Goal: Transaction & Acquisition: Purchase product/service

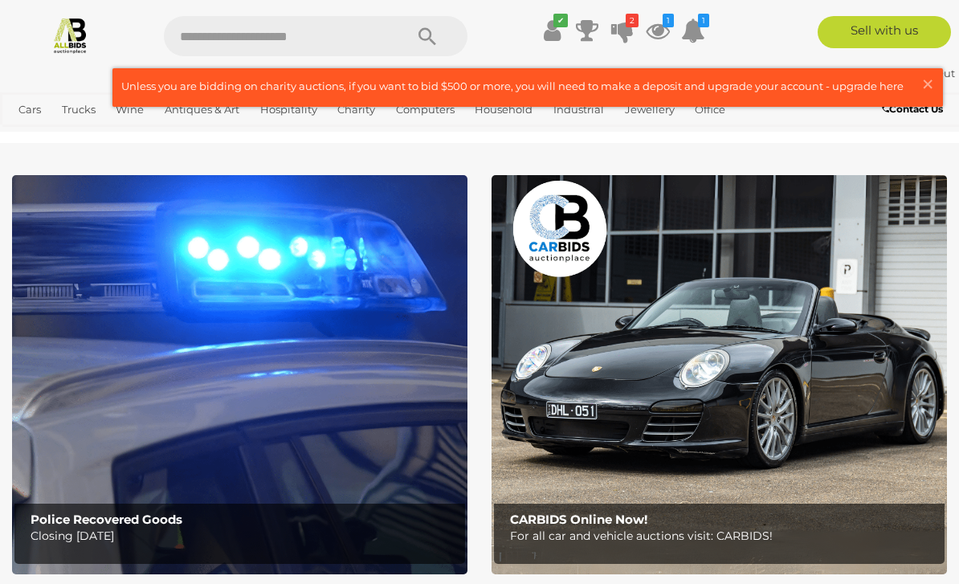
click at [931, 84] on span "×" at bounding box center [928, 83] width 14 height 31
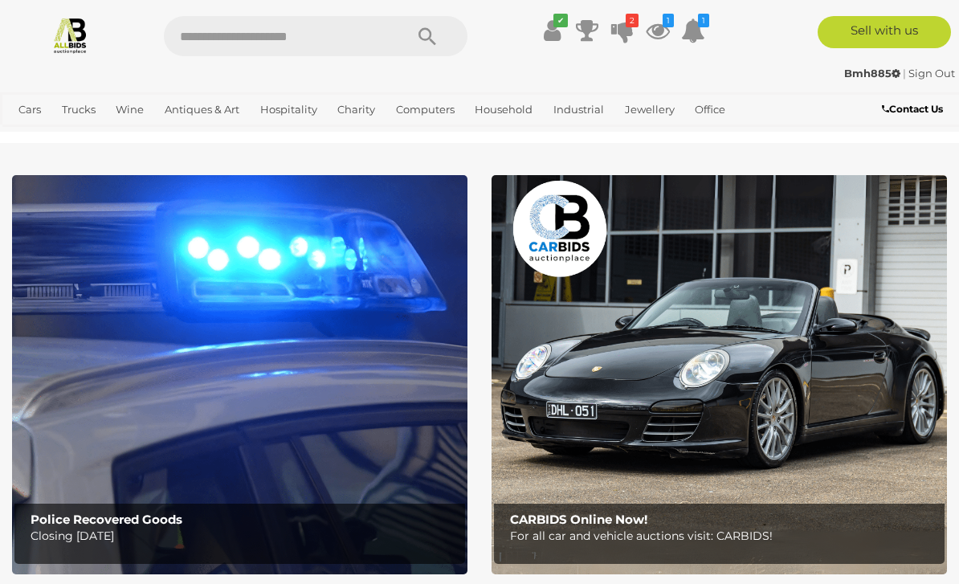
click at [0, 0] on link "View All Antiques & Art Auctions" at bounding box center [0, 0] width 0 height 0
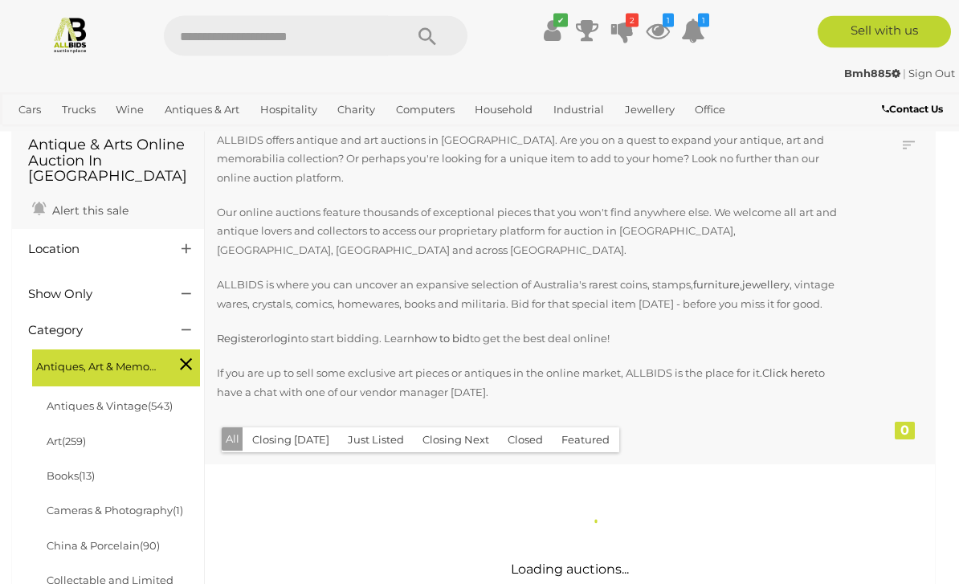
scroll to position [68, 0]
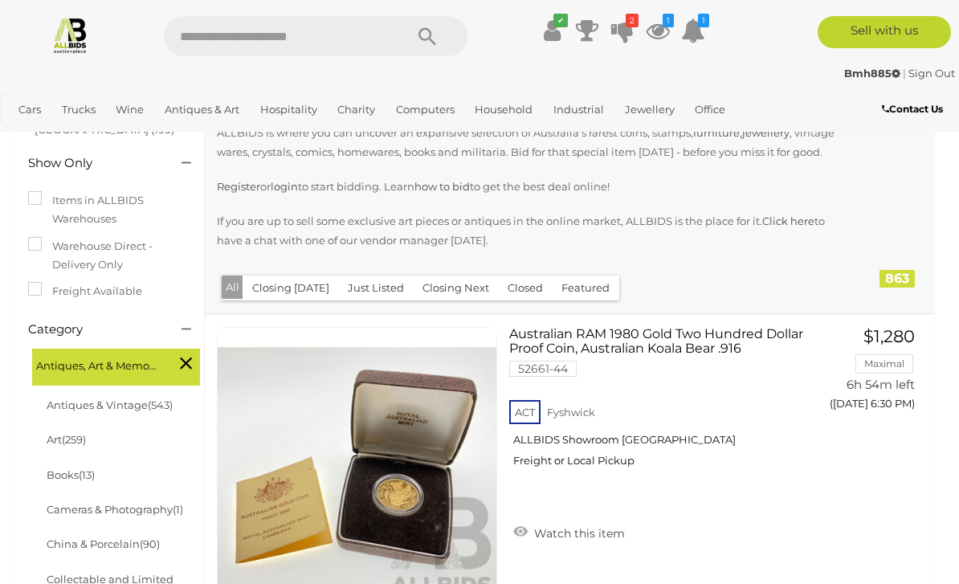
scroll to position [247, 0]
click at [378, 282] on button "Just Listed" at bounding box center [376, 287] width 76 height 25
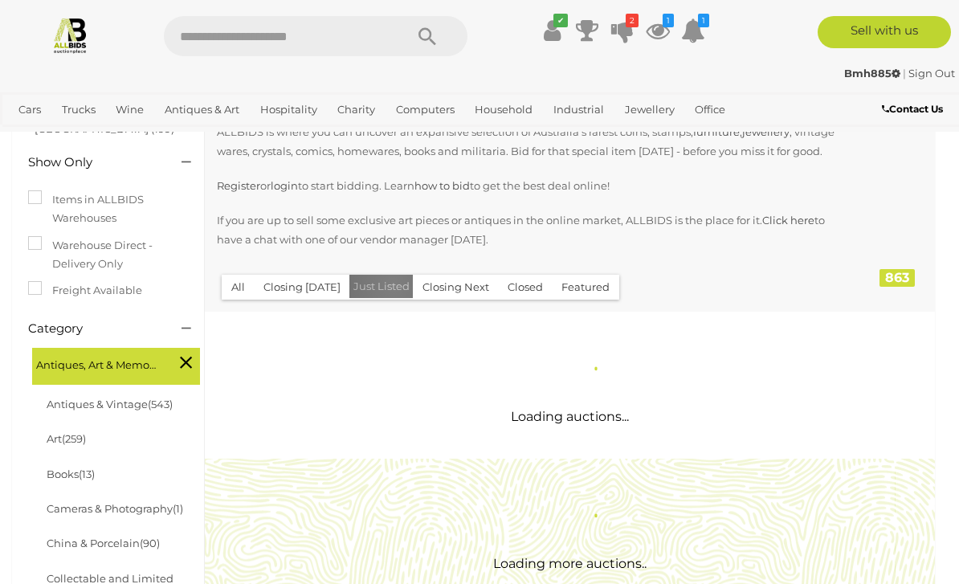
scroll to position [0, 0]
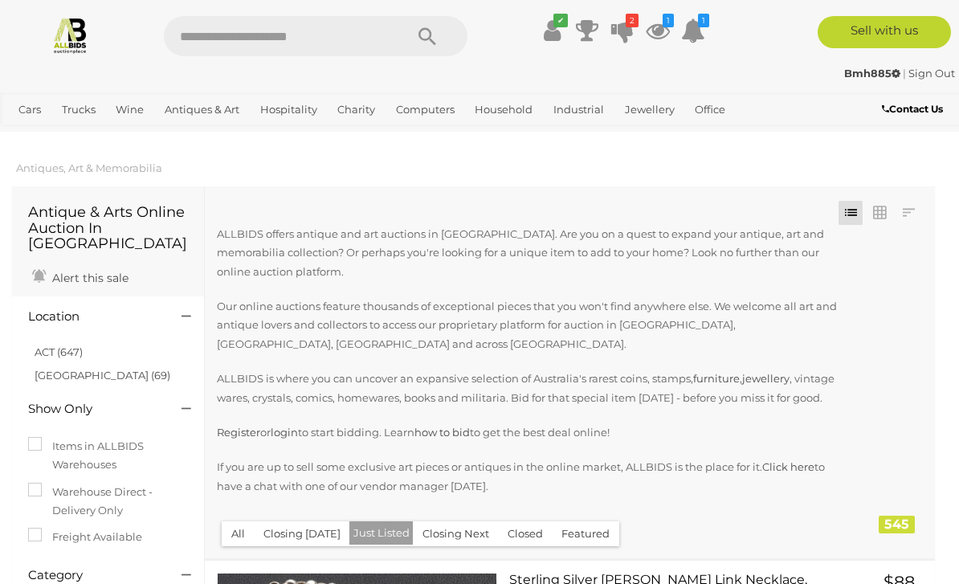
click at [71, 346] on link "ACT (647)" at bounding box center [59, 352] width 48 height 13
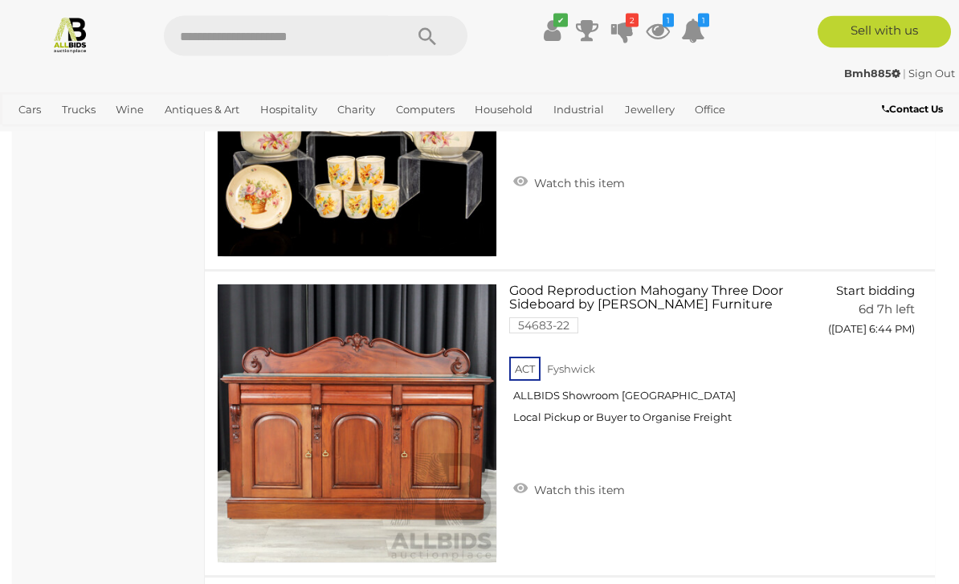
scroll to position [30355, 0]
click at [636, 296] on link "Good Reproduction Mahogany Three Door Sideboard by Burgess Furniture 54683-22 A…" at bounding box center [662, 360] width 280 height 153
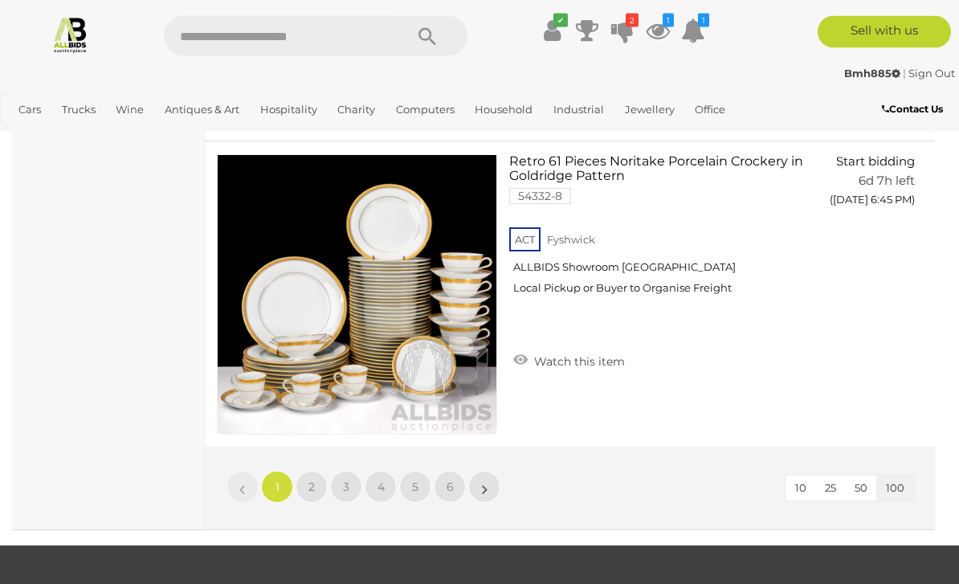
scroll to position [30791, 0]
click at [316, 477] on link "2" at bounding box center [312, 487] width 32 height 32
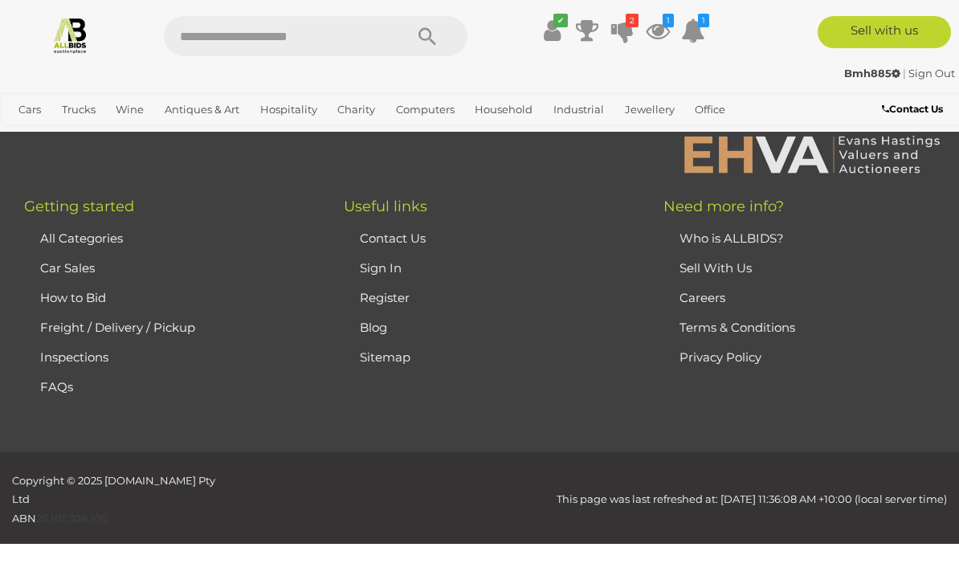
scroll to position [394, 0]
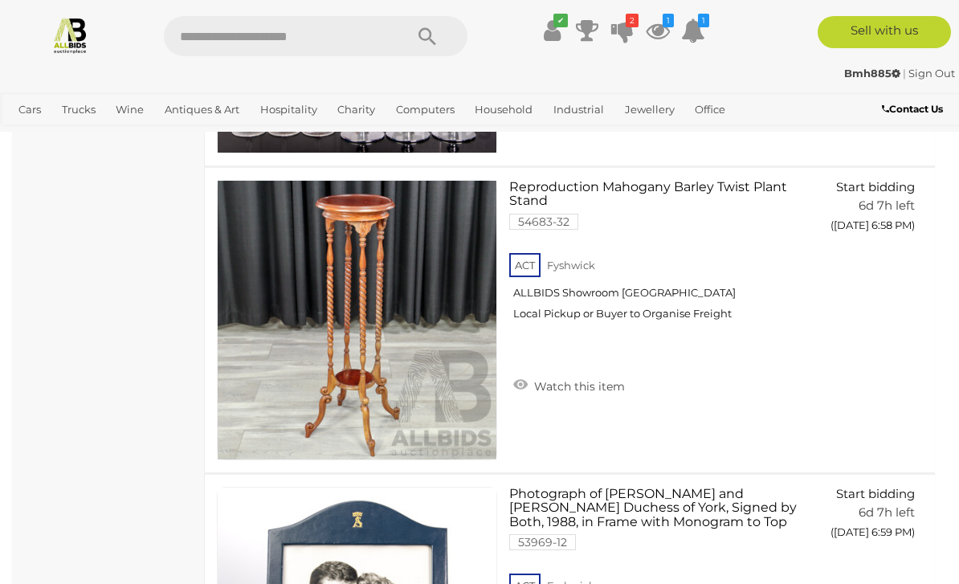
scroll to position [9290, 0]
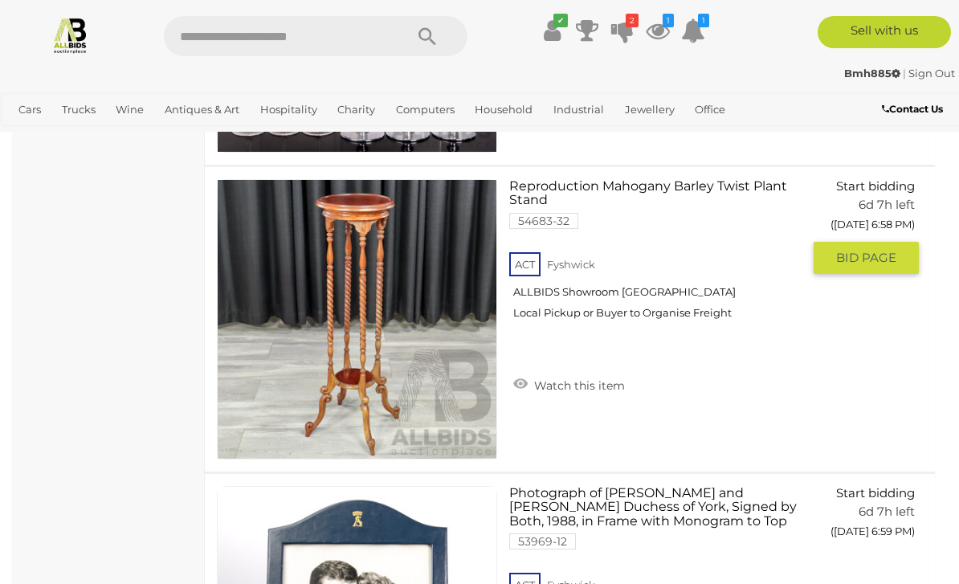
click at [615, 191] on link "Reproduction Mahogany Barley Twist Plant Stand 54683-32 ACT Fyshwick ALLBIDS Sh…" at bounding box center [662, 255] width 280 height 153
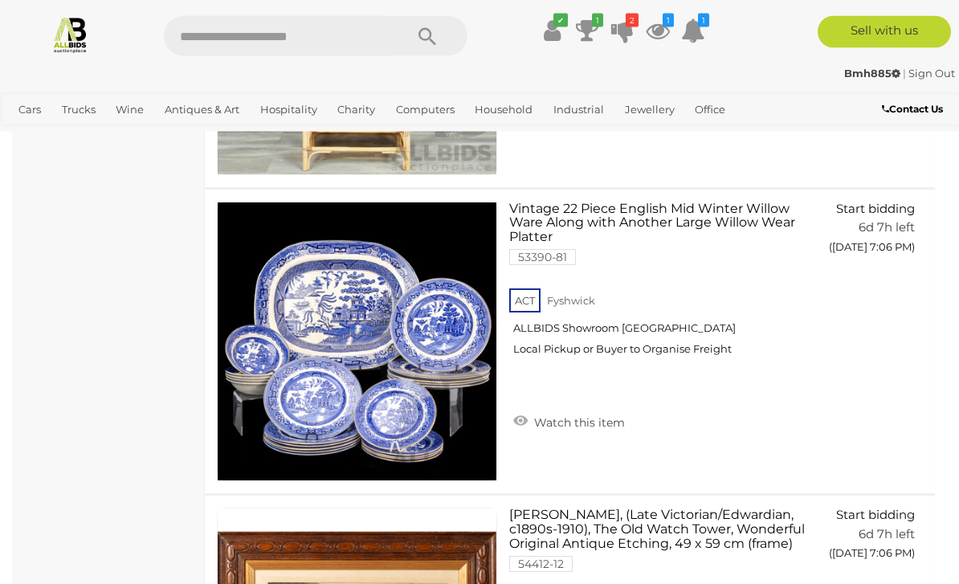
scroll to position [14483, 0]
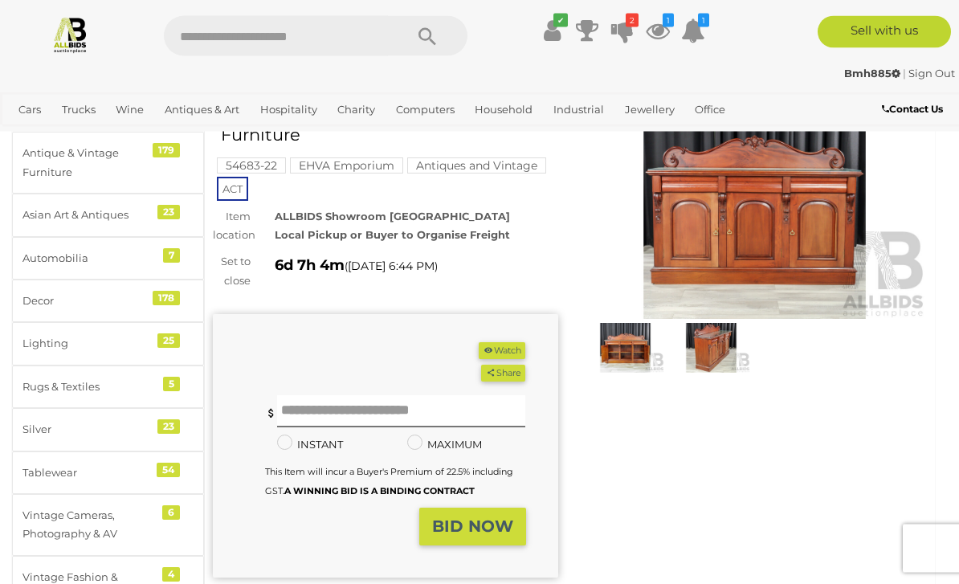
scroll to position [88, 0]
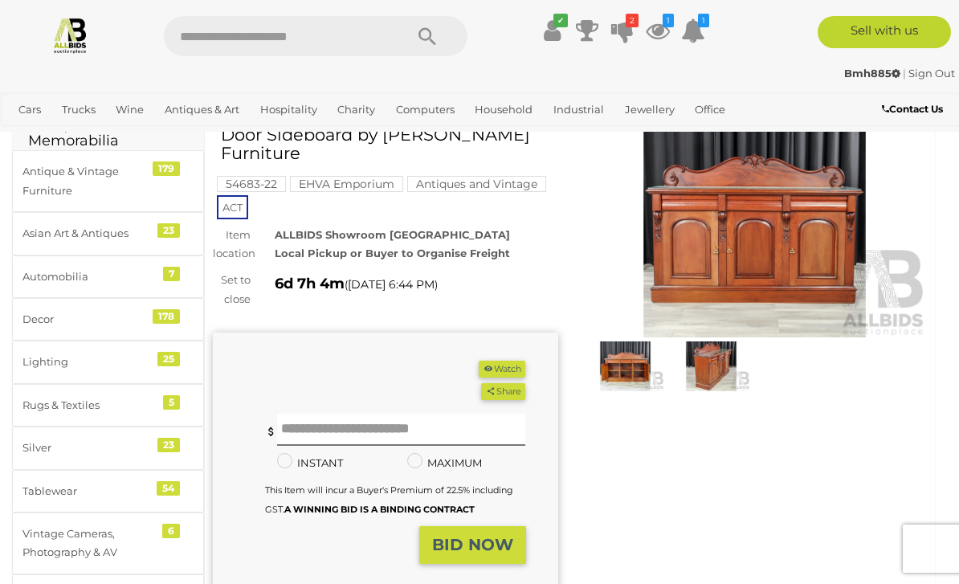
click at [758, 255] on img at bounding box center [756, 226] width 346 height 223
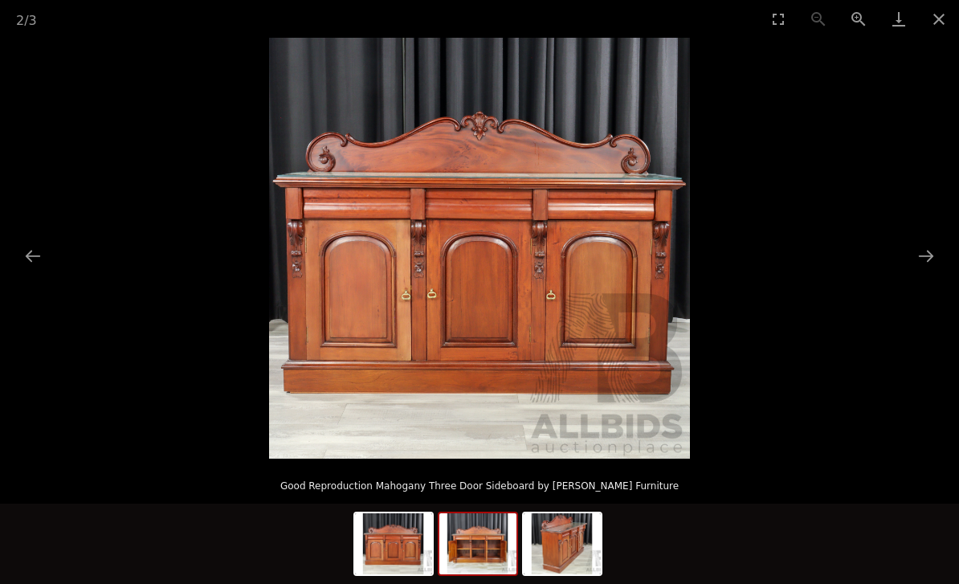
click at [477, 538] on img at bounding box center [478, 543] width 77 height 61
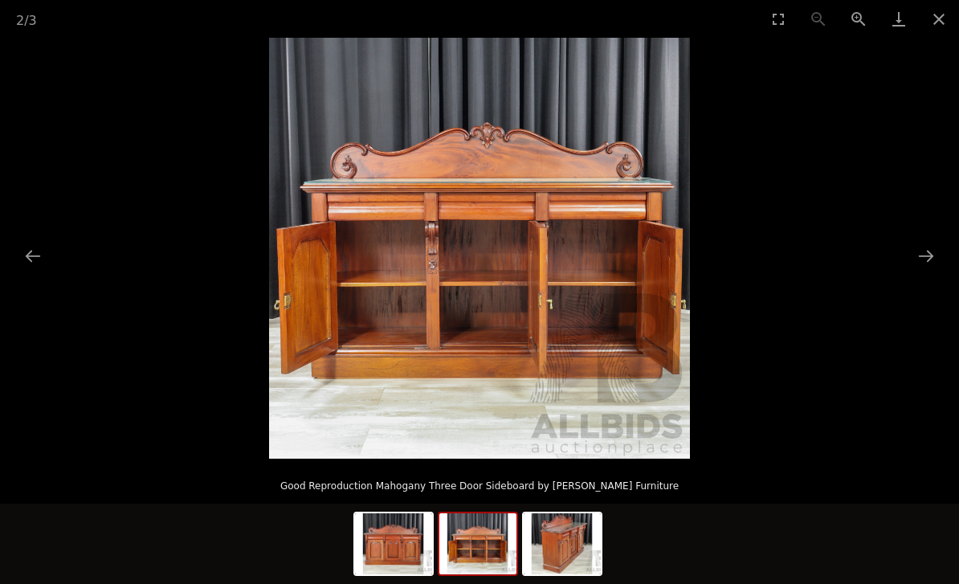
click at [576, 528] on img at bounding box center [562, 543] width 77 height 61
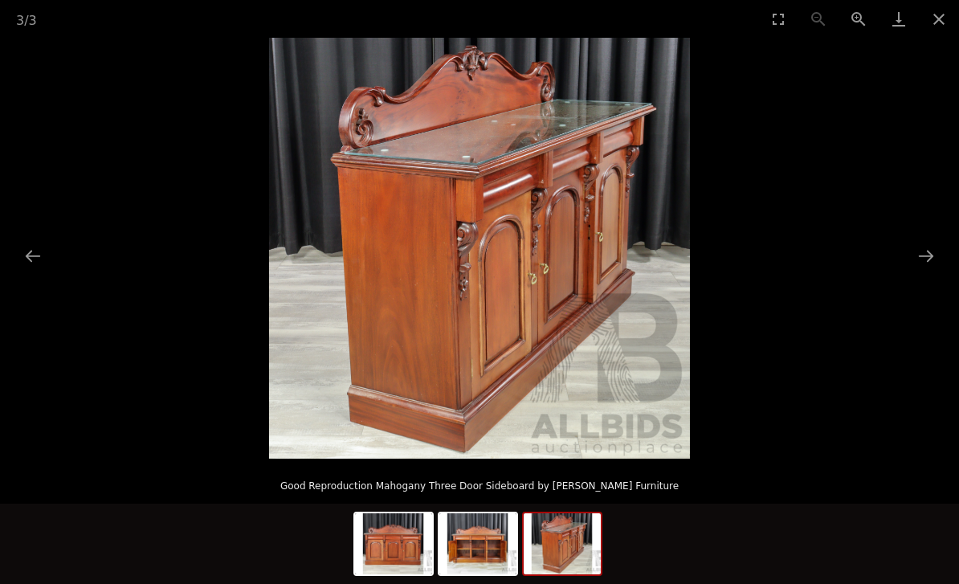
click at [944, 23] on button "Close gallery" at bounding box center [939, 19] width 40 height 38
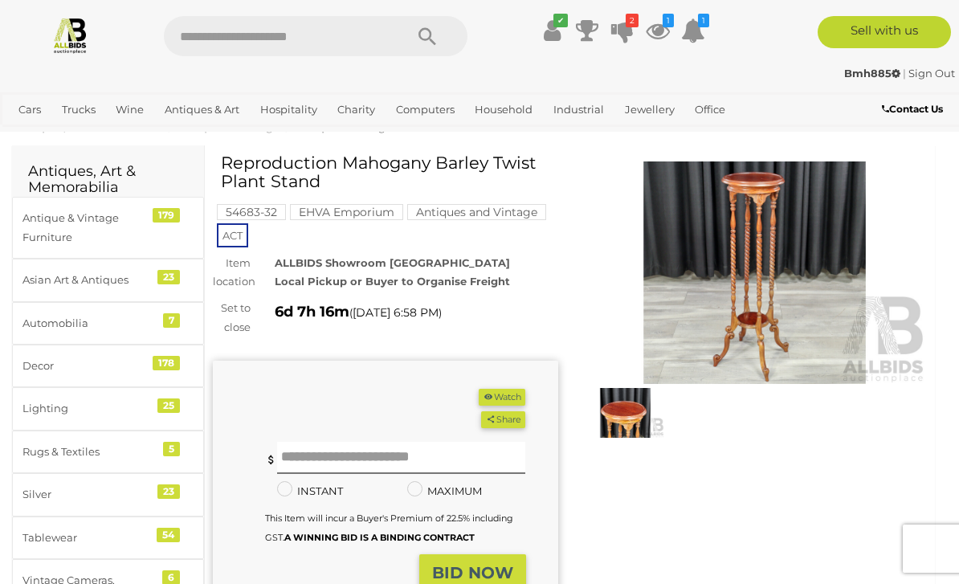
scroll to position [40, 0]
click at [640, 411] on img at bounding box center [626, 414] width 78 height 51
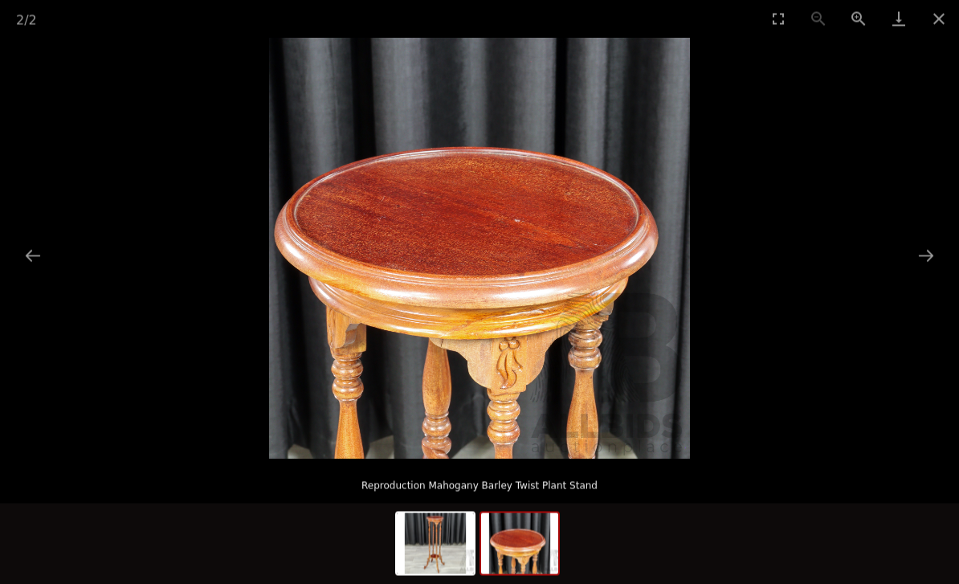
scroll to position [76, 0]
click at [450, 575] on img at bounding box center [435, 543] width 77 height 61
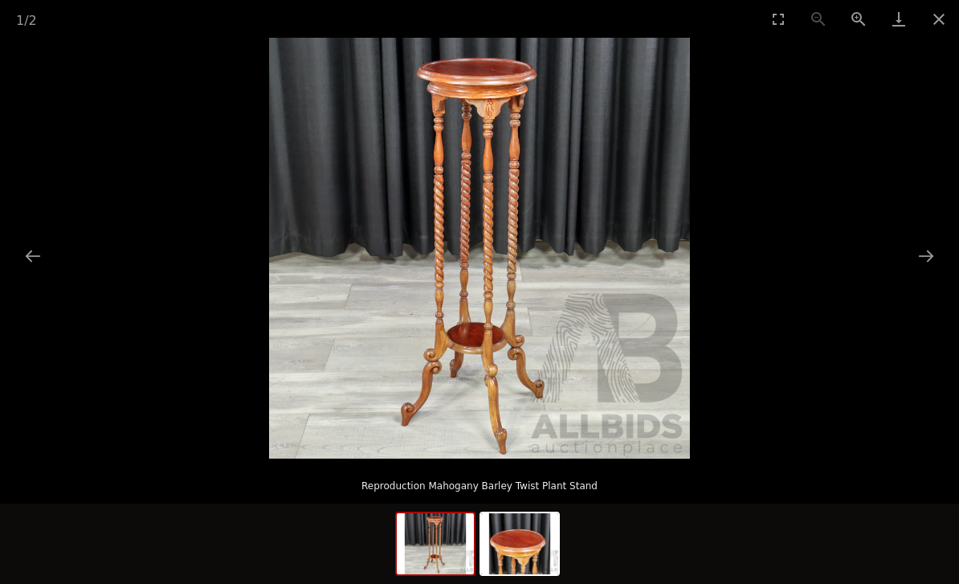
click at [947, 22] on button "Close gallery" at bounding box center [939, 19] width 40 height 38
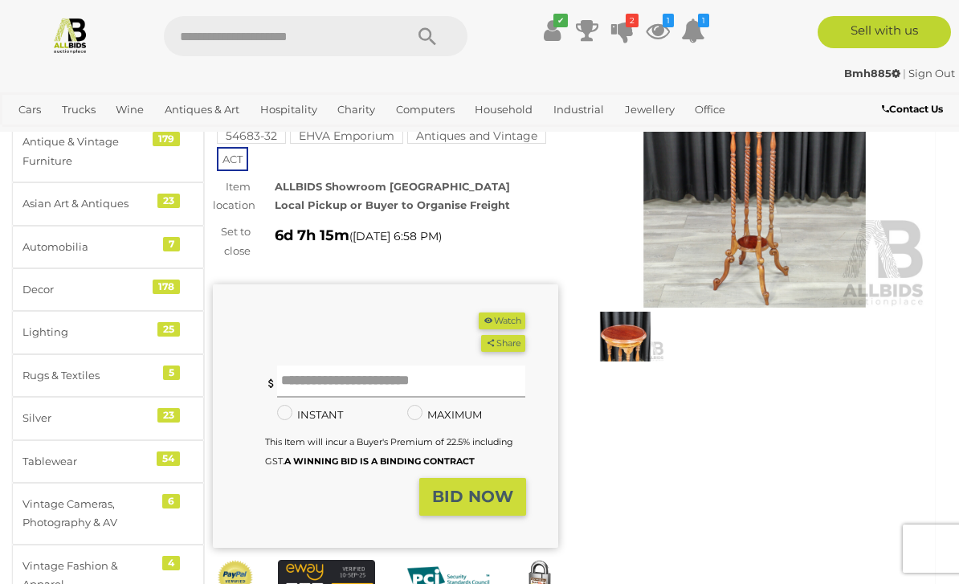
click at [354, 382] on input "text" at bounding box center [401, 382] width 249 height 32
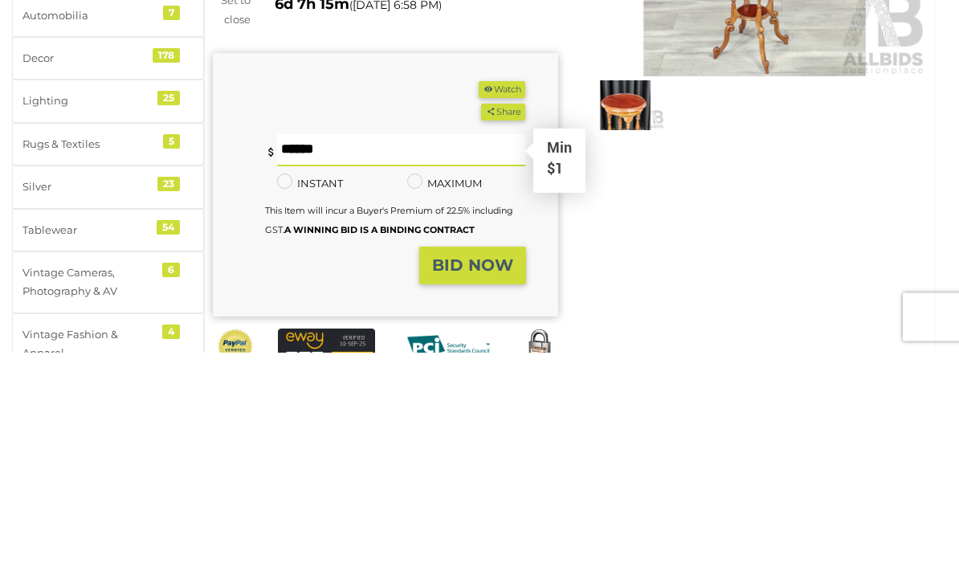
type input "*"
click at [487, 488] on strong "BID NOW" at bounding box center [472, 497] width 81 height 19
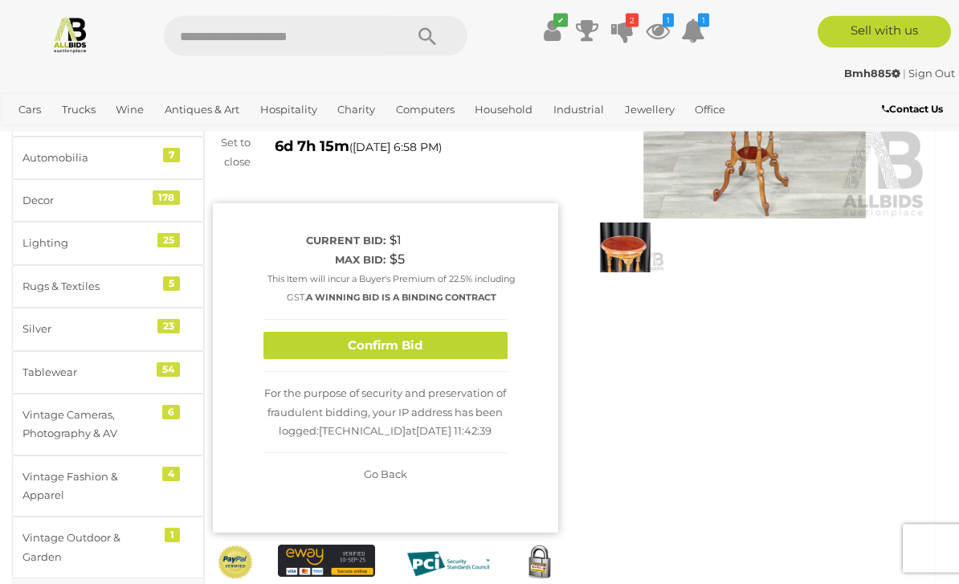
scroll to position [192, 0]
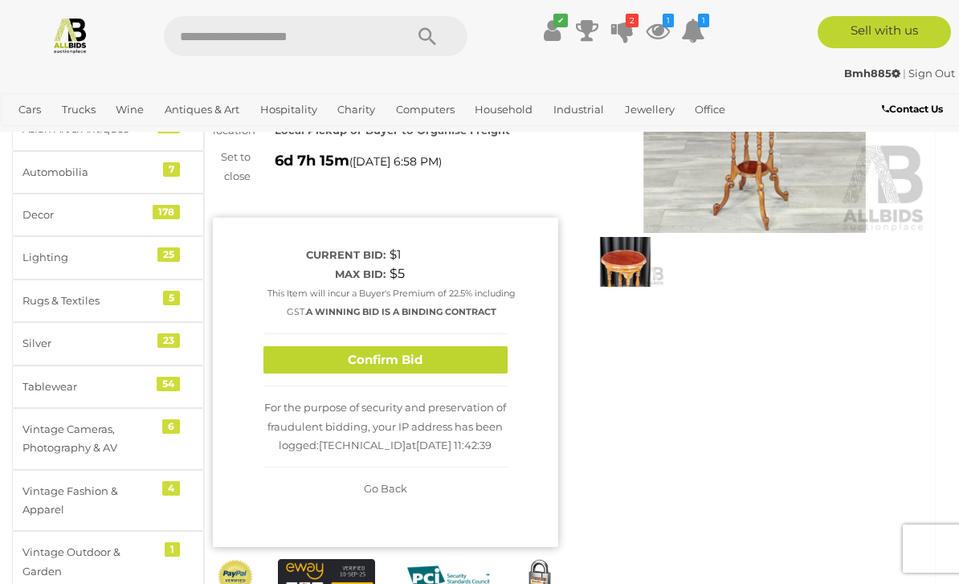
click at [416, 359] on button "Confirm Bid" at bounding box center [386, 360] width 244 height 28
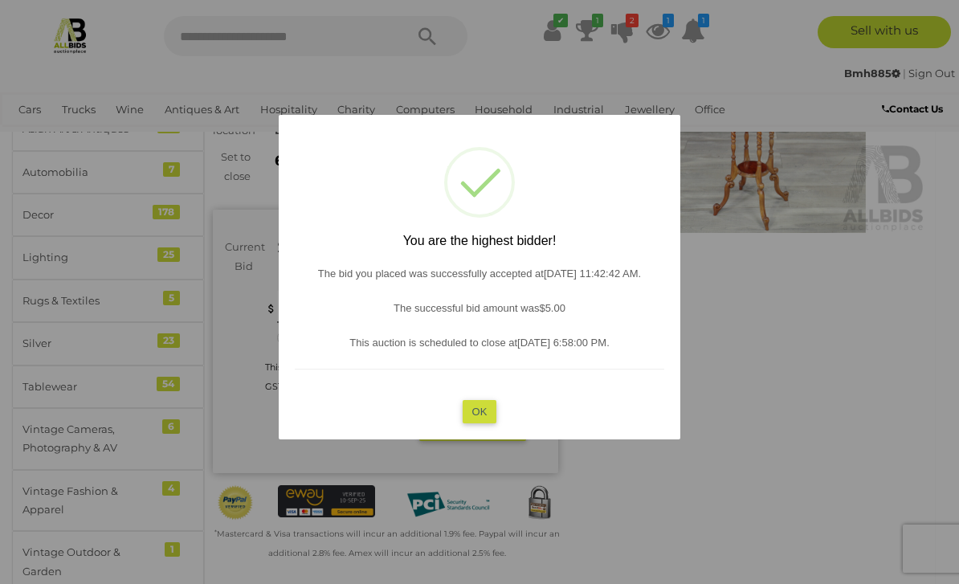
click at [485, 423] on button "OK" at bounding box center [480, 410] width 35 height 23
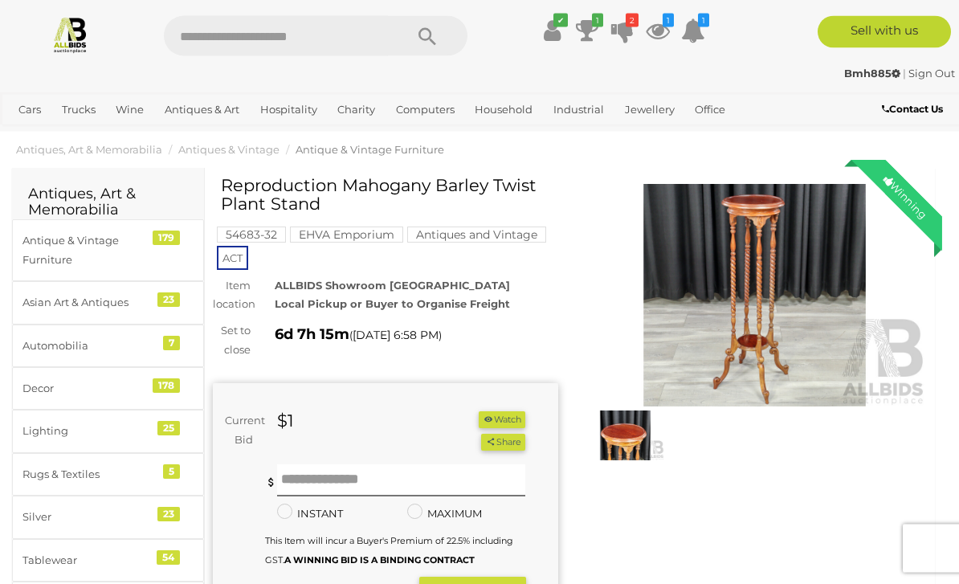
scroll to position [0, 0]
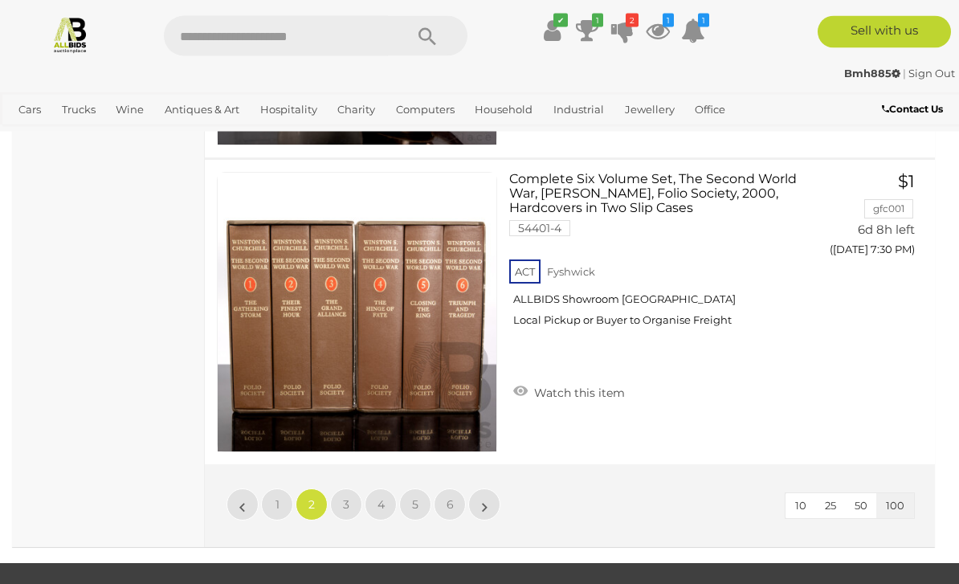
scroll to position [30771, 0]
click at [355, 502] on link "3" at bounding box center [346, 505] width 32 height 32
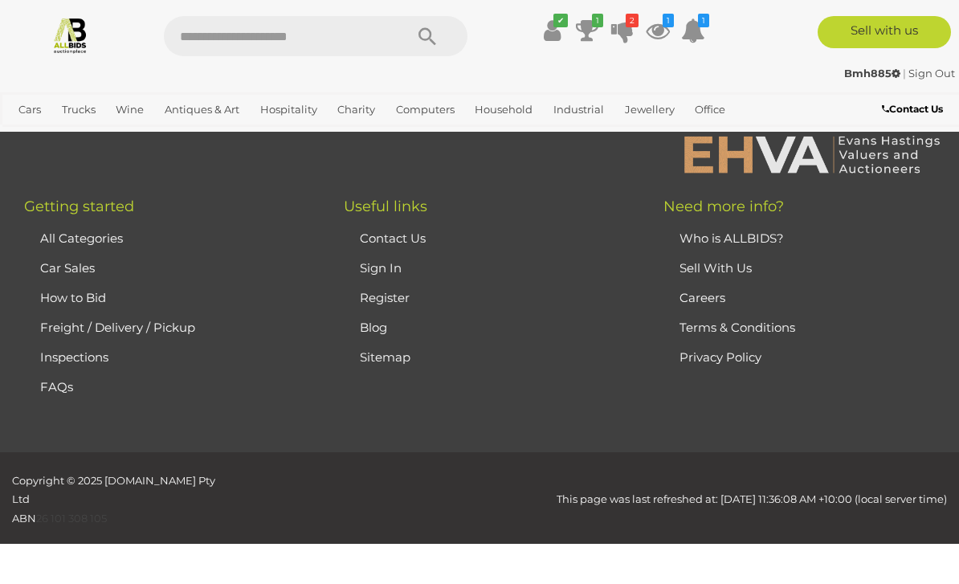
scroll to position [394, 0]
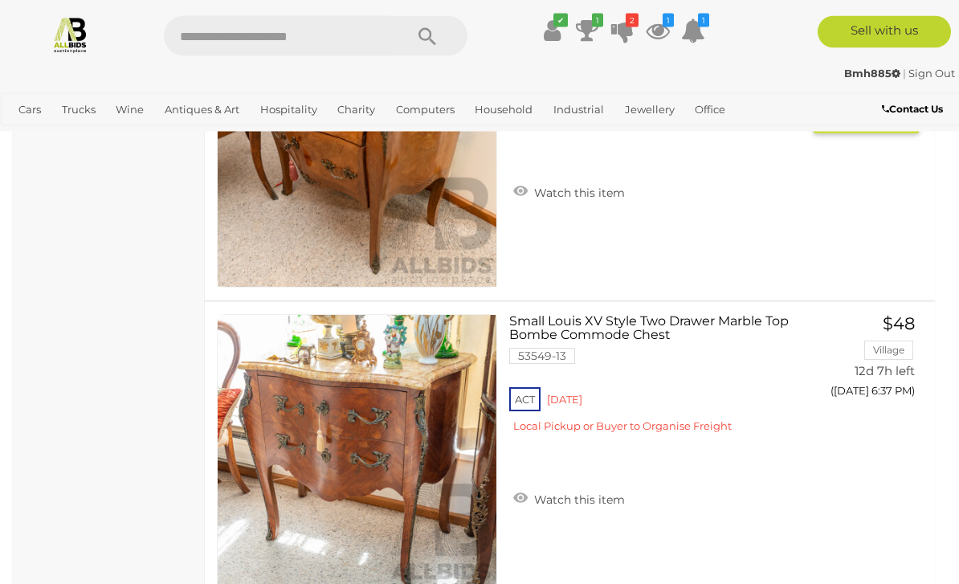
scroll to position [26644, 0]
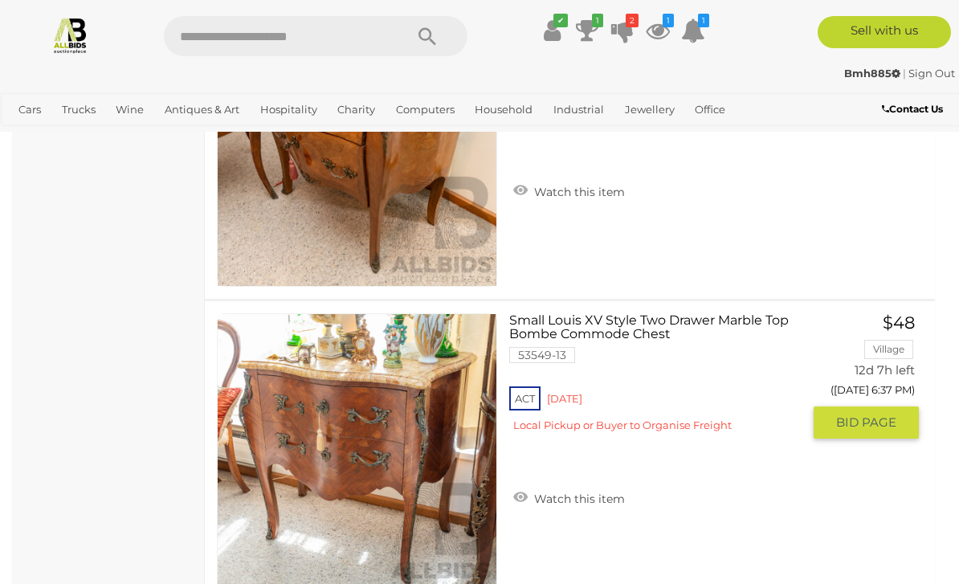
click at [586, 489] on link "Watch this item" at bounding box center [569, 497] width 120 height 24
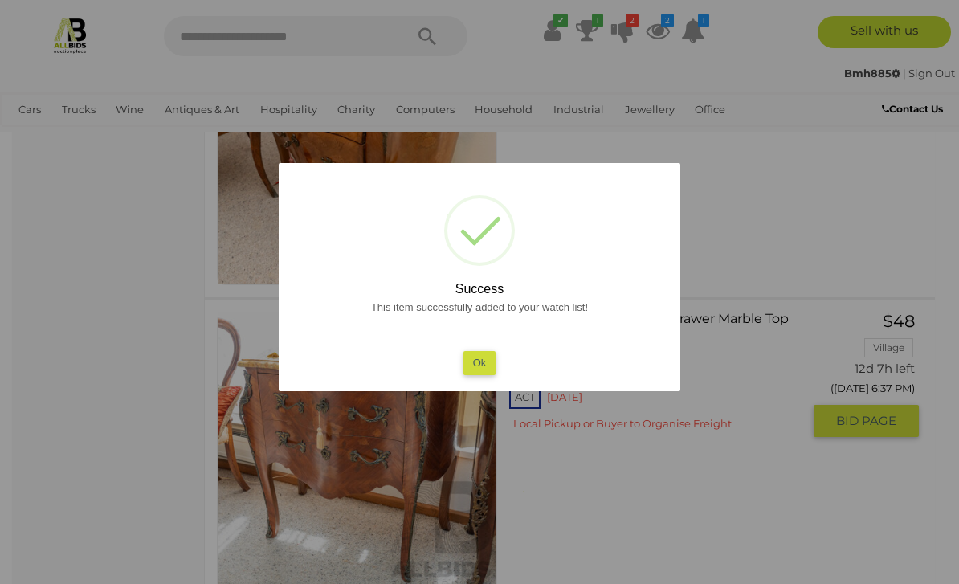
click at [486, 374] on button "Ok" at bounding box center [480, 362] width 33 height 23
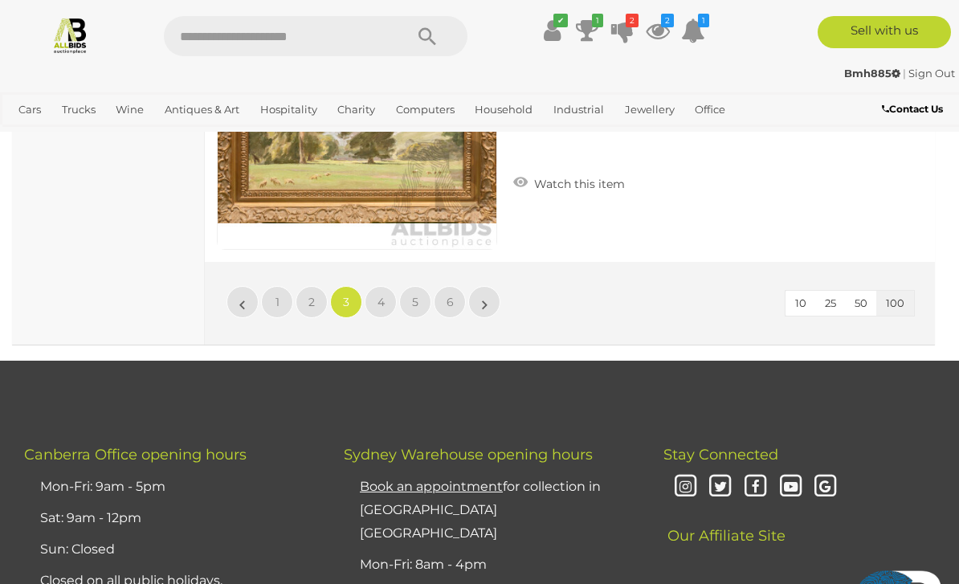
scroll to position [30986, 0]
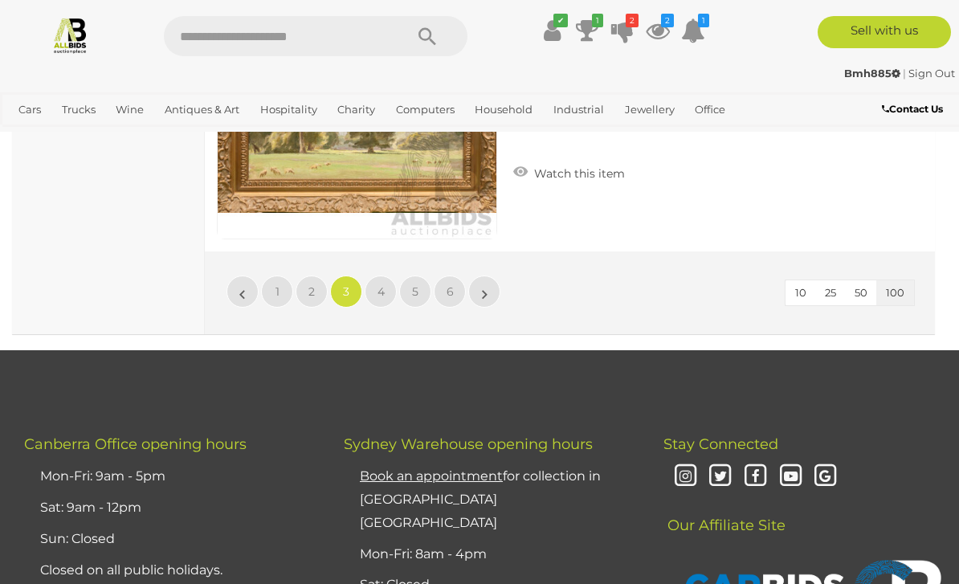
click at [387, 281] on link "4" at bounding box center [381, 292] width 32 height 32
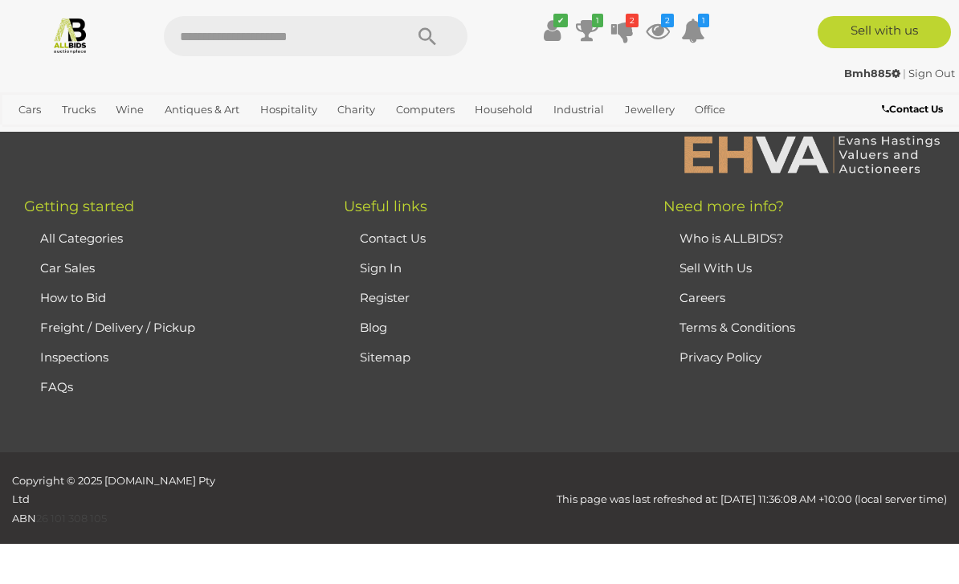
scroll to position [394, 0]
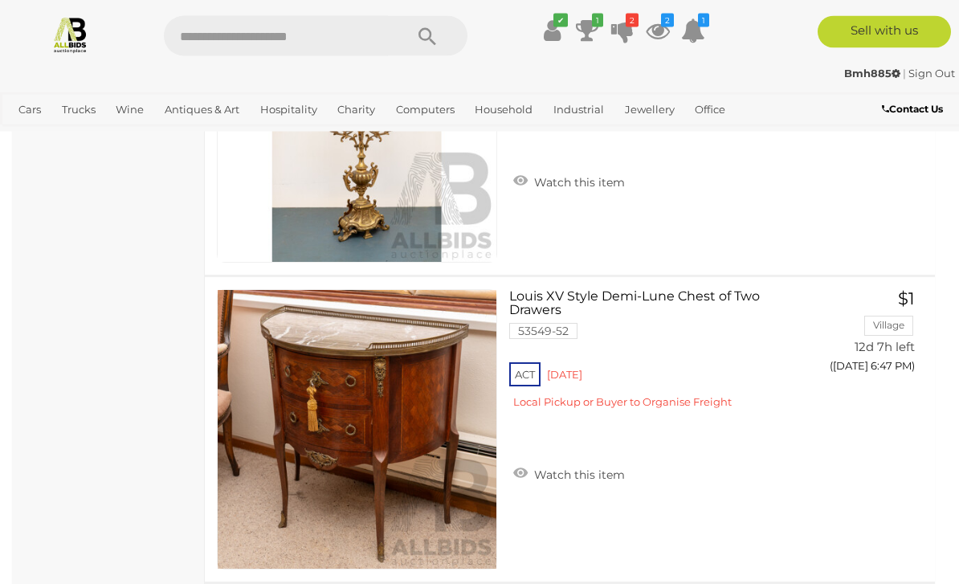
scroll to position [1818, 0]
click at [586, 475] on link "Watch this item" at bounding box center [569, 473] width 120 height 24
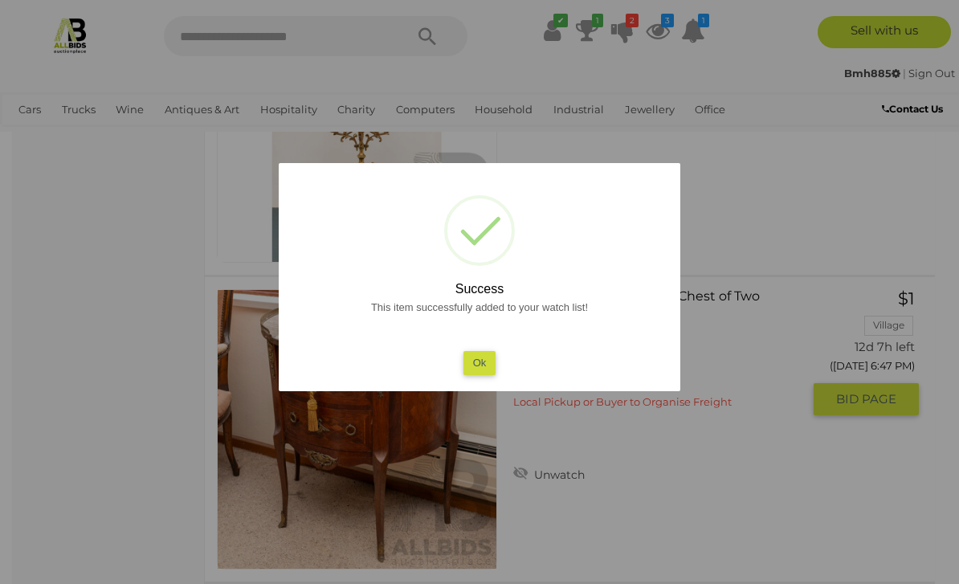
click at [484, 374] on button "Ok" at bounding box center [480, 362] width 33 height 23
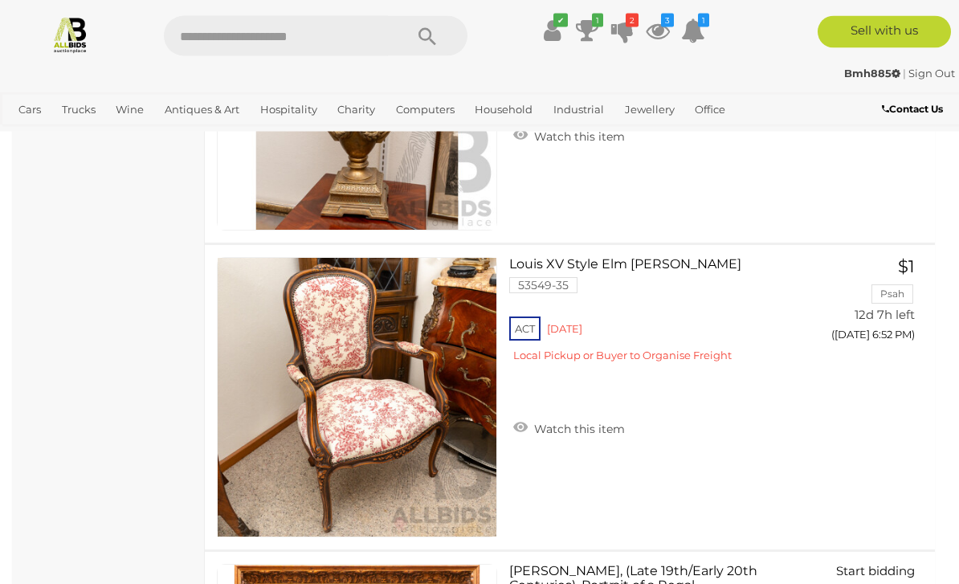
scroll to position [4919, 0]
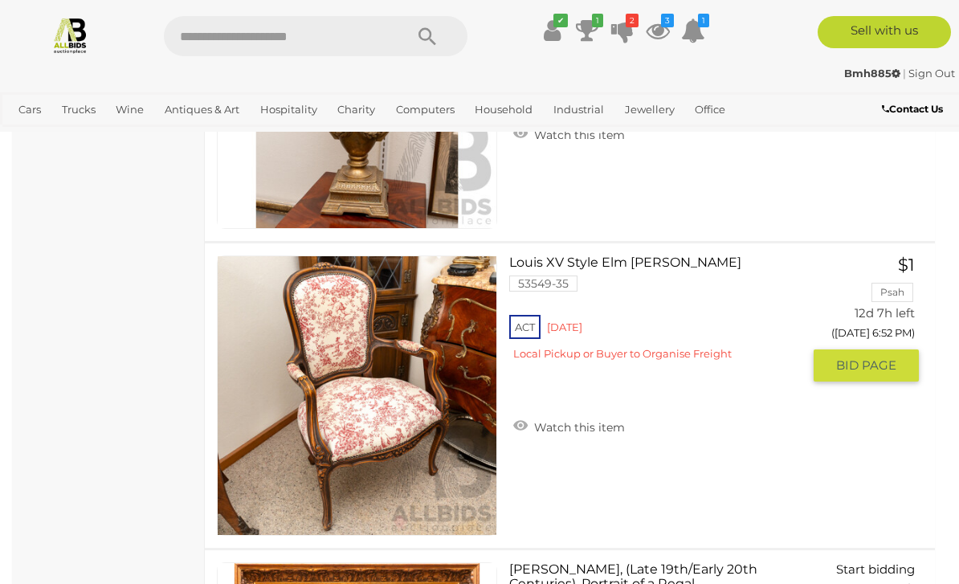
click at [593, 422] on link "Watch this item" at bounding box center [569, 426] width 120 height 24
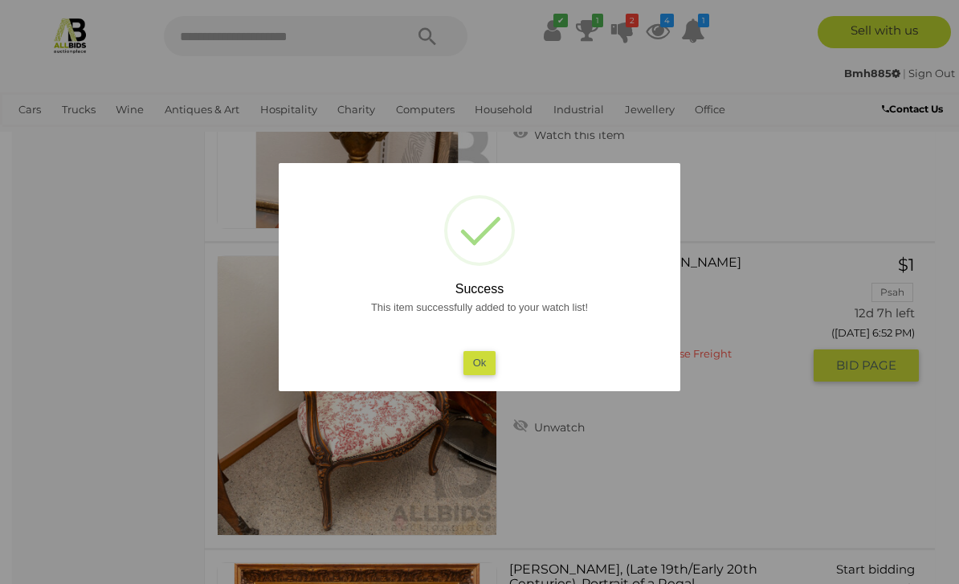
click at [485, 374] on button "Ok" at bounding box center [480, 362] width 33 height 23
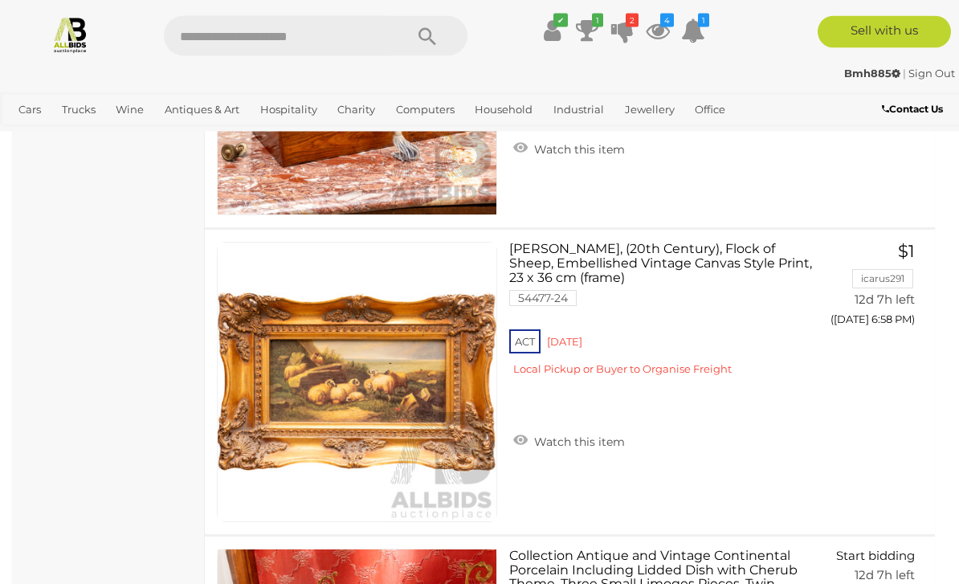
scroll to position [8614, 0]
click at [594, 435] on link "Watch this item" at bounding box center [569, 440] width 120 height 24
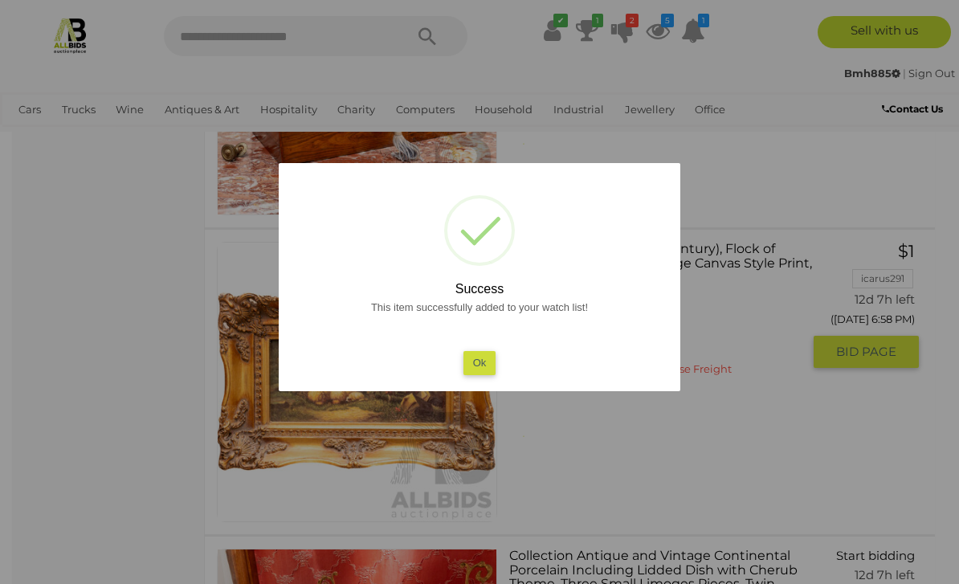
click at [488, 374] on button "Ok" at bounding box center [480, 362] width 33 height 23
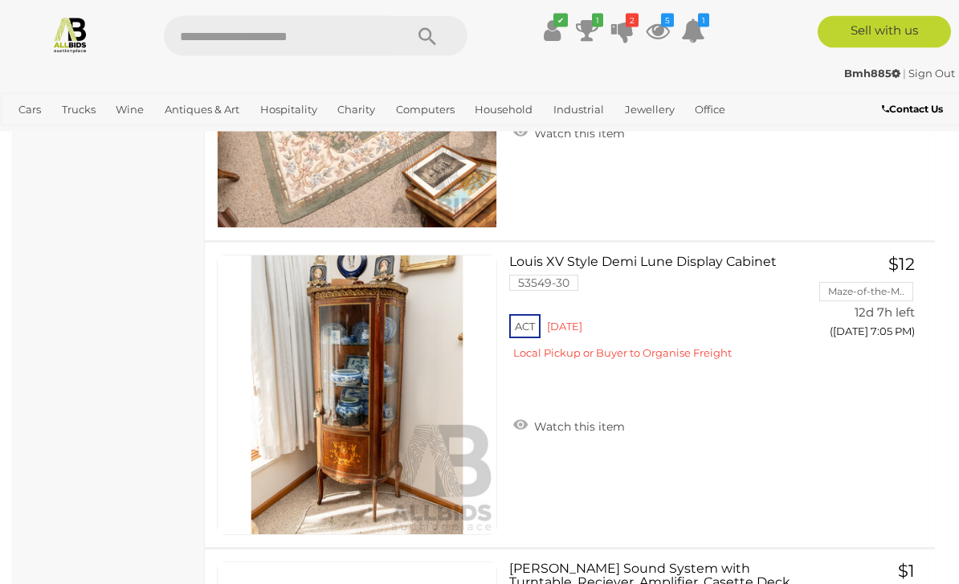
scroll to position [12590, 0]
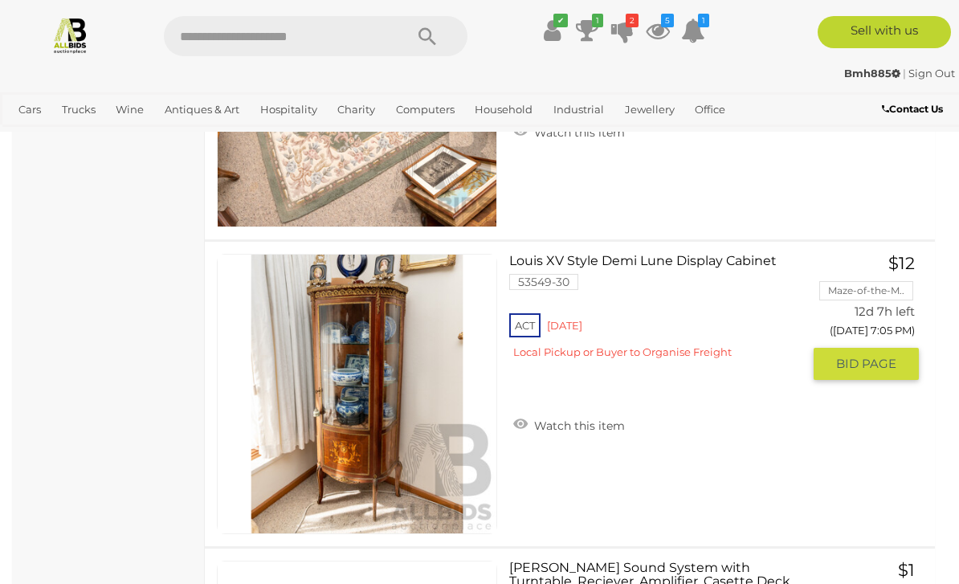
click at [586, 418] on link "Watch this item" at bounding box center [569, 424] width 120 height 24
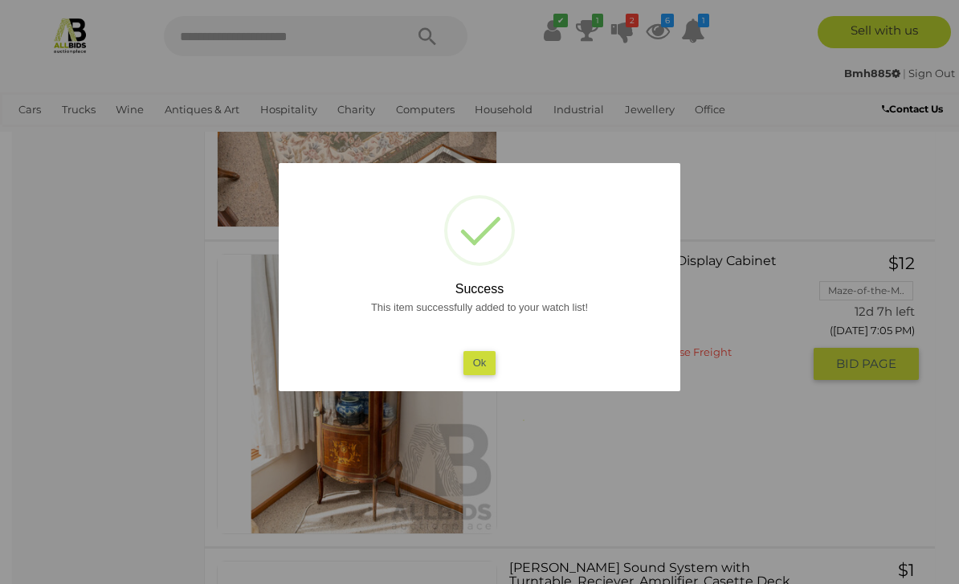
click at [488, 374] on button "Ok" at bounding box center [480, 362] width 33 height 23
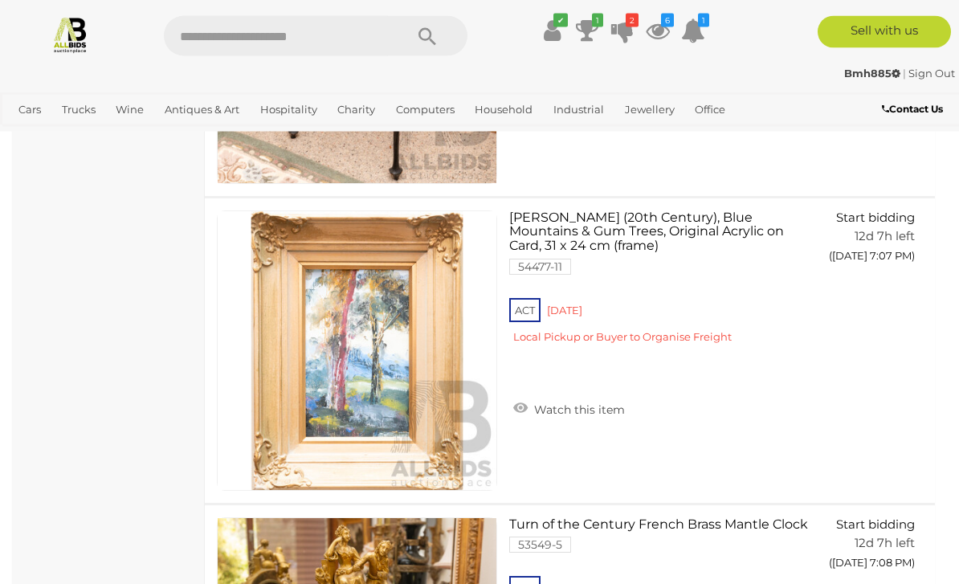
scroll to position [14168, 0]
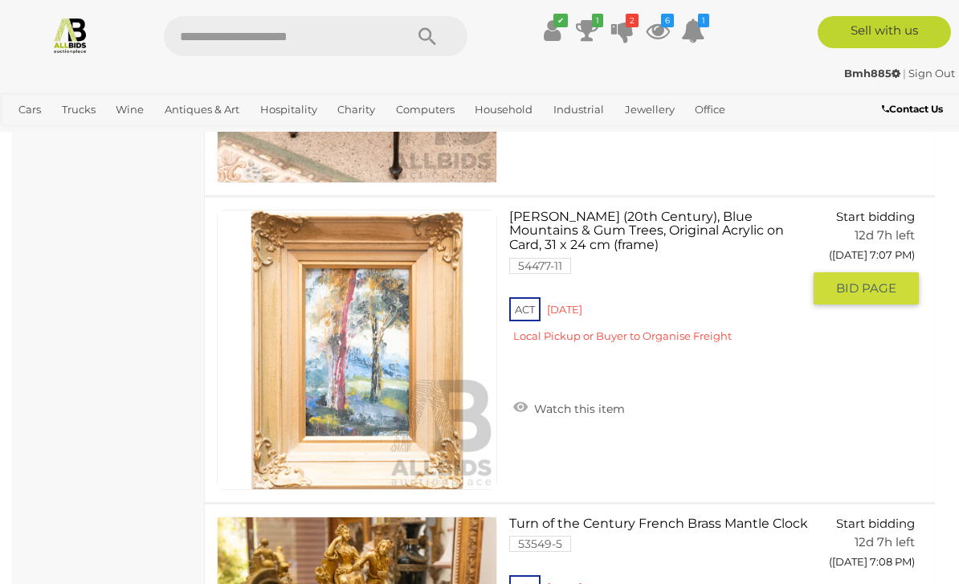
click at [580, 403] on link "Watch this item" at bounding box center [569, 407] width 120 height 24
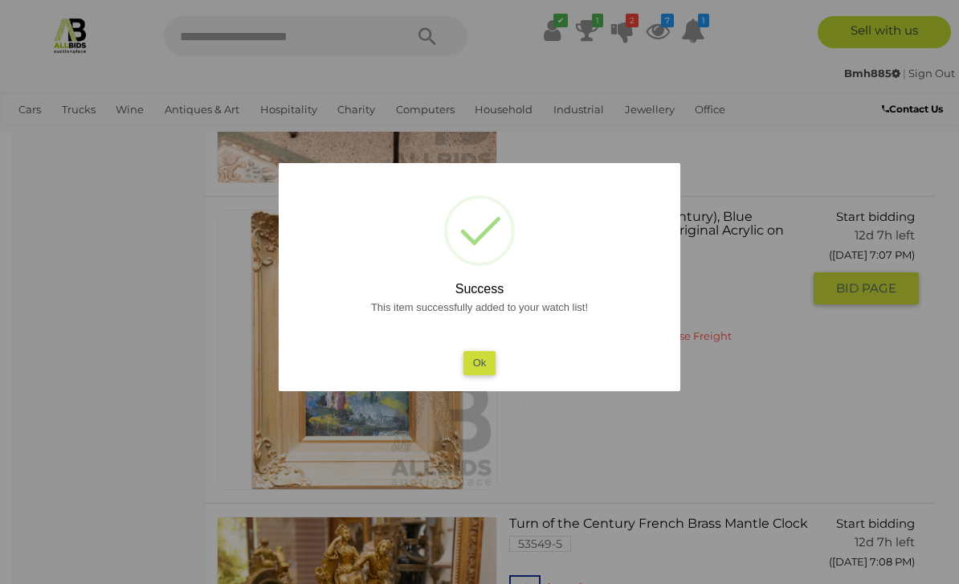
click at [489, 374] on button "Ok" at bounding box center [480, 362] width 33 height 23
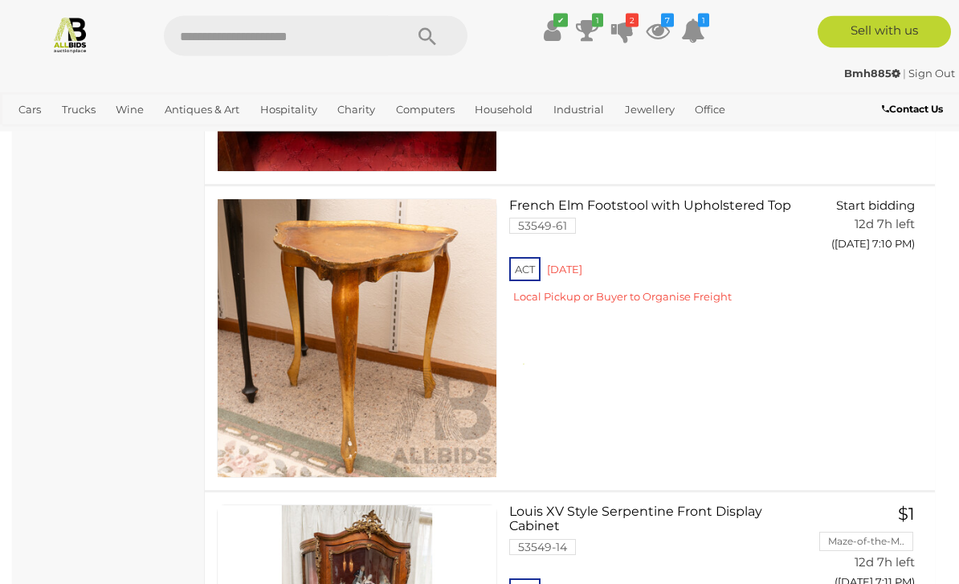
scroll to position [15714, 0]
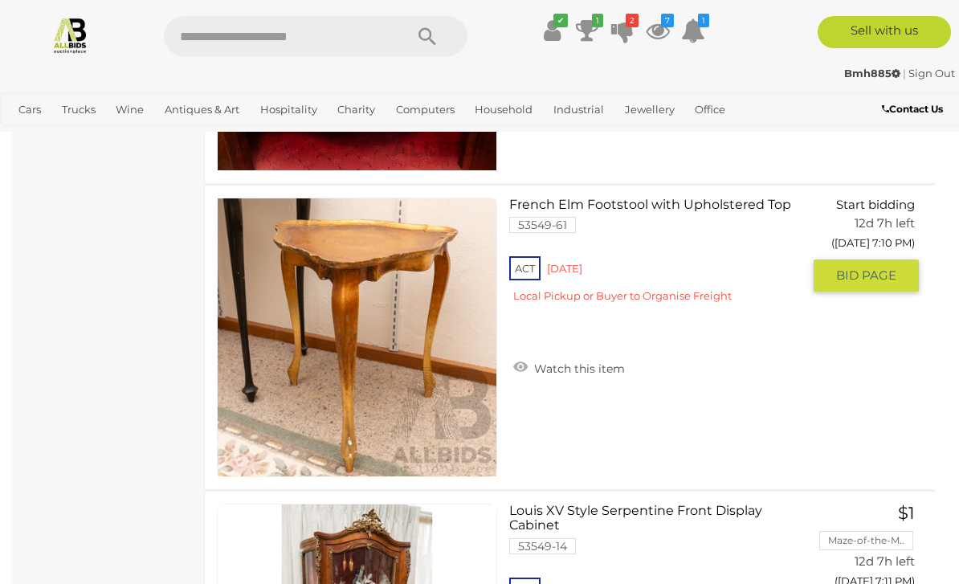
click at [595, 367] on link "Watch this item" at bounding box center [569, 367] width 120 height 24
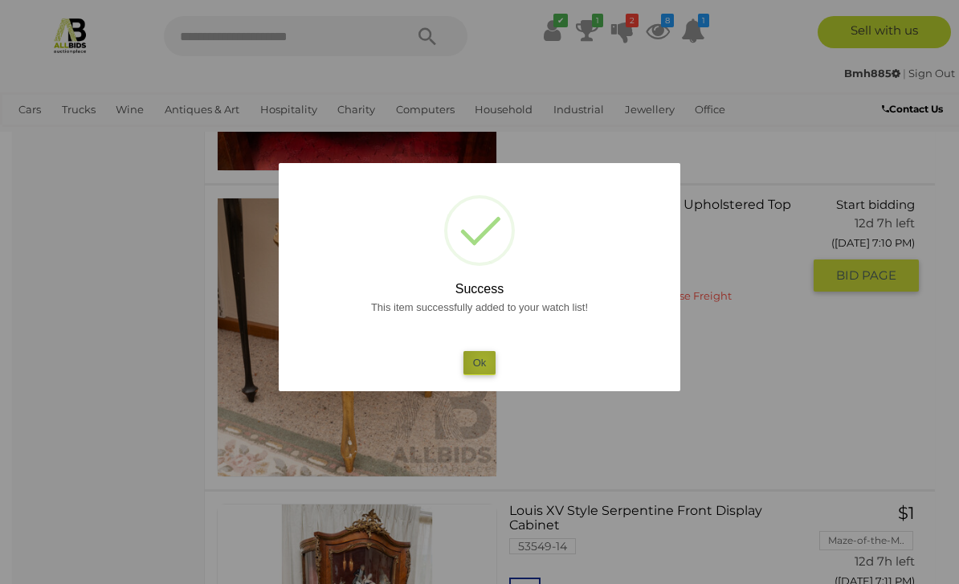
click at [485, 374] on button "Ok" at bounding box center [480, 362] width 33 height 23
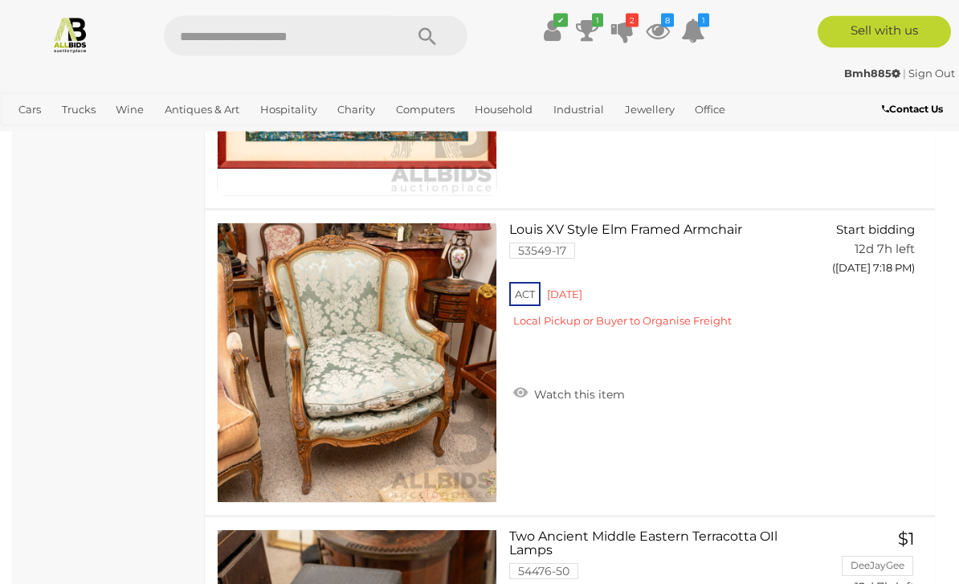
scroll to position [19984, 0]
click at [589, 388] on link "Watch this item" at bounding box center [569, 393] width 120 height 24
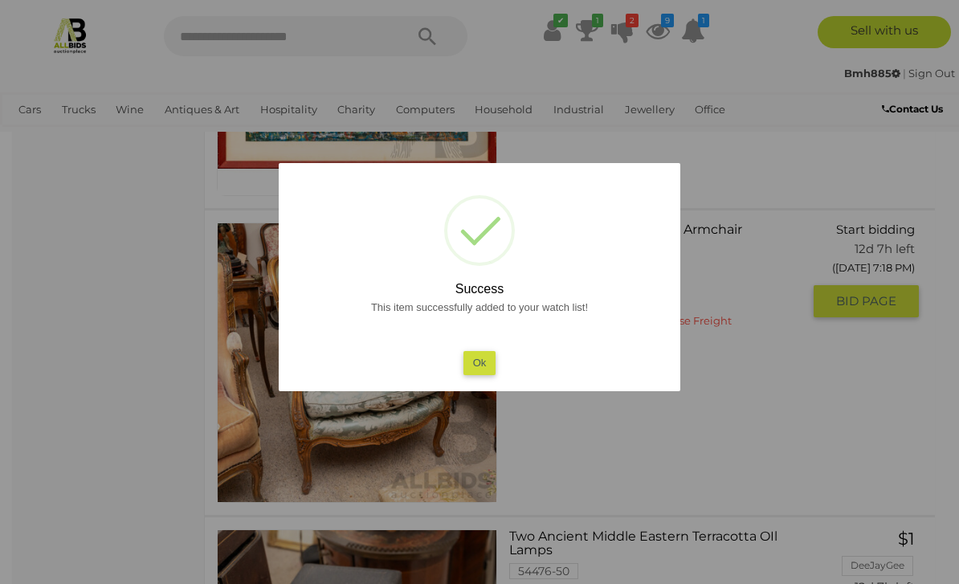
click at [485, 374] on button "Ok" at bounding box center [480, 362] width 33 height 23
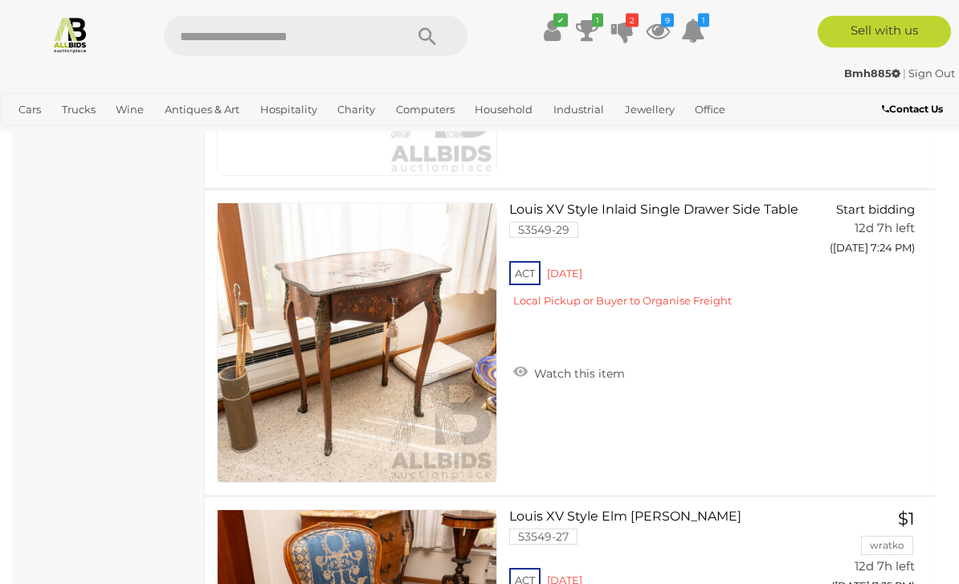
scroll to position [23992, 0]
click at [591, 371] on link "Watch this item" at bounding box center [569, 372] width 120 height 24
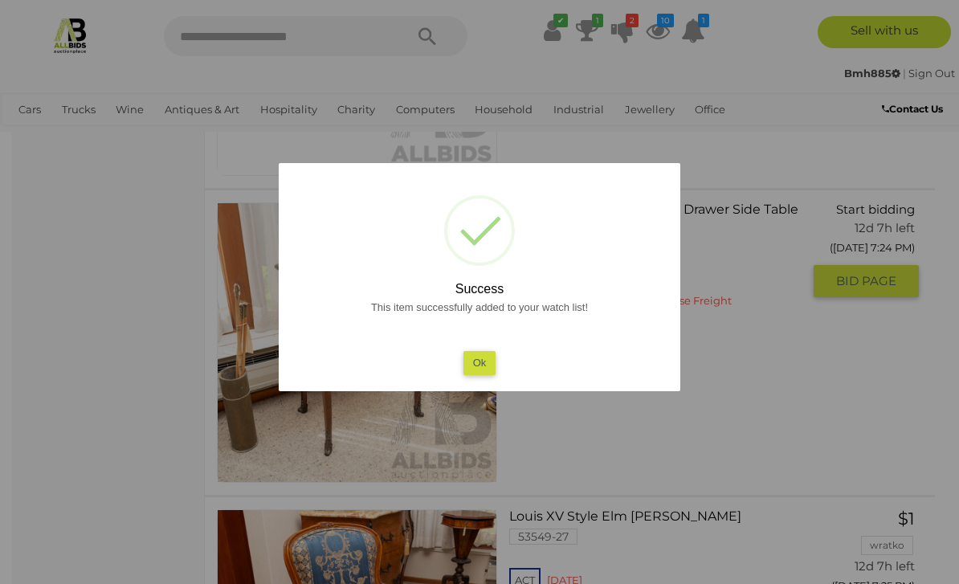
click at [489, 374] on button "Ok" at bounding box center [480, 362] width 33 height 23
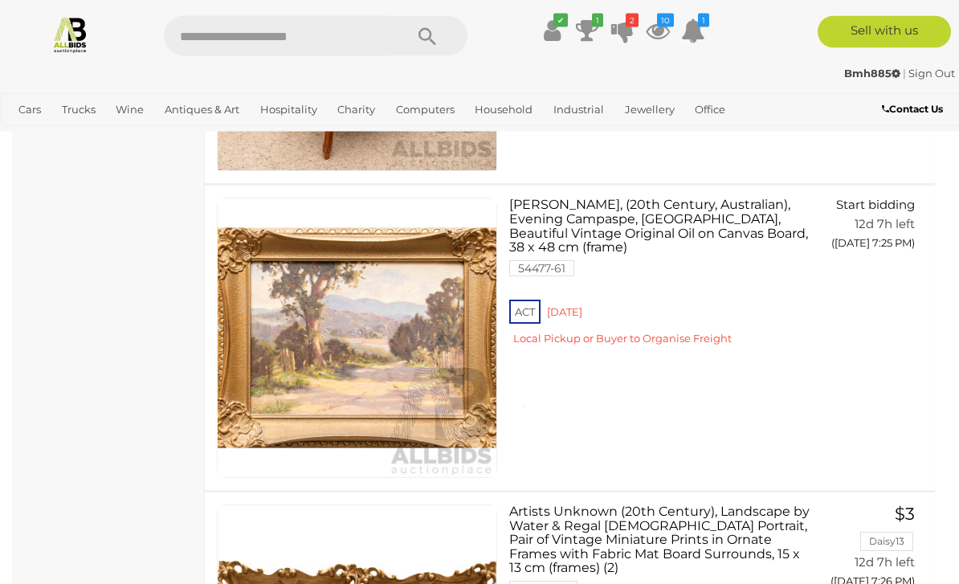
scroll to position [24612, 0]
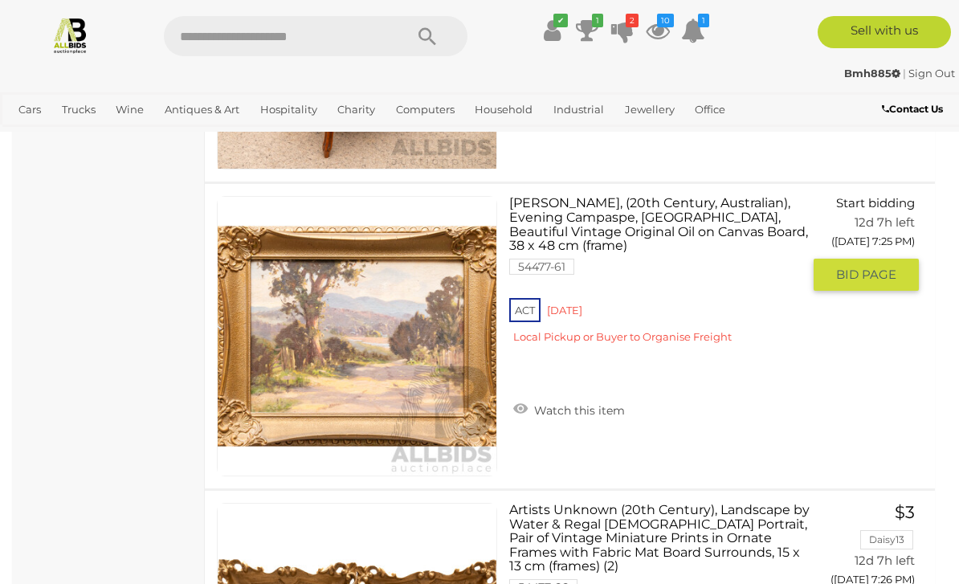
click at [580, 411] on link "Watch this item" at bounding box center [569, 409] width 120 height 24
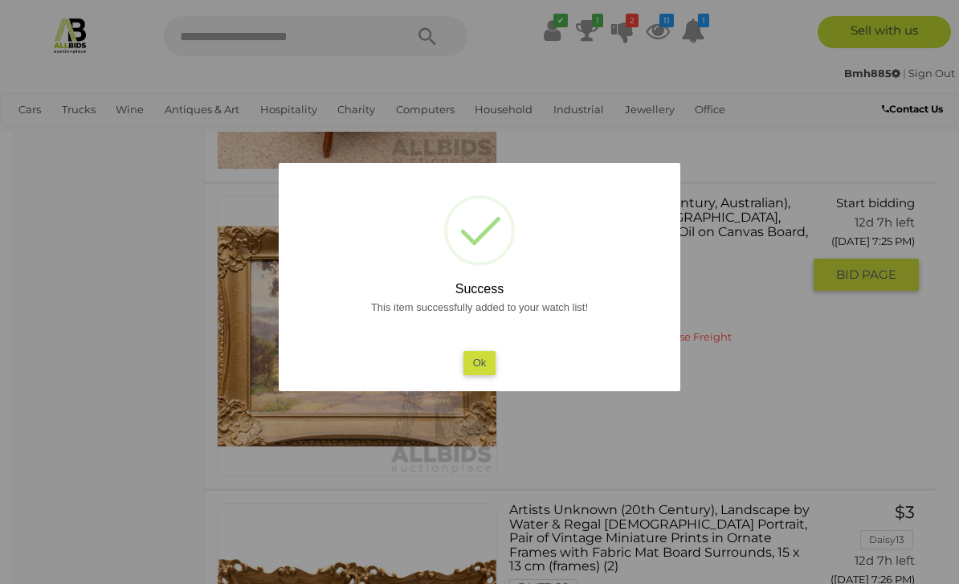
click at [487, 374] on button "Ok" at bounding box center [480, 362] width 33 height 23
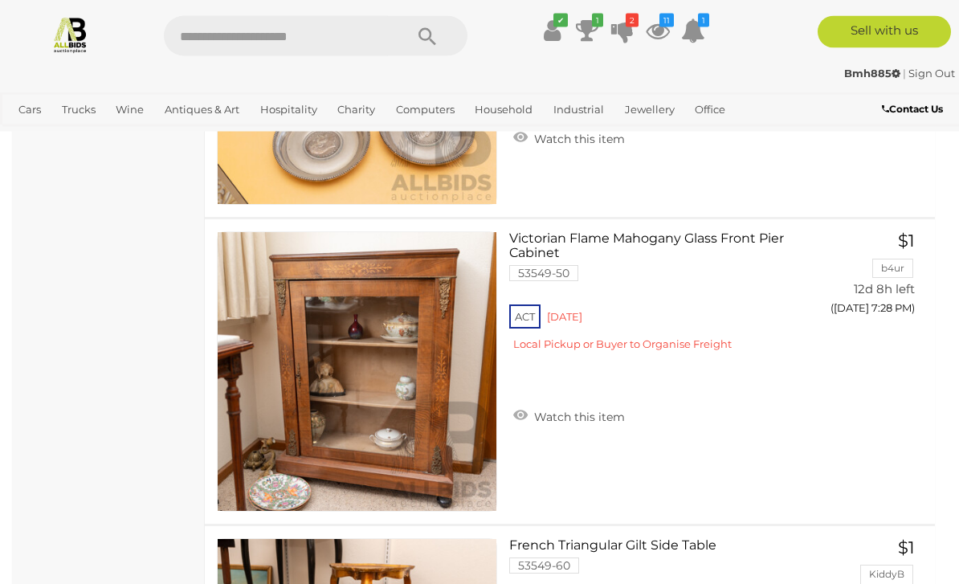
scroll to position [26139, 0]
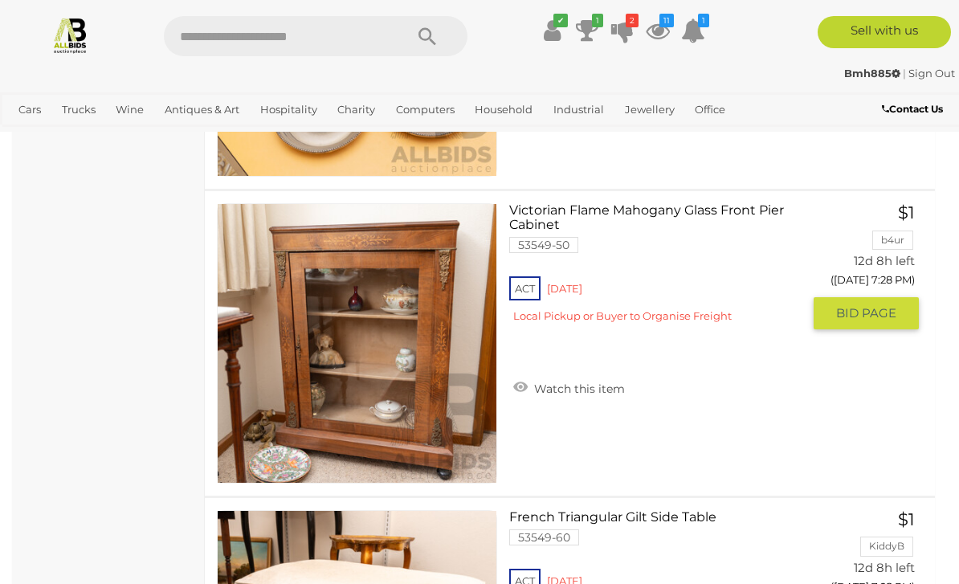
click at [583, 383] on link "Watch this item" at bounding box center [569, 387] width 120 height 24
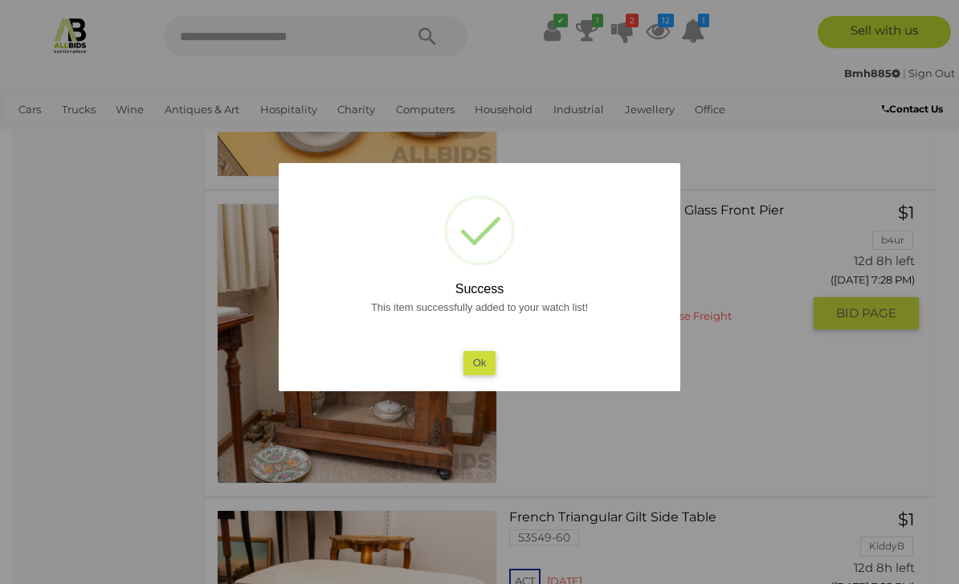
click at [488, 374] on button "Ok" at bounding box center [480, 362] width 33 height 23
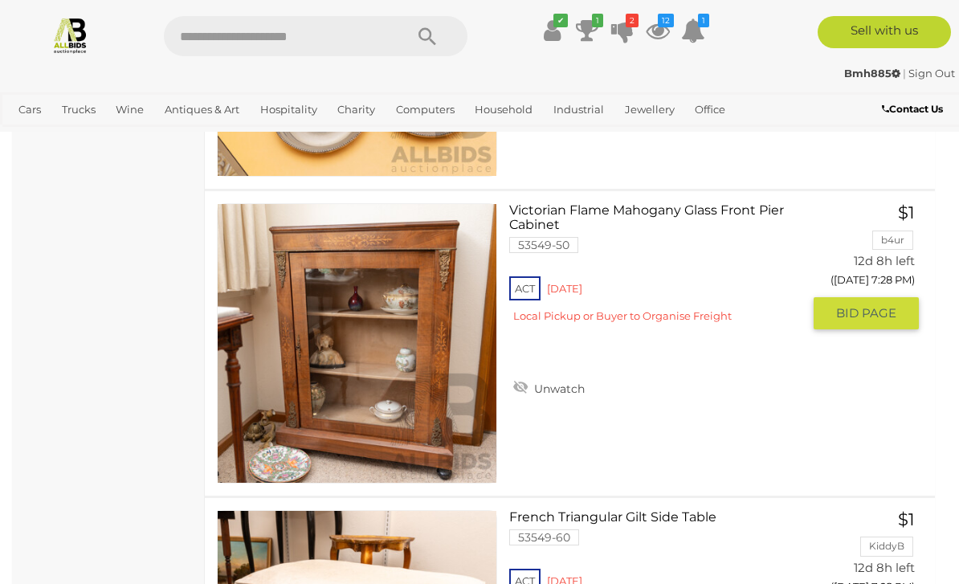
click at [677, 211] on link "Victorian Flame Mahogany Glass Front Pier Cabinet 53549-50 ACT Red Hill" at bounding box center [662, 269] width 280 height 132
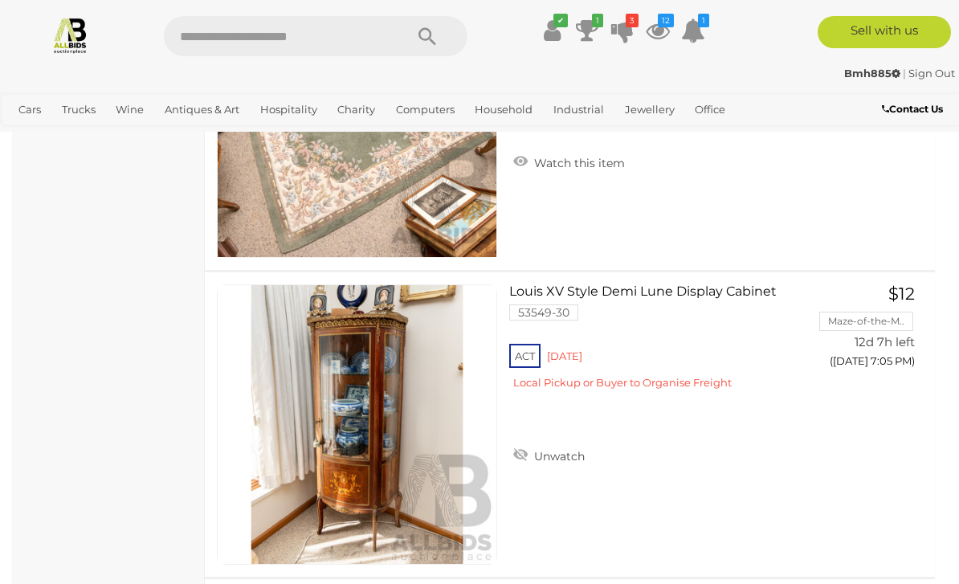
scroll to position [12559, 0]
click at [658, 285] on link "Louis XV Style Demi Lune Display Cabinet 53549-30 ACT Red Hill" at bounding box center [662, 343] width 280 height 117
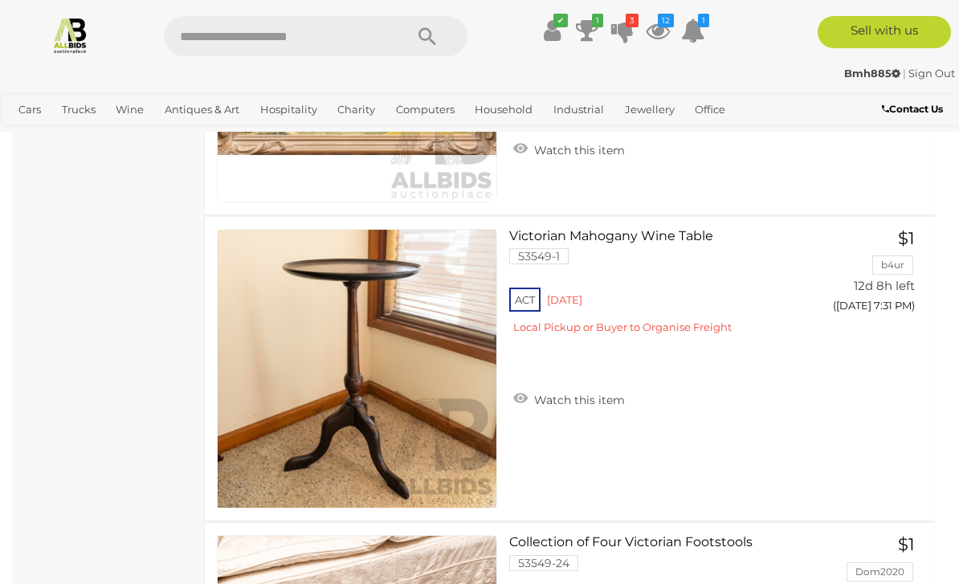
scroll to position [27955, 0]
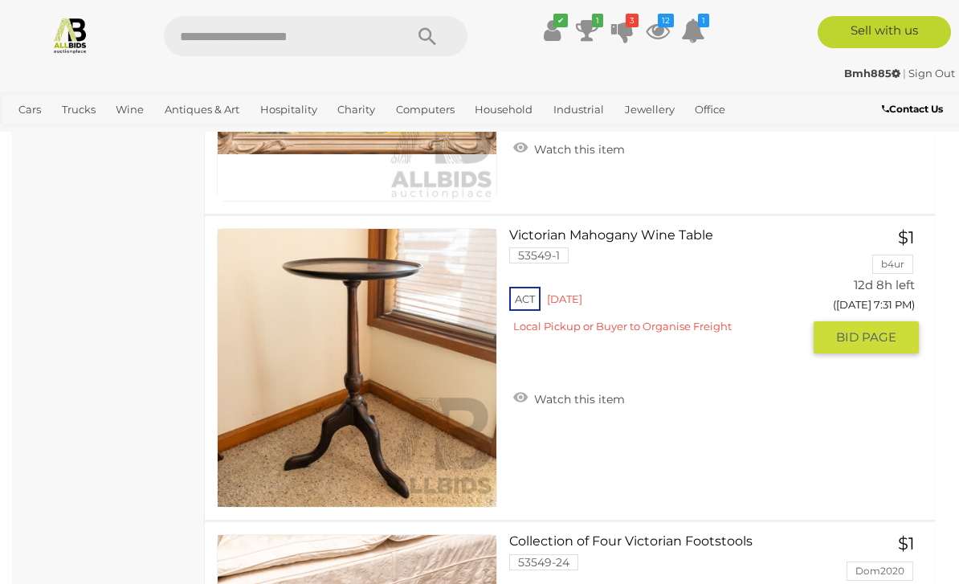
click at [587, 400] on link "Watch this item" at bounding box center [569, 398] width 120 height 24
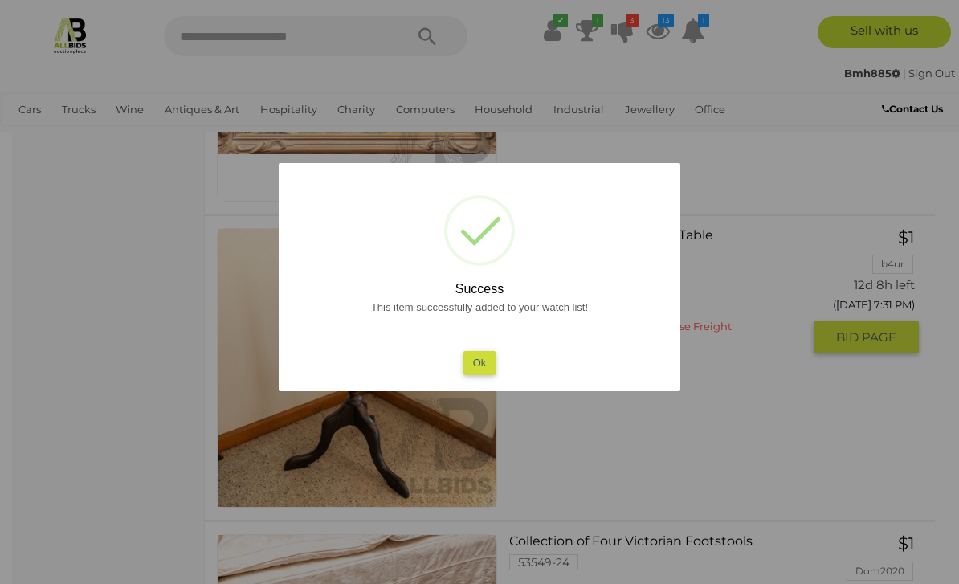
click at [486, 374] on button "Ok" at bounding box center [480, 362] width 33 height 23
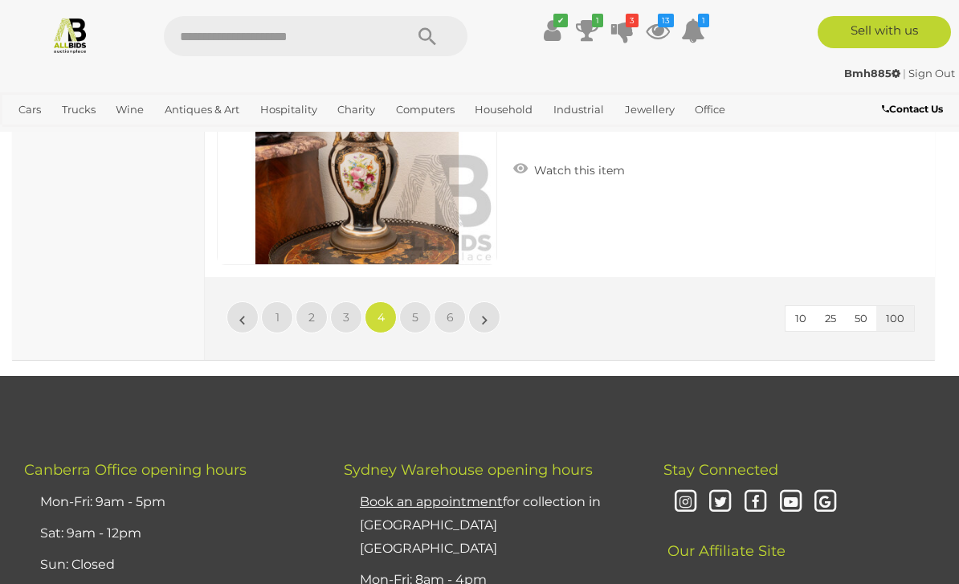
scroll to position [30991, 0]
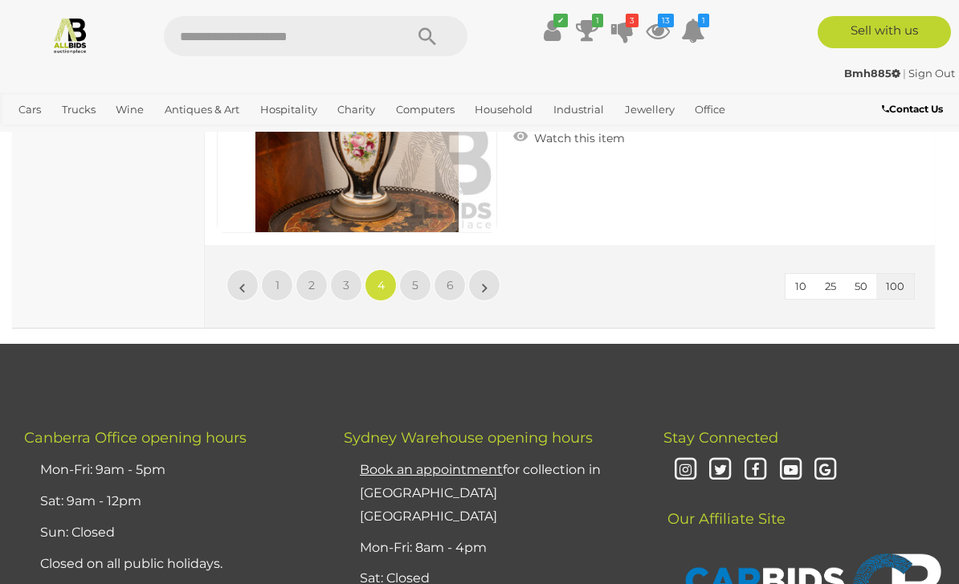
click at [422, 281] on link "5" at bounding box center [415, 285] width 32 height 32
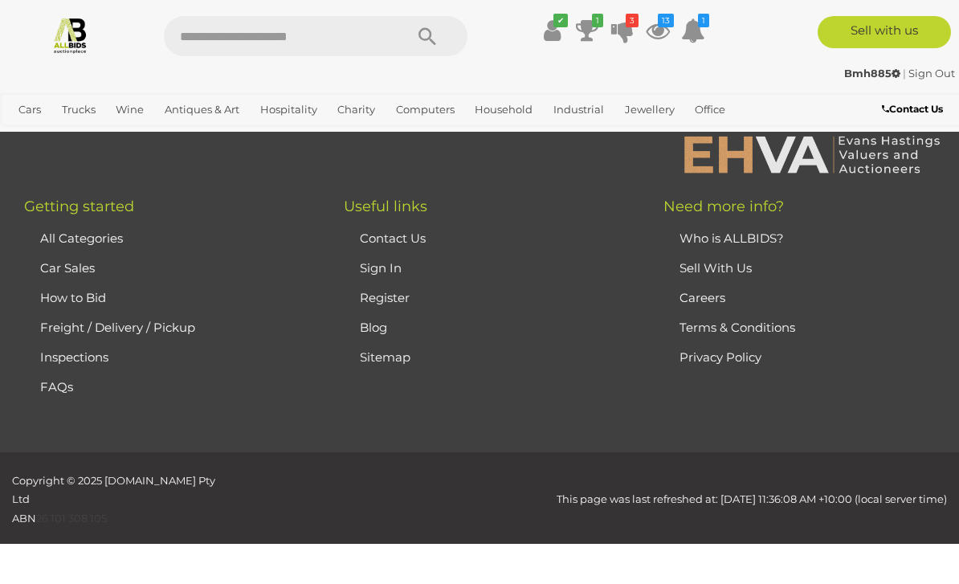
scroll to position [394, 0]
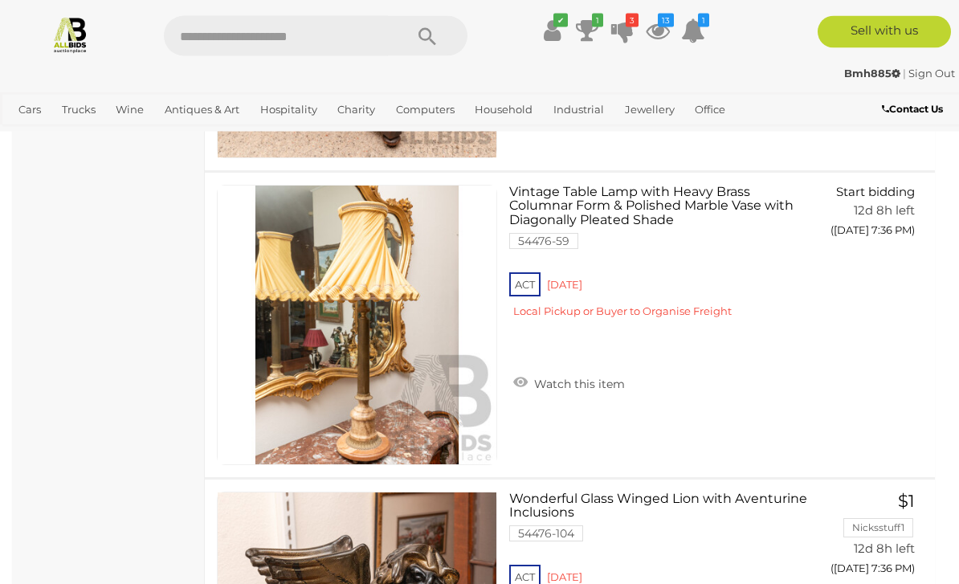
scroll to position [1923, 0]
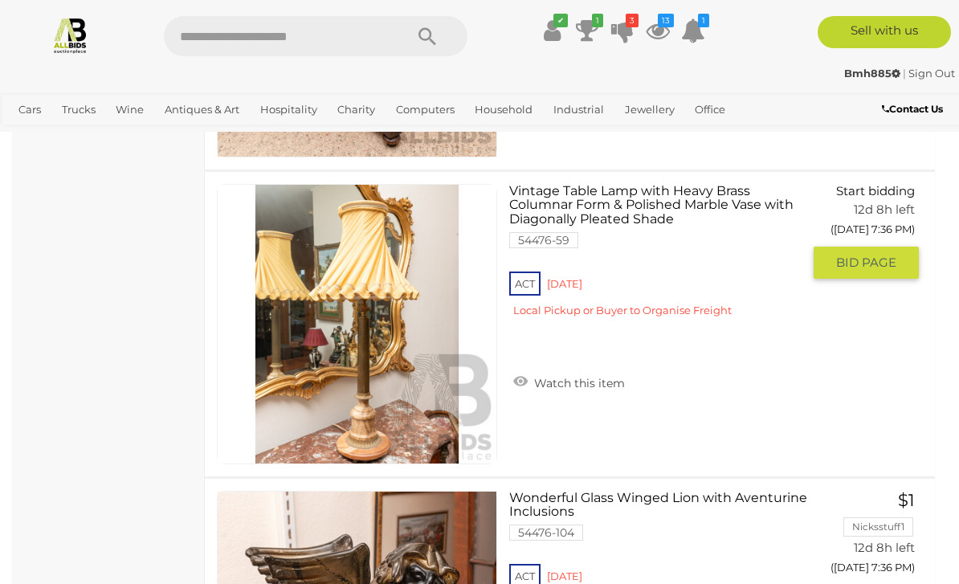
click at [586, 381] on link "Watch this item" at bounding box center [569, 382] width 120 height 24
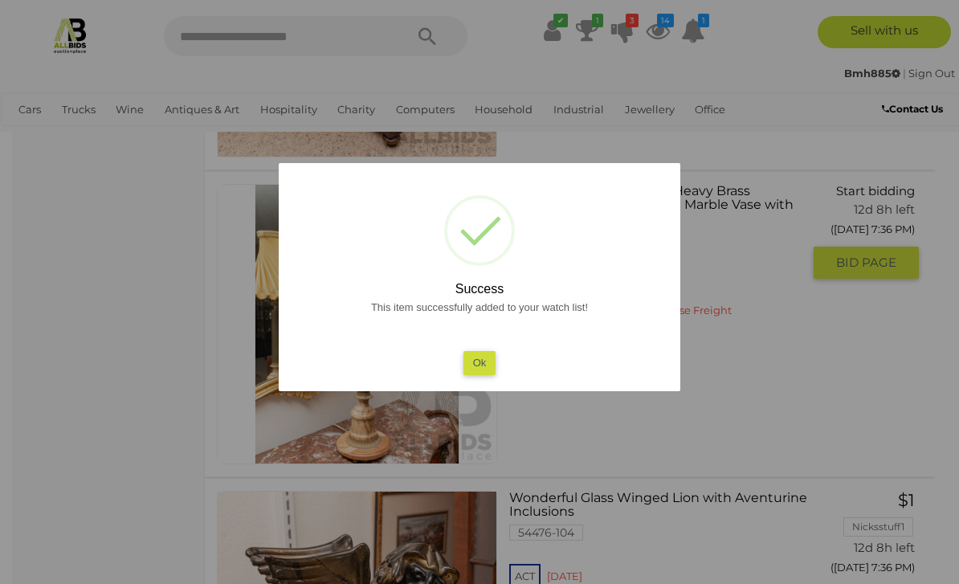
click at [485, 374] on button "Ok" at bounding box center [480, 362] width 33 height 23
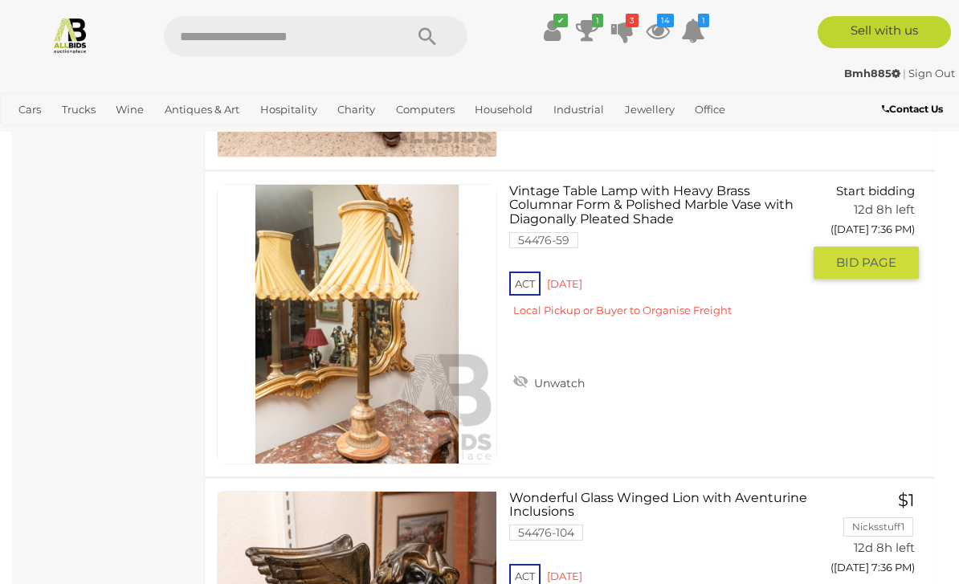
click at [661, 203] on link "Vintage Table Lamp with Heavy Brass Columnar Form & Polished Marble Vase with D…" at bounding box center [662, 257] width 280 height 146
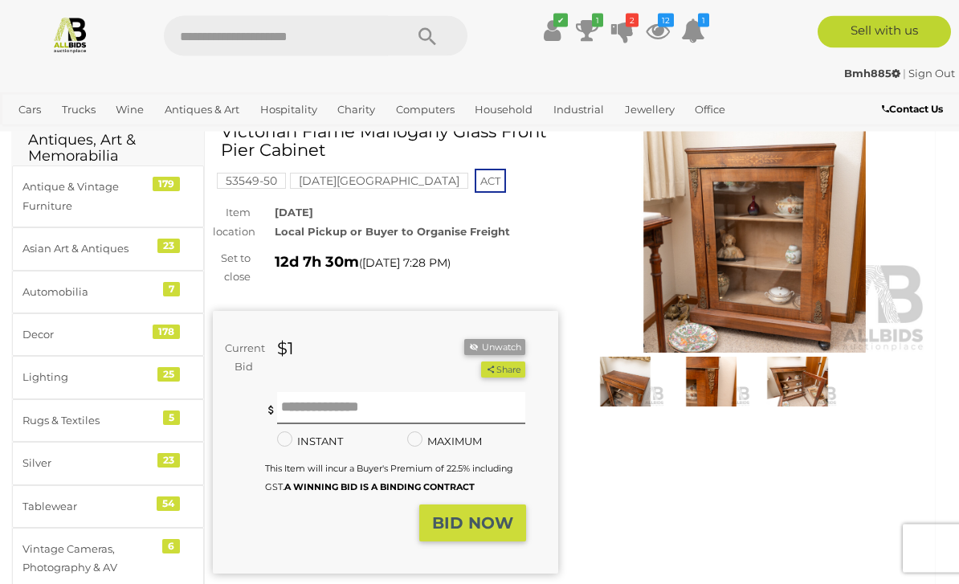
scroll to position [72, 0]
click at [763, 275] on img at bounding box center [756, 241] width 346 height 223
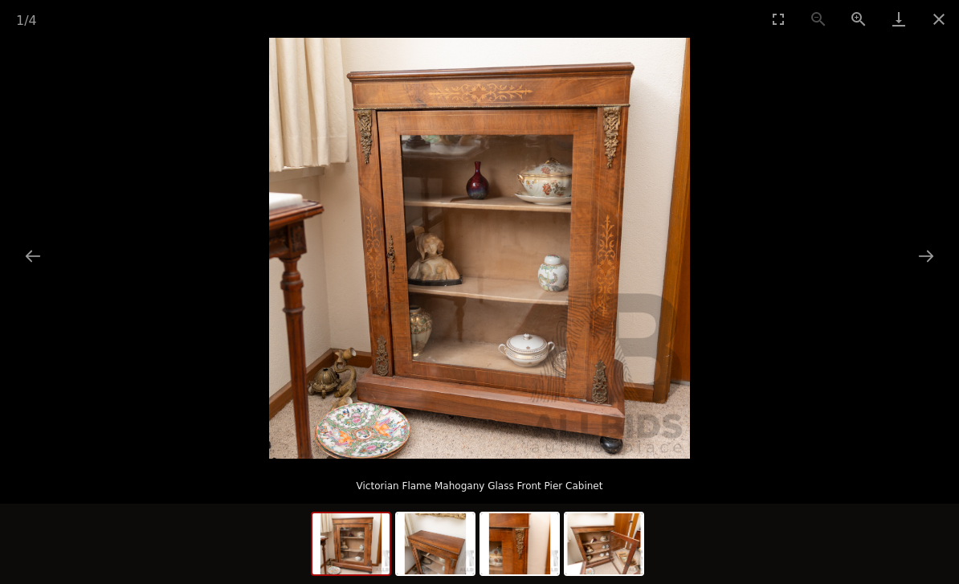
click at [934, 260] on button "Next slide" at bounding box center [927, 255] width 34 height 31
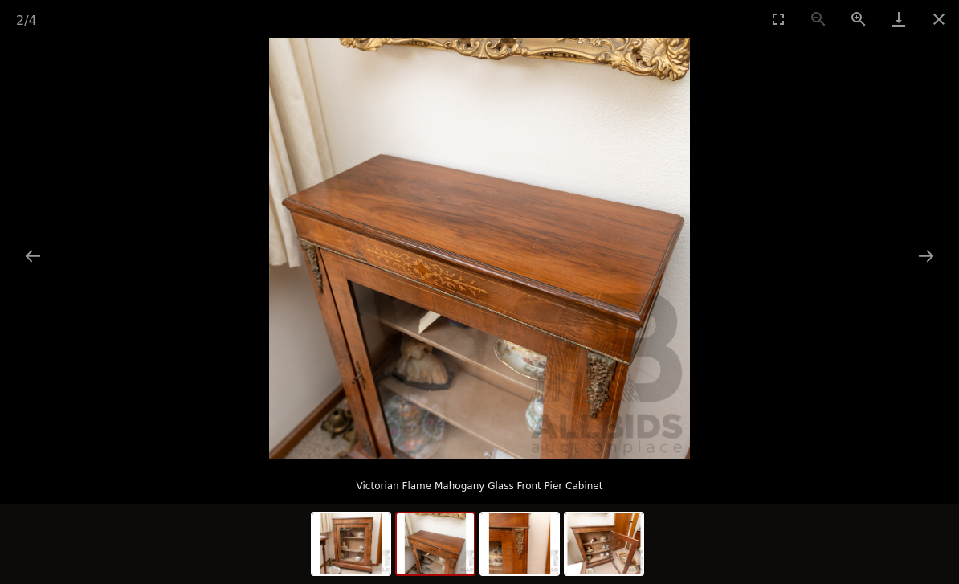
click at [924, 267] on button "Next slide" at bounding box center [927, 255] width 34 height 31
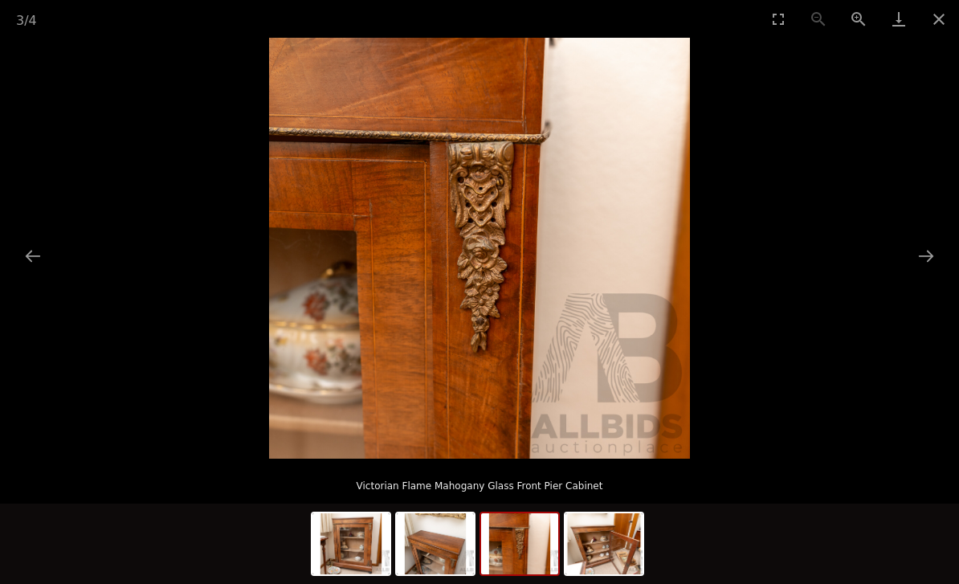
click at [923, 264] on button "Next slide" at bounding box center [927, 255] width 34 height 31
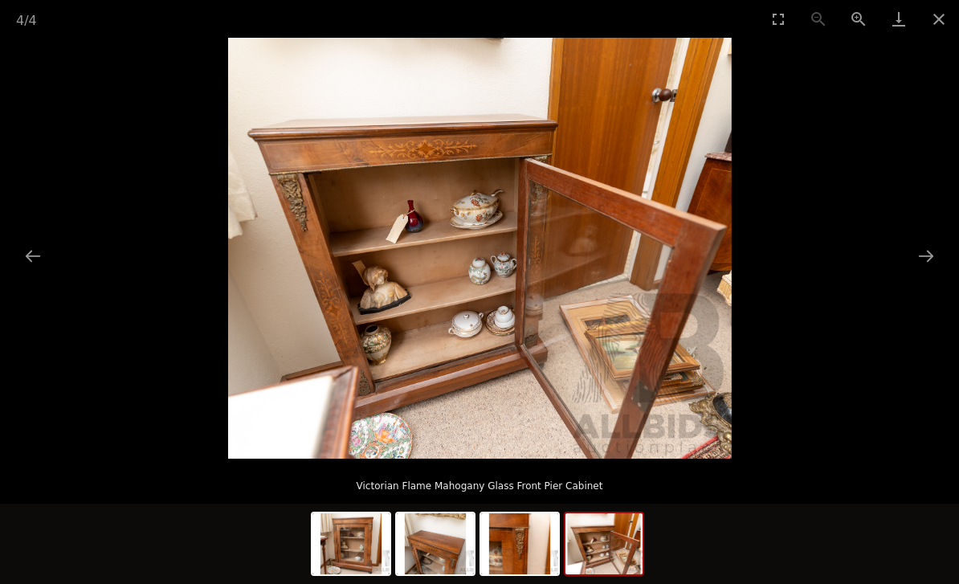
click at [929, 261] on button "Next slide" at bounding box center [927, 255] width 34 height 31
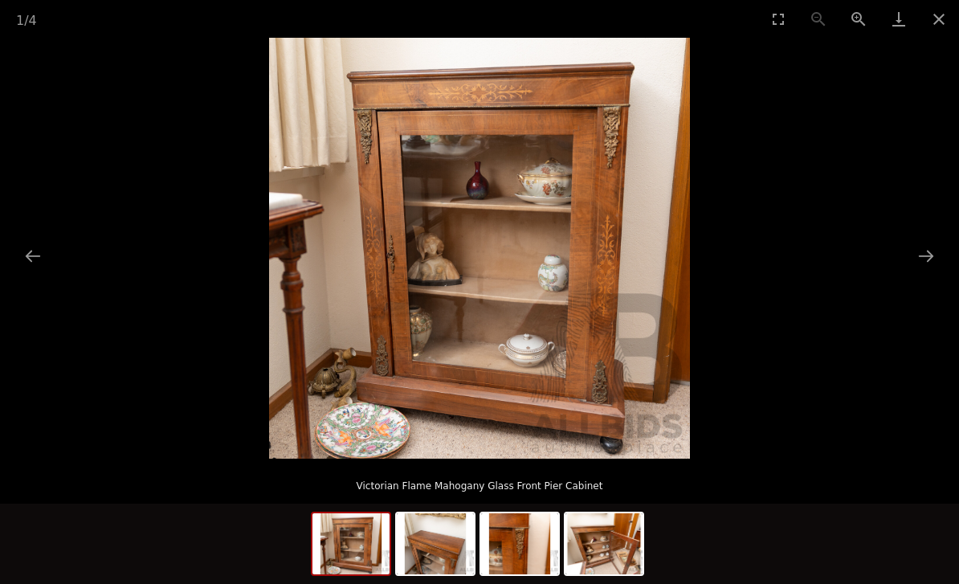
click at [939, 19] on button "Close gallery" at bounding box center [939, 19] width 40 height 38
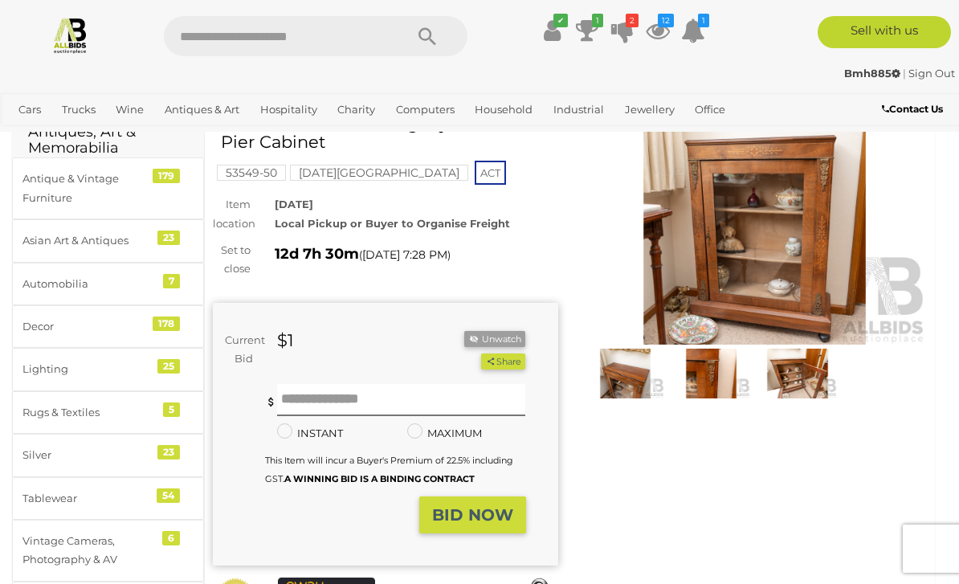
scroll to position [80, 0]
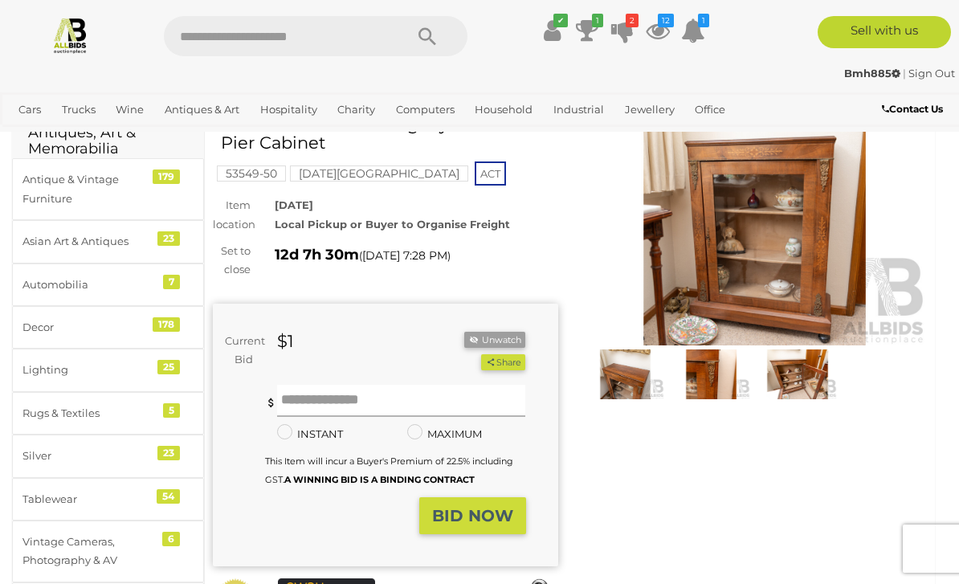
click at [370, 388] on input "text" at bounding box center [401, 401] width 249 height 32
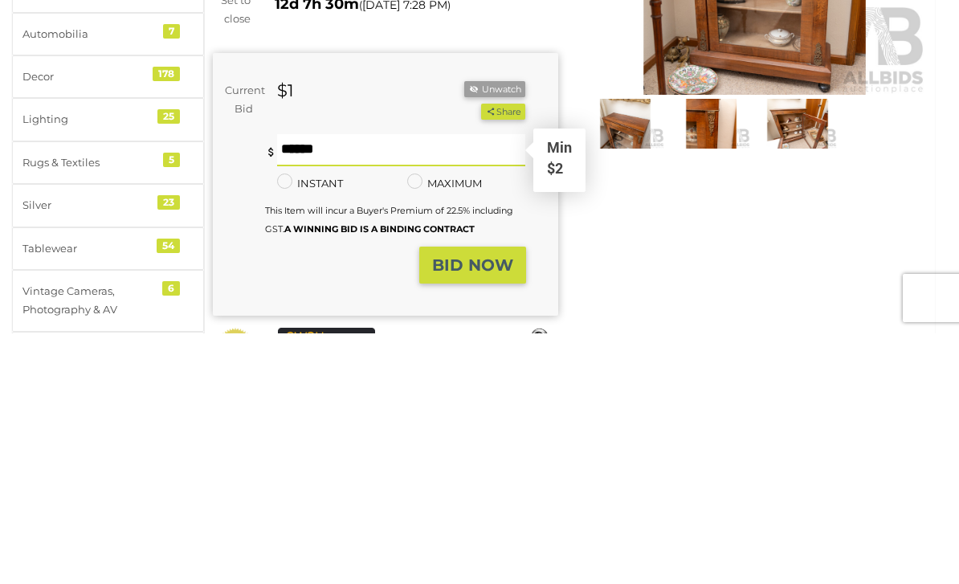
type input "**"
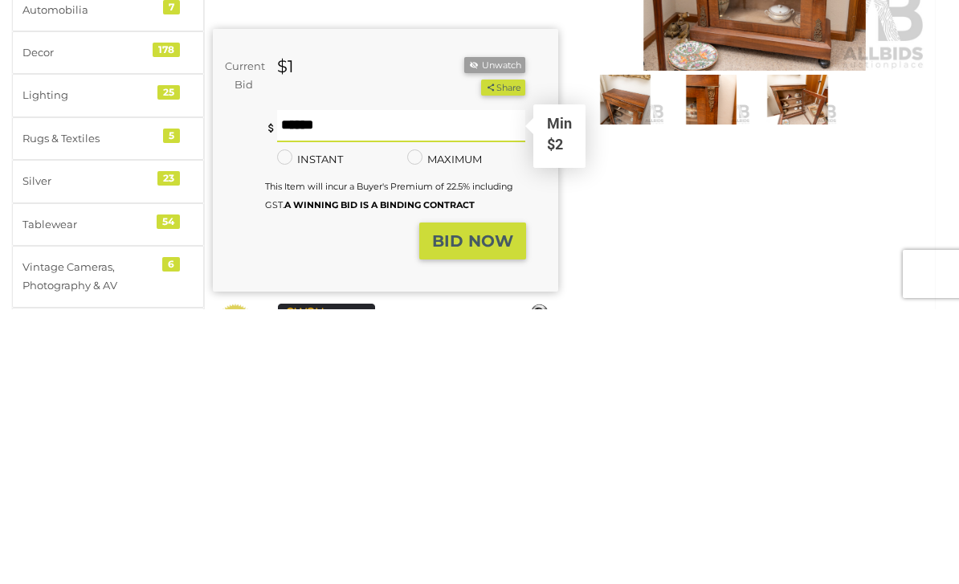
click at [487, 506] on strong "BID NOW" at bounding box center [472, 515] width 81 height 19
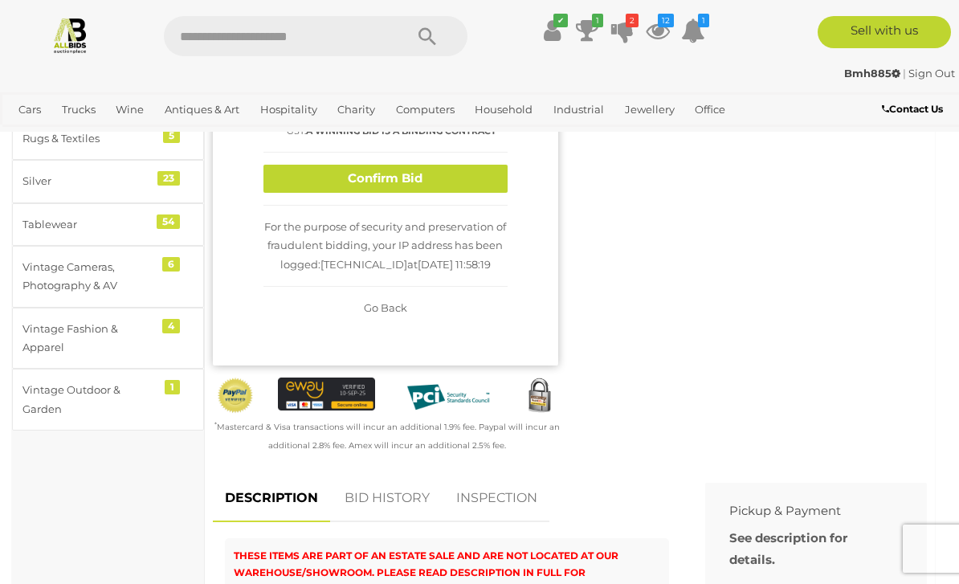
click at [440, 174] on button "Confirm Bid" at bounding box center [386, 179] width 244 height 28
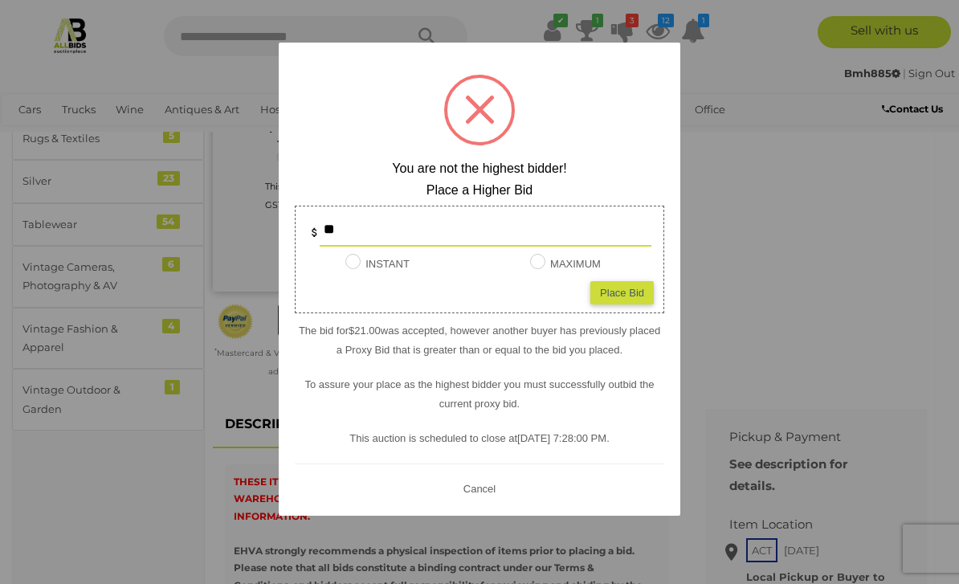
click at [486, 499] on button "Cancel" at bounding box center [480, 489] width 42 height 20
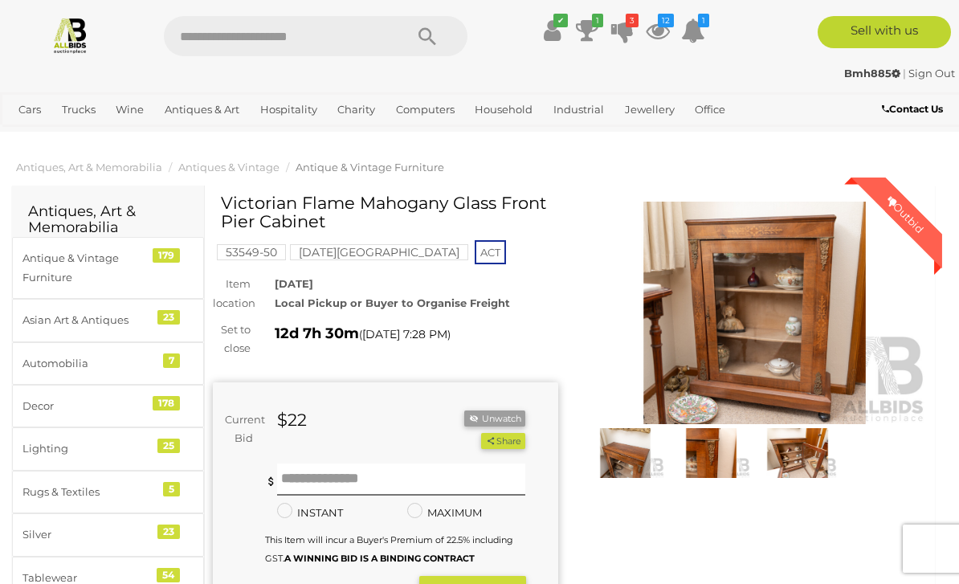
scroll to position [0, 0]
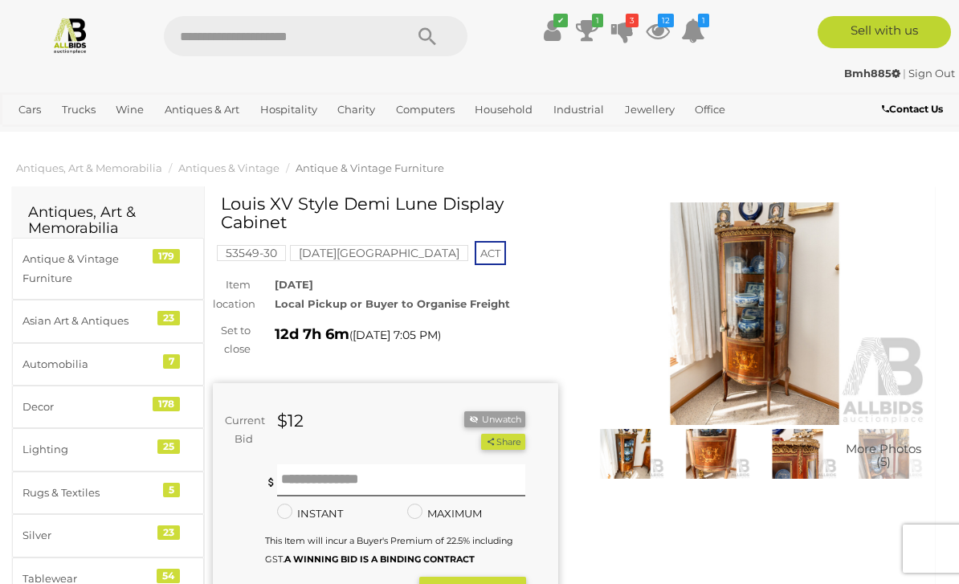
click at [790, 329] on img at bounding box center [756, 314] width 346 height 223
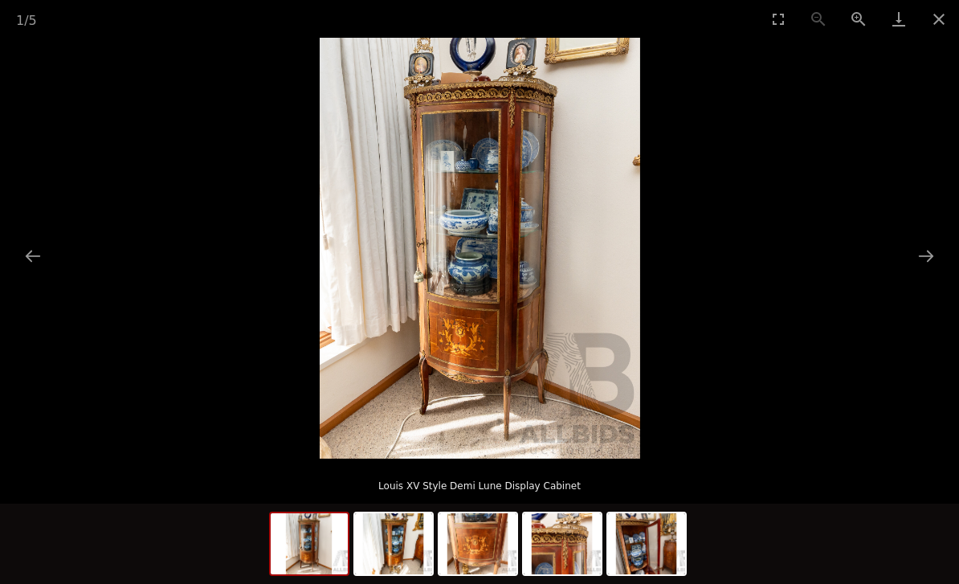
click at [932, 256] on button "Next slide" at bounding box center [927, 255] width 34 height 31
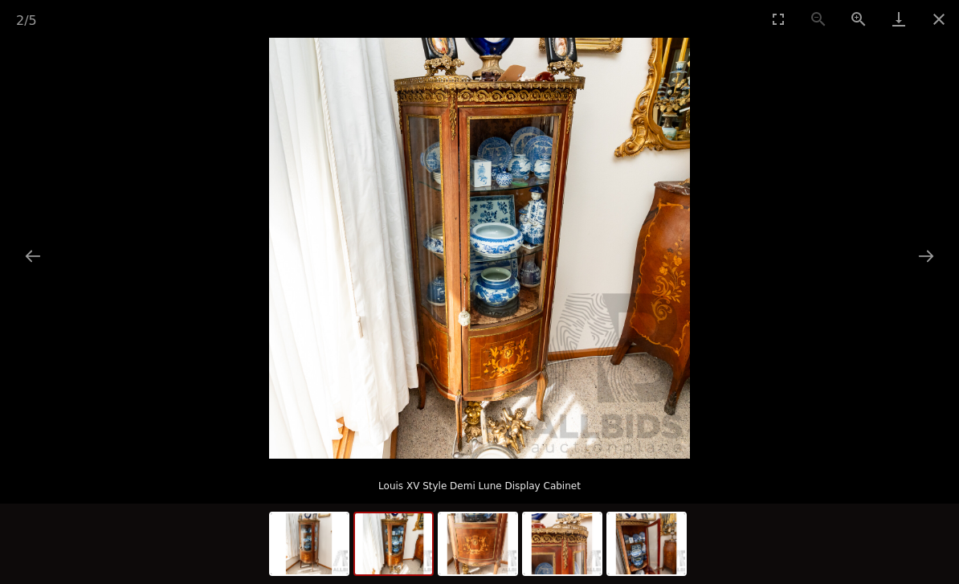
click at [930, 255] on button "Next slide" at bounding box center [927, 255] width 34 height 31
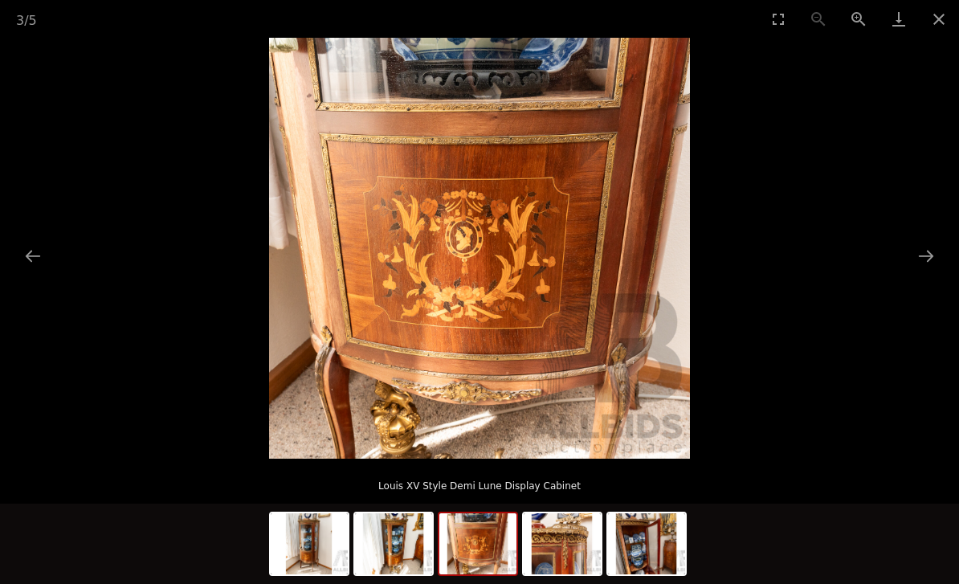
click at [934, 256] on button "Next slide" at bounding box center [927, 255] width 34 height 31
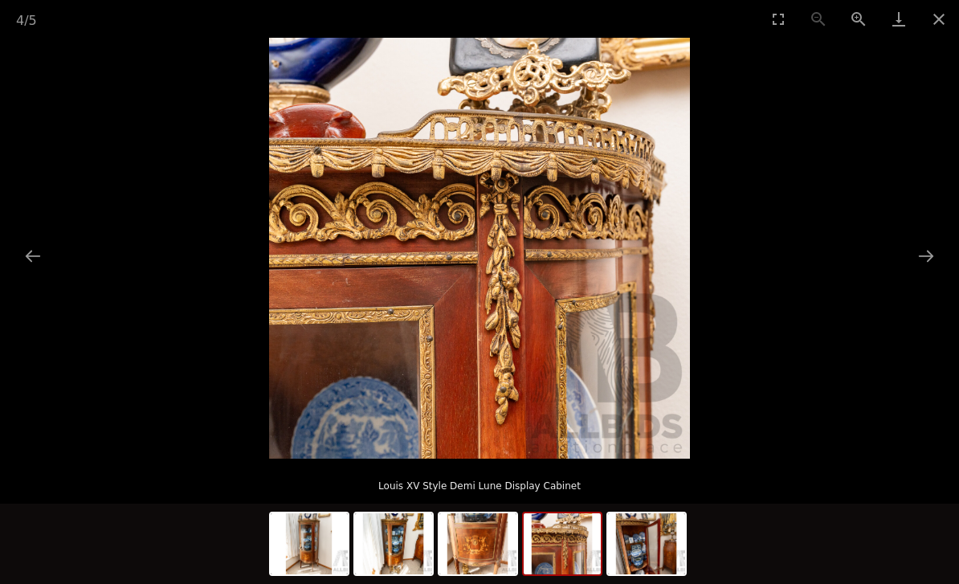
click at [926, 250] on button "Next slide" at bounding box center [927, 255] width 34 height 31
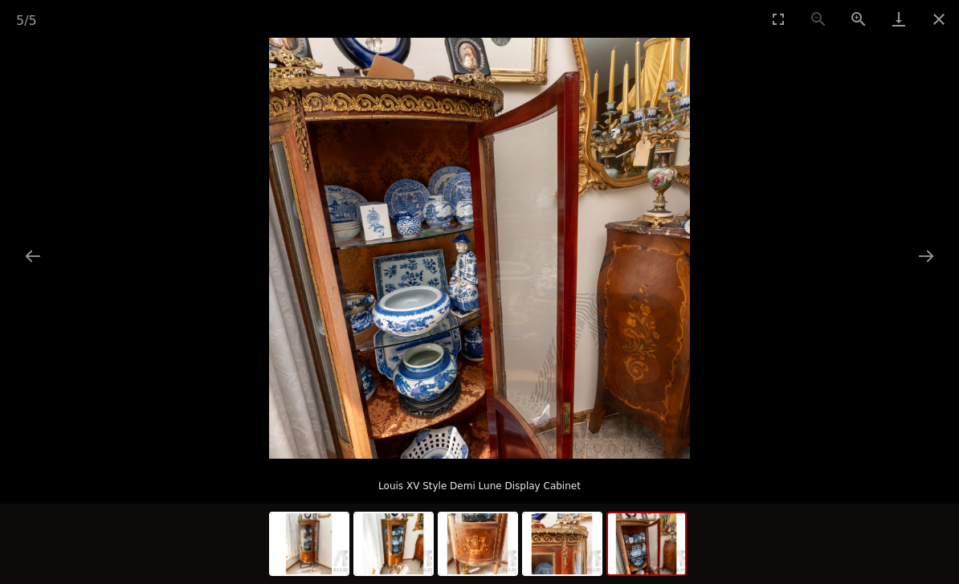
click at [930, 256] on button "Next slide" at bounding box center [927, 255] width 34 height 31
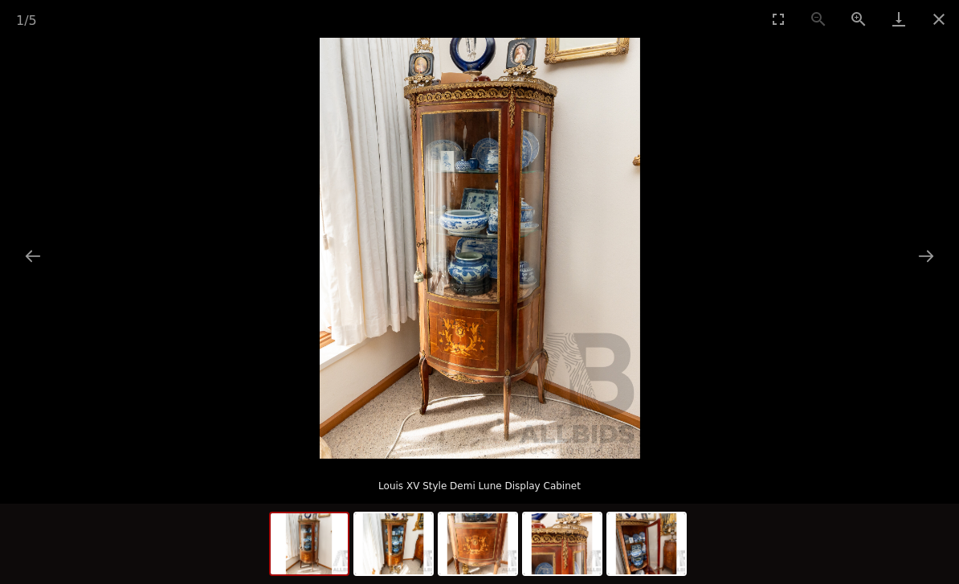
click at [943, 18] on button "Close gallery" at bounding box center [939, 19] width 40 height 38
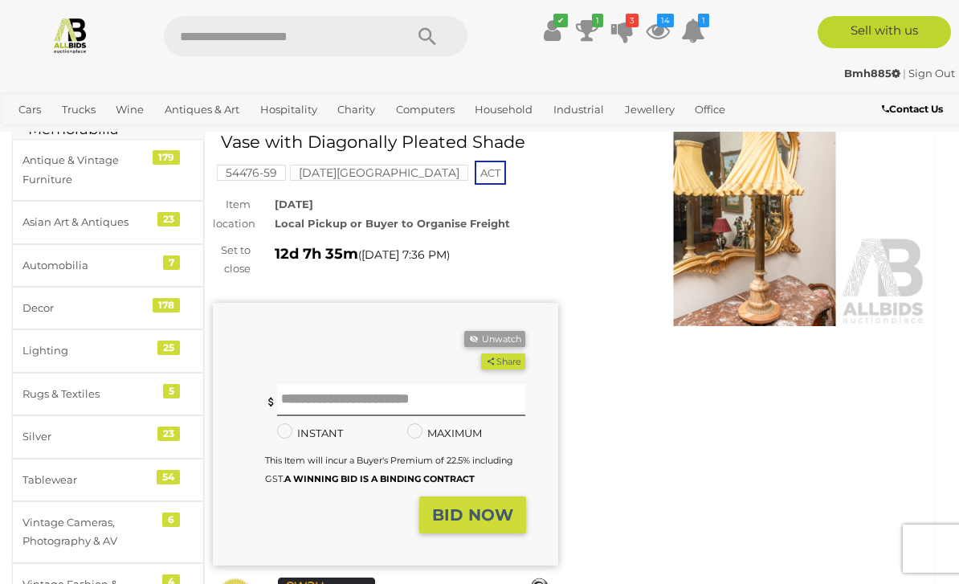
scroll to position [39, 0]
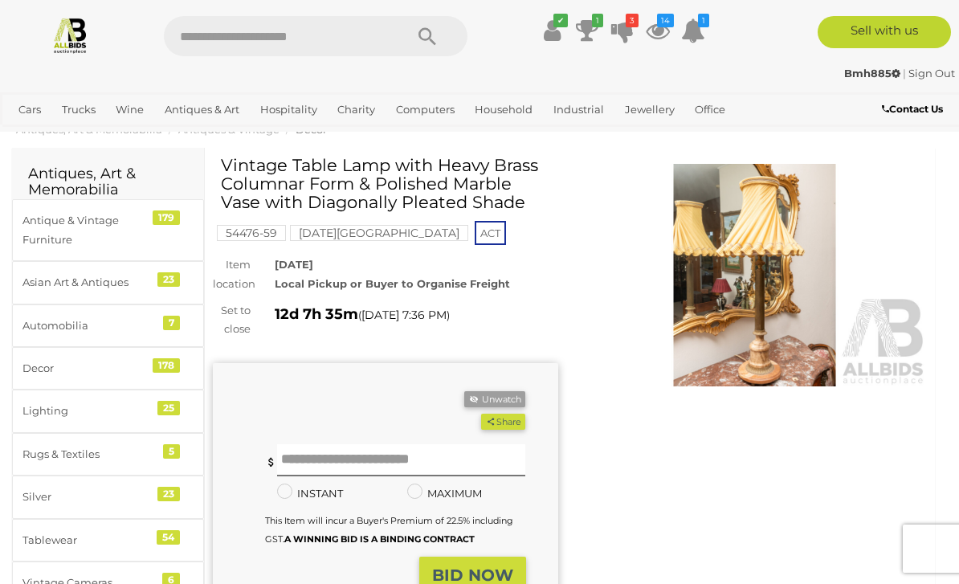
click at [775, 297] on img at bounding box center [756, 275] width 346 height 223
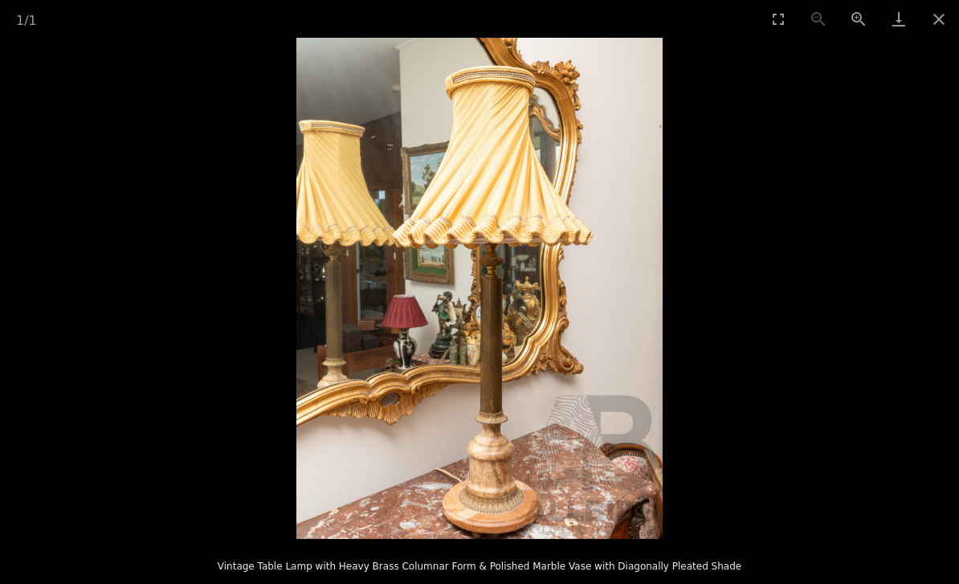
click at [952, 17] on button "Close gallery" at bounding box center [939, 19] width 40 height 38
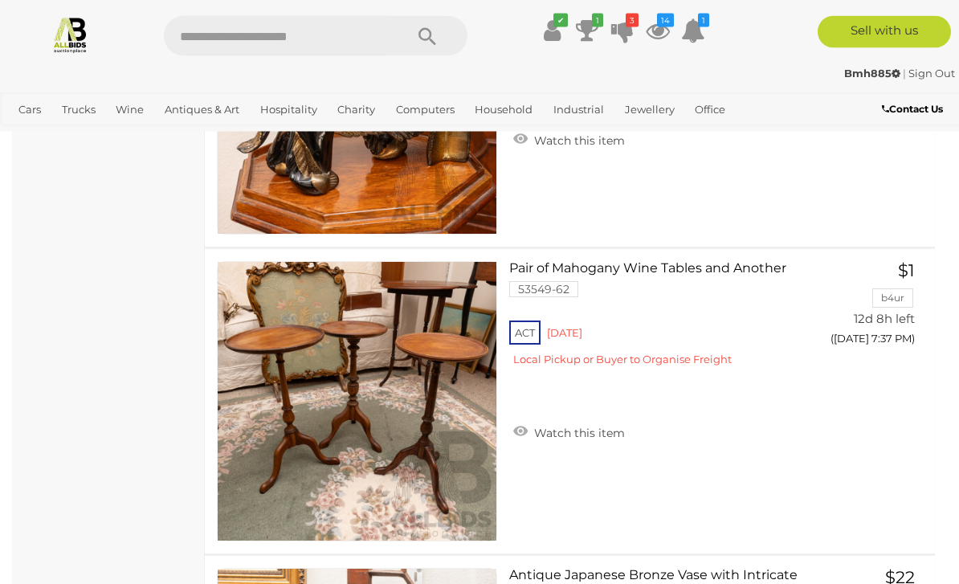
scroll to position [2461, 0]
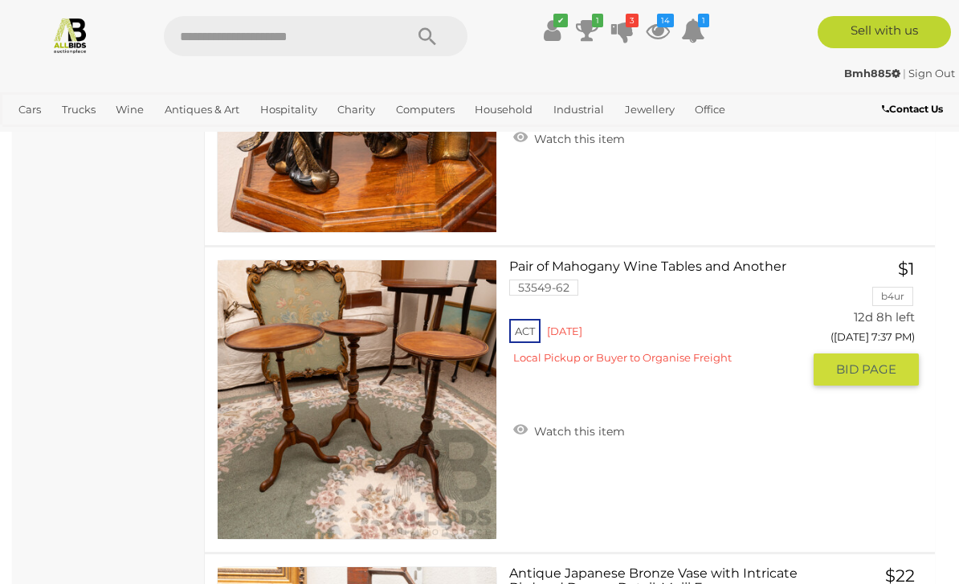
click at [654, 268] on link "Pair of Mahogany Wine Tables and Another 53549-62 ACT [GEOGRAPHIC_DATA]" at bounding box center [662, 318] width 280 height 117
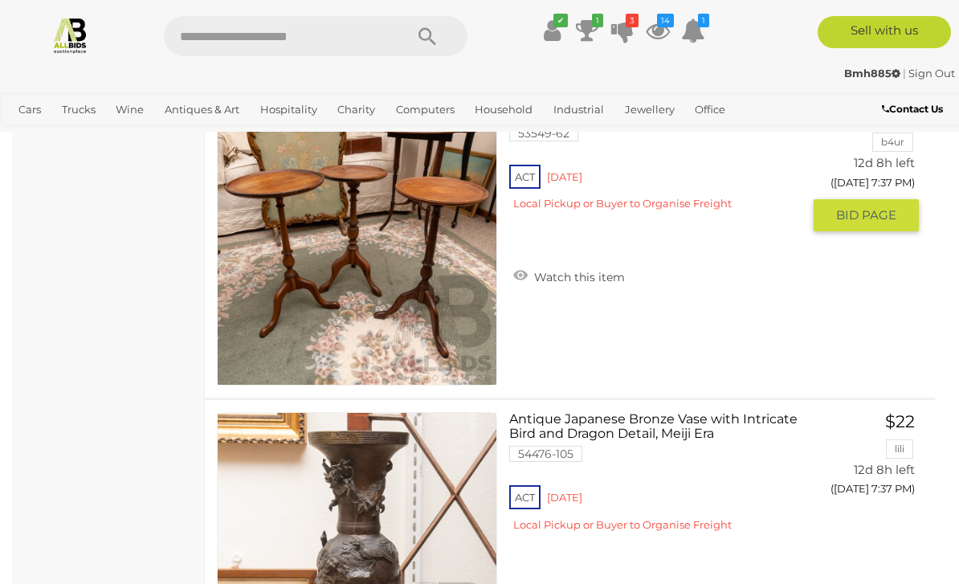
scroll to position [2527, 0]
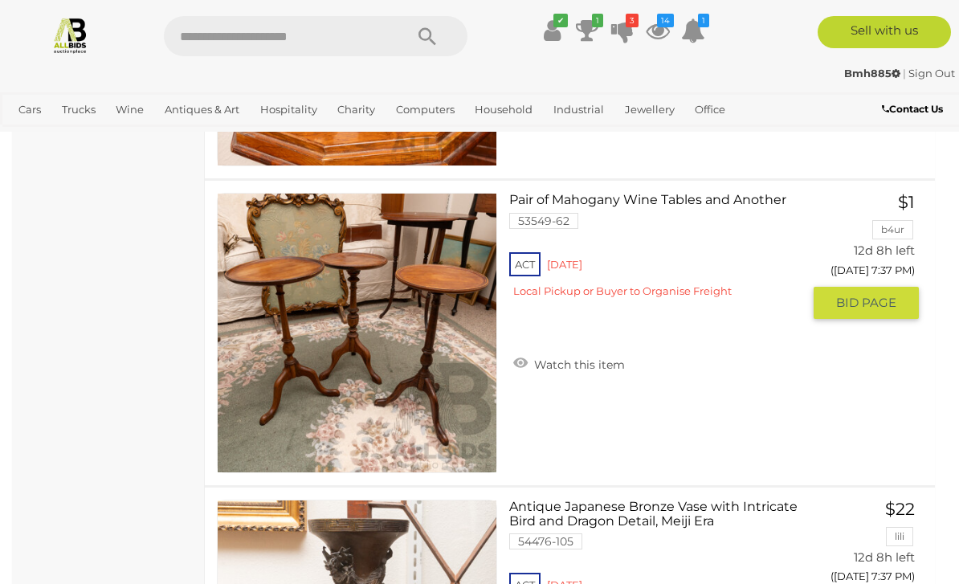
click at [579, 365] on link "Watch this item" at bounding box center [569, 363] width 120 height 24
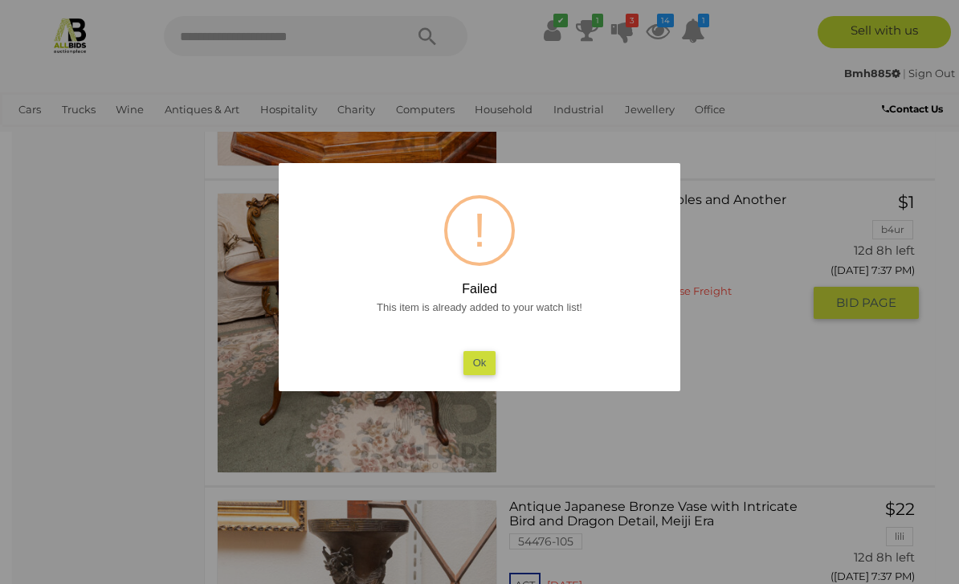
click at [489, 362] on button "Ok" at bounding box center [480, 362] width 33 height 23
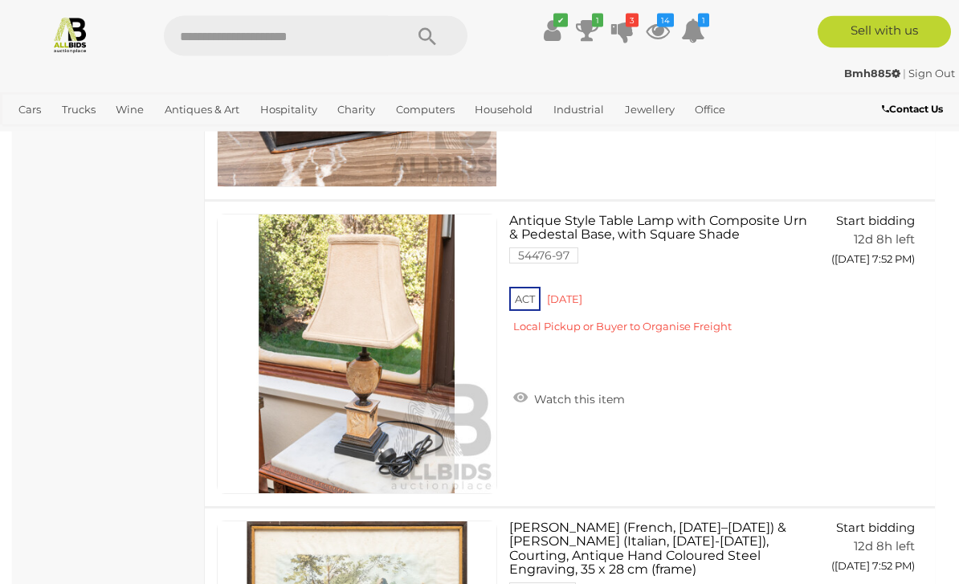
scroll to position [16618, 0]
click at [605, 398] on link "Watch this item" at bounding box center [569, 398] width 120 height 24
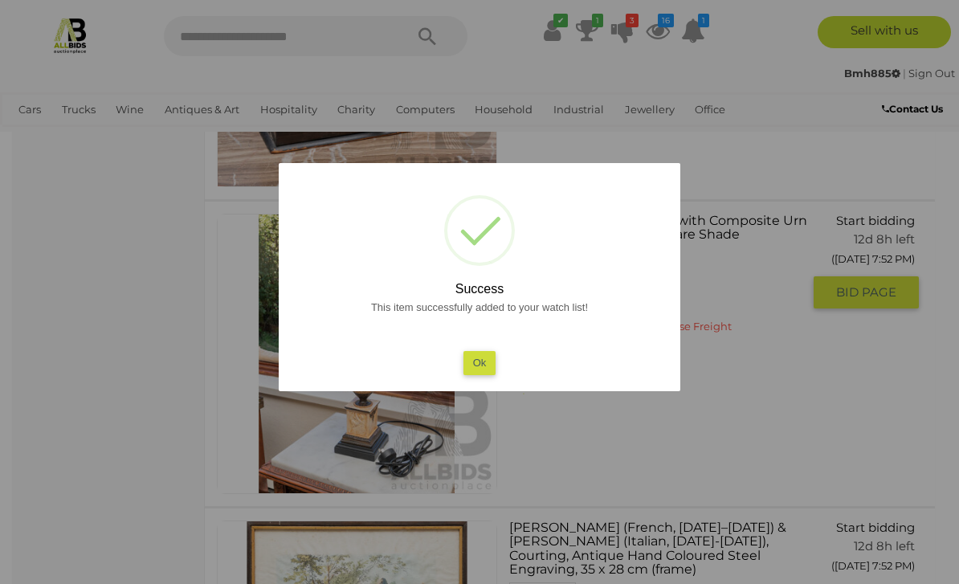
click at [483, 374] on button "Ok" at bounding box center [480, 362] width 33 height 23
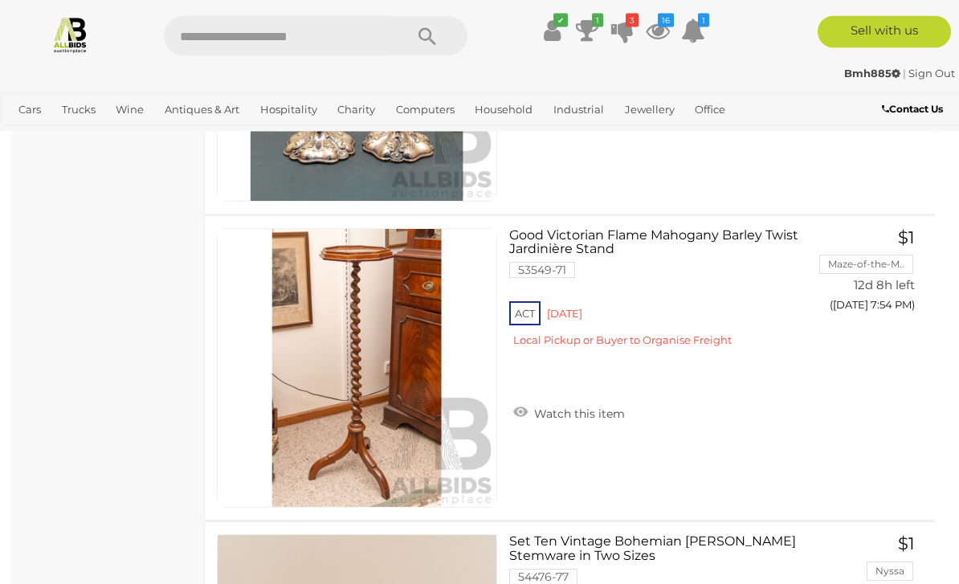
scroll to position [18138, 0]
click at [587, 411] on link "Watch this item" at bounding box center [569, 412] width 120 height 24
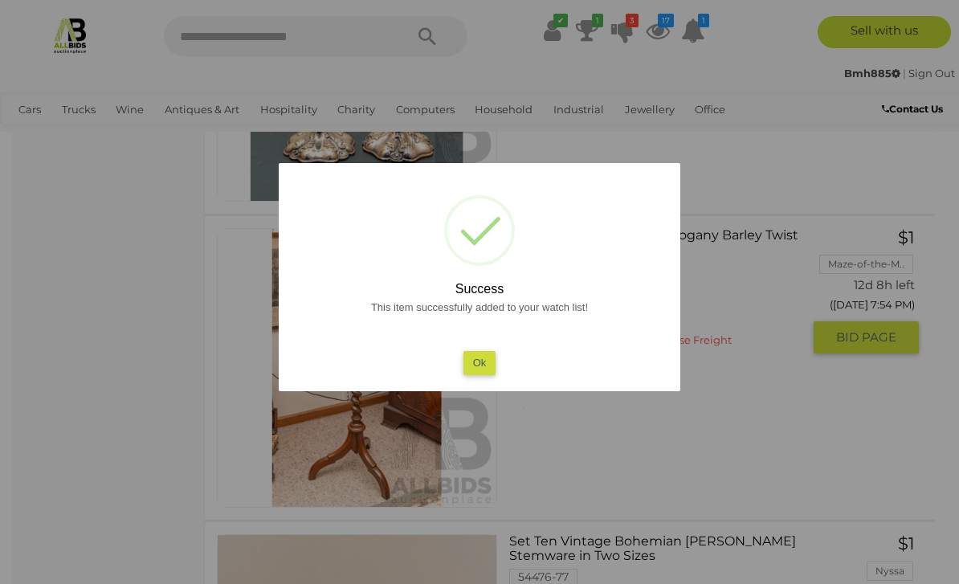
click at [489, 358] on button "Ok" at bounding box center [480, 362] width 33 height 23
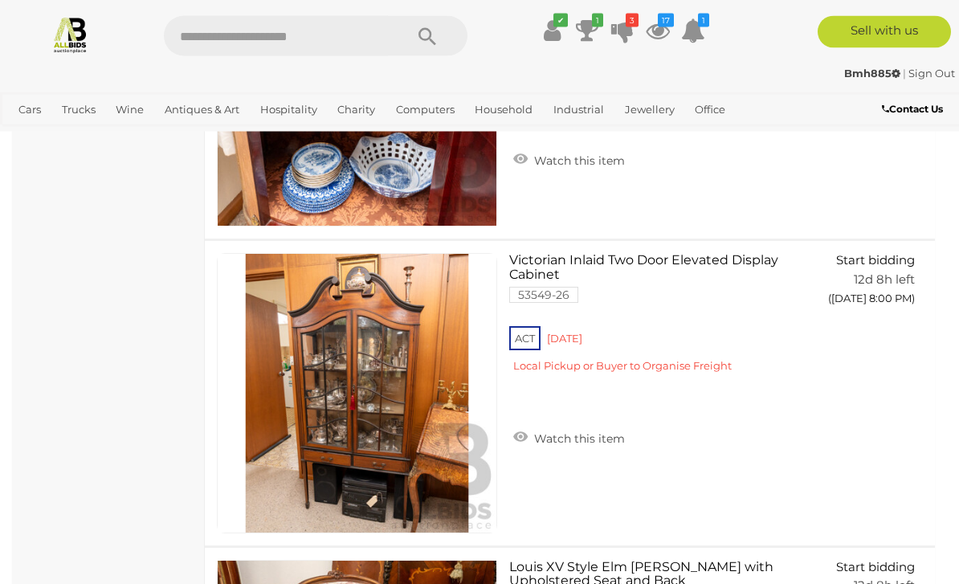
scroll to position [23635, 0]
click at [599, 439] on link "Watch this item" at bounding box center [569, 437] width 120 height 24
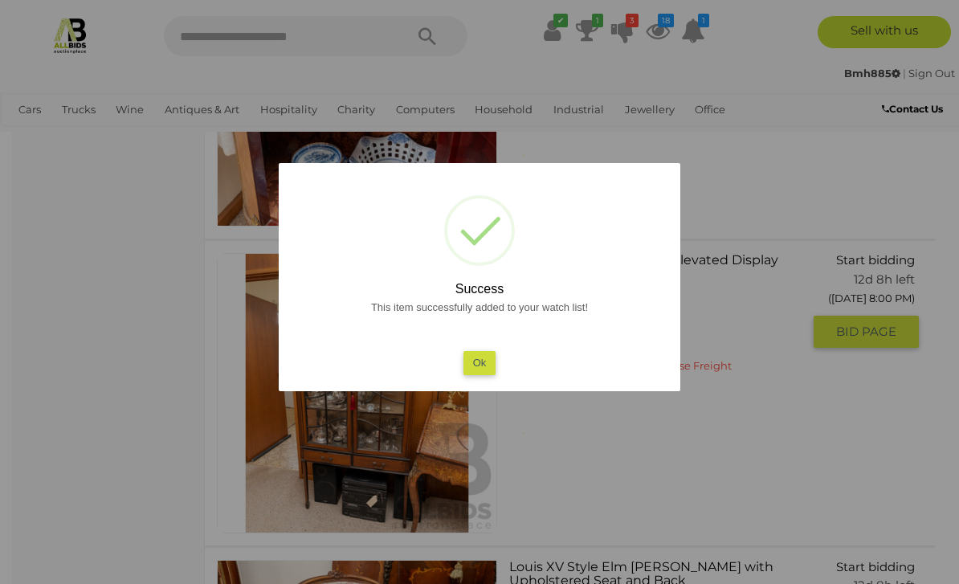
click at [486, 374] on button "Ok" at bounding box center [480, 362] width 33 height 23
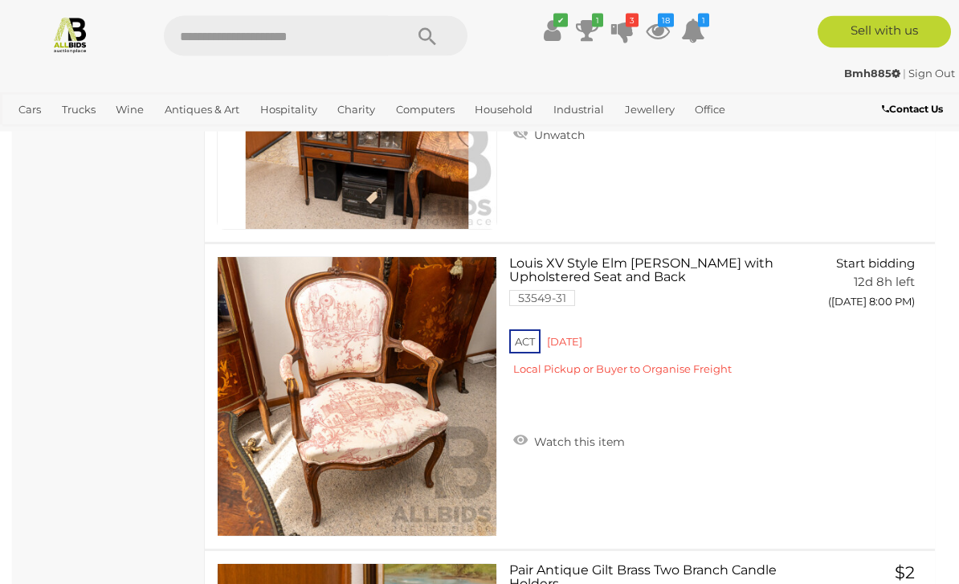
scroll to position [23938, 0]
click at [582, 437] on link "Watch this item" at bounding box center [569, 440] width 120 height 24
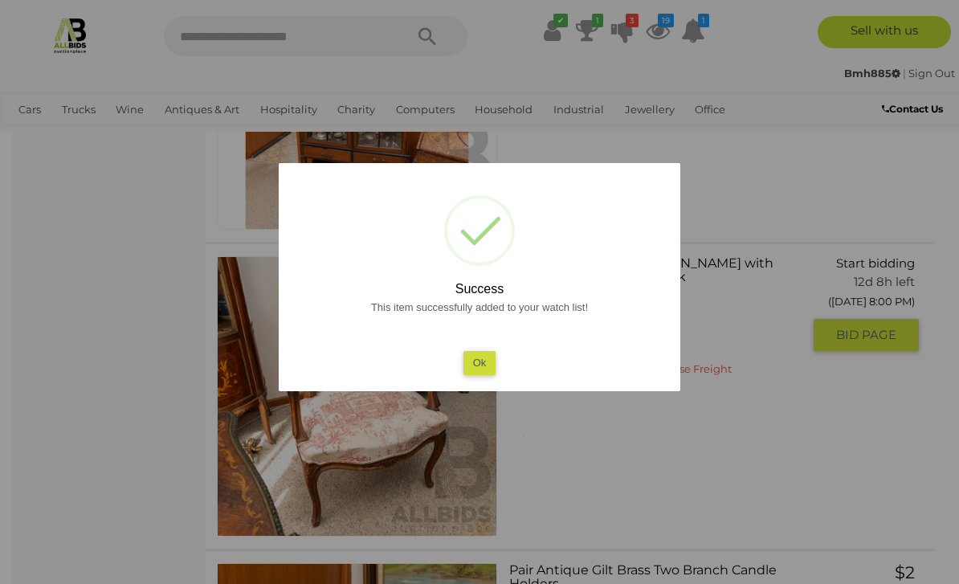
click at [485, 374] on button "Ok" at bounding box center [480, 362] width 33 height 23
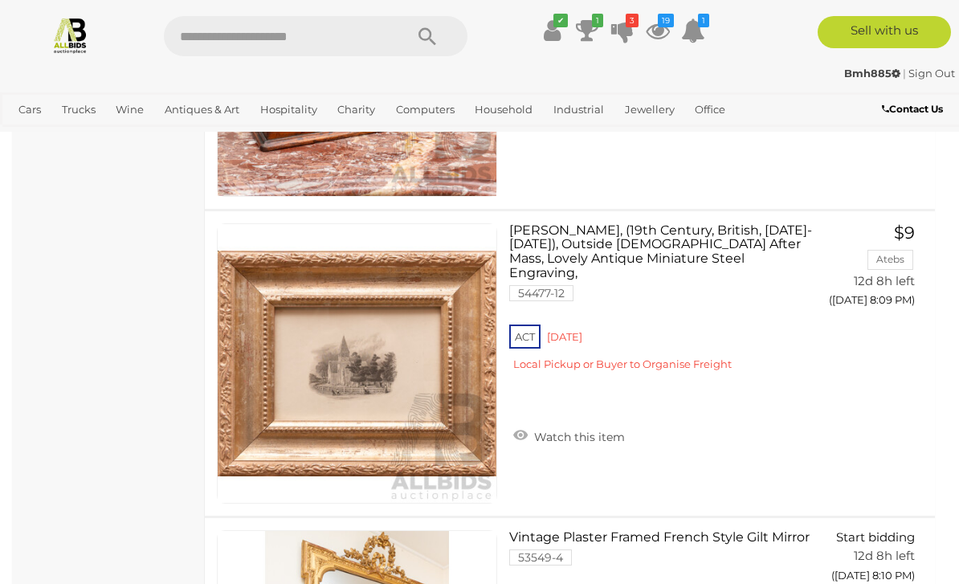
scroll to position [30119, 0]
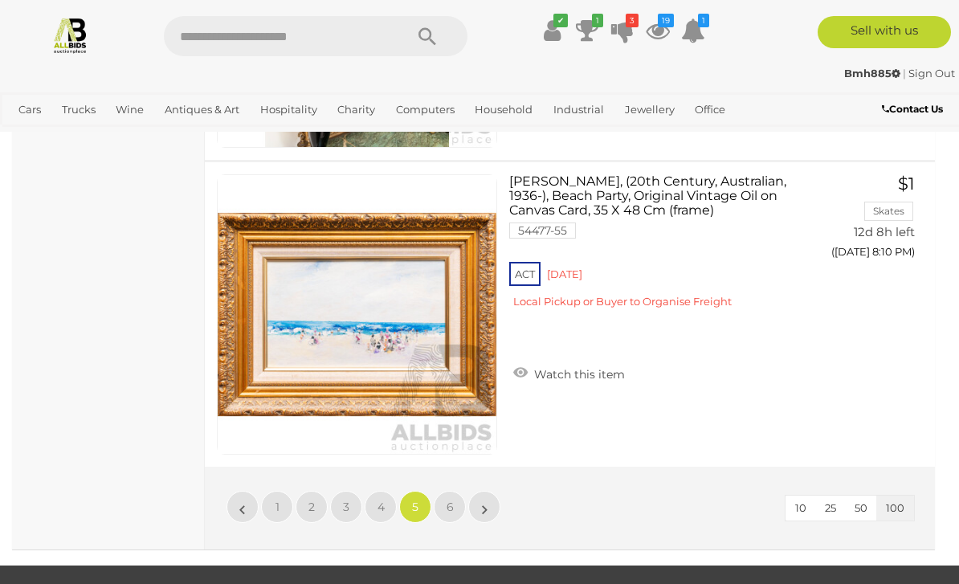
click at [456, 494] on link "6" at bounding box center [450, 507] width 32 height 32
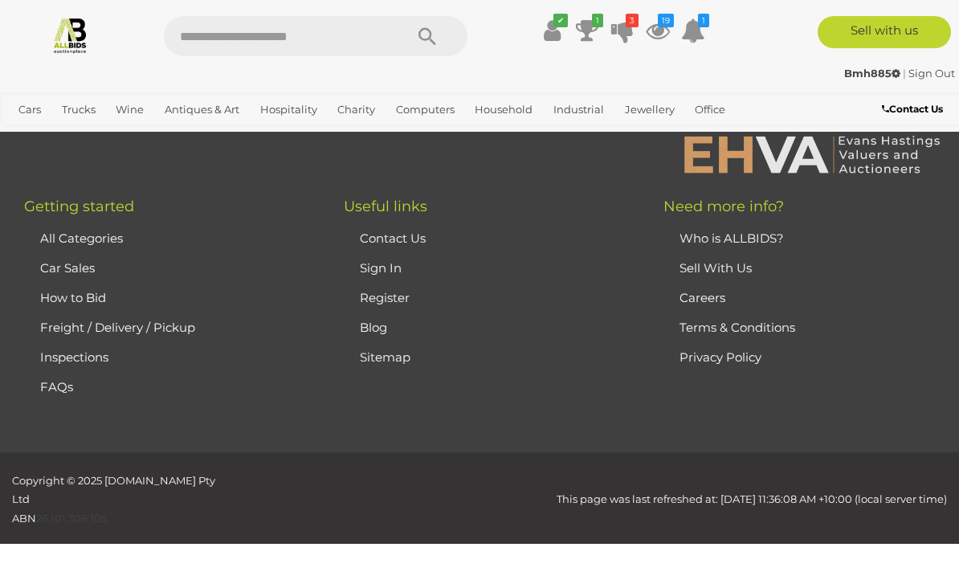
scroll to position [394, 0]
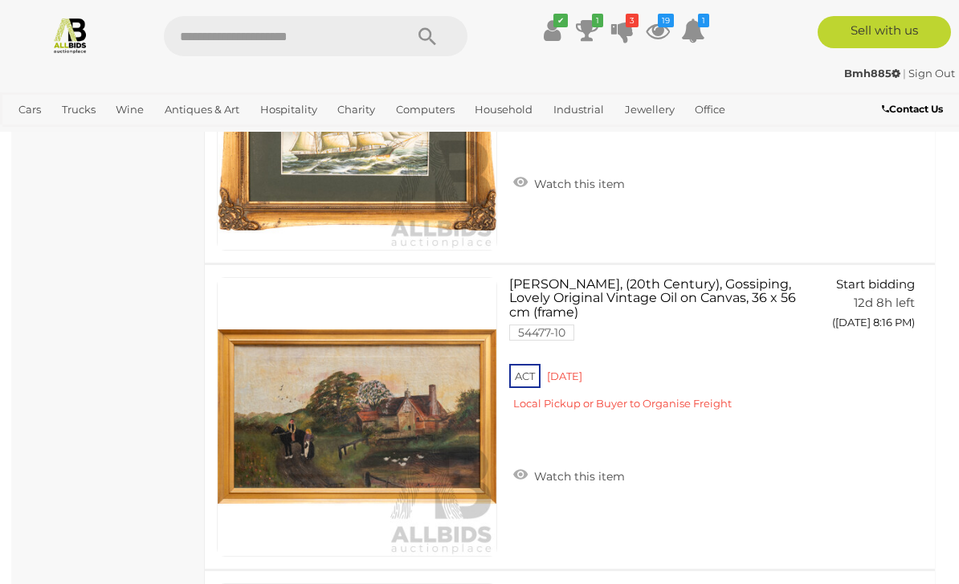
scroll to position [3410, 0]
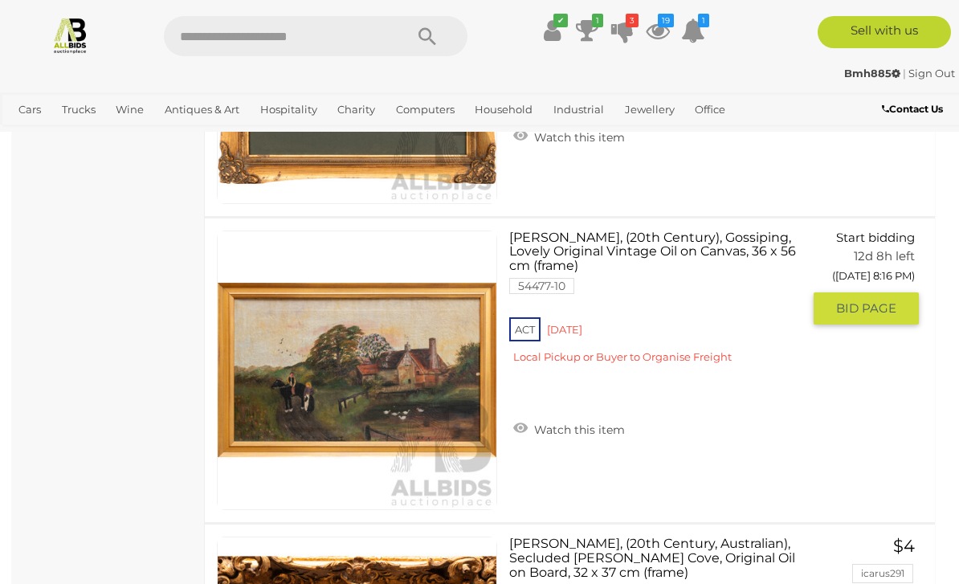
click at [576, 429] on link "Watch this item" at bounding box center [569, 428] width 120 height 24
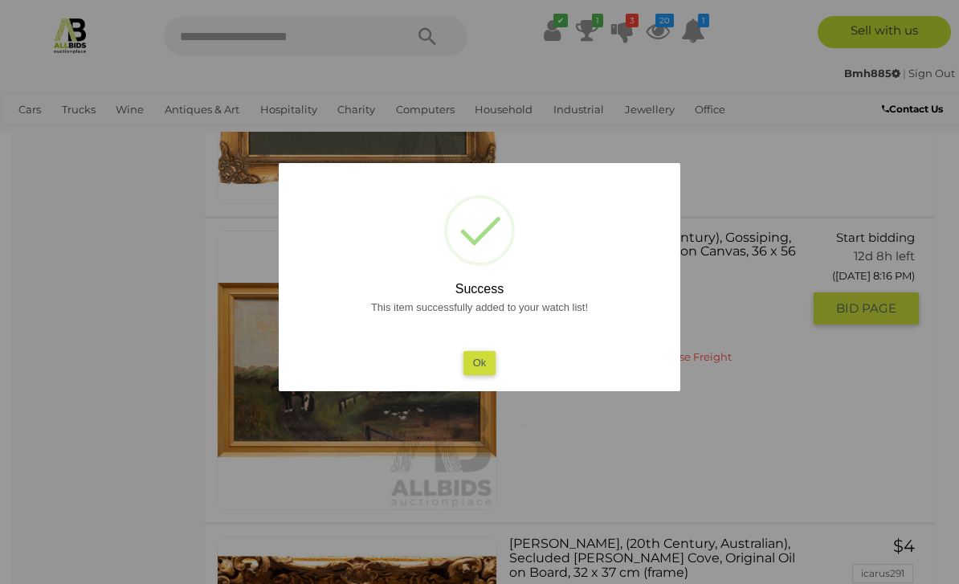
click at [493, 374] on button "Ok" at bounding box center [480, 362] width 33 height 23
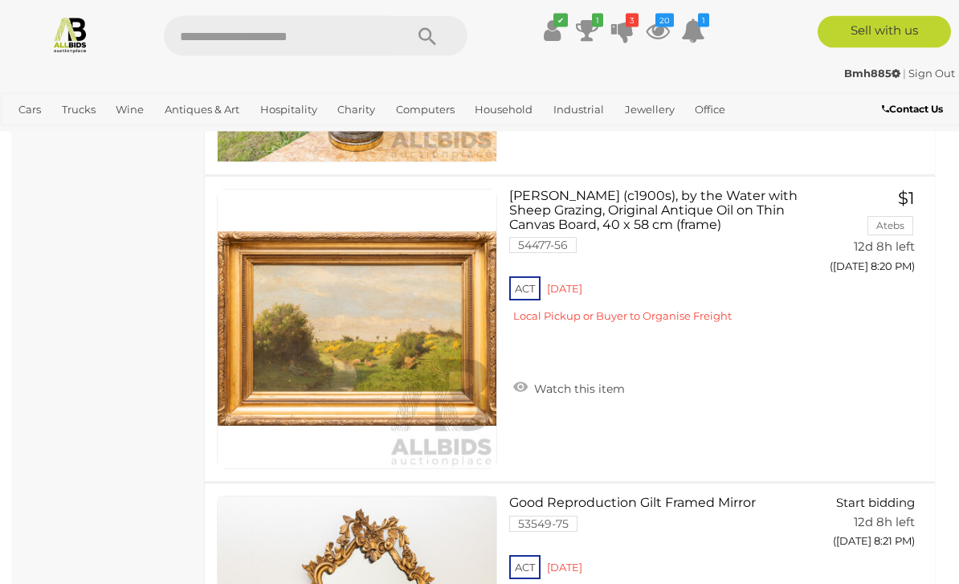
scroll to position [6213, 0]
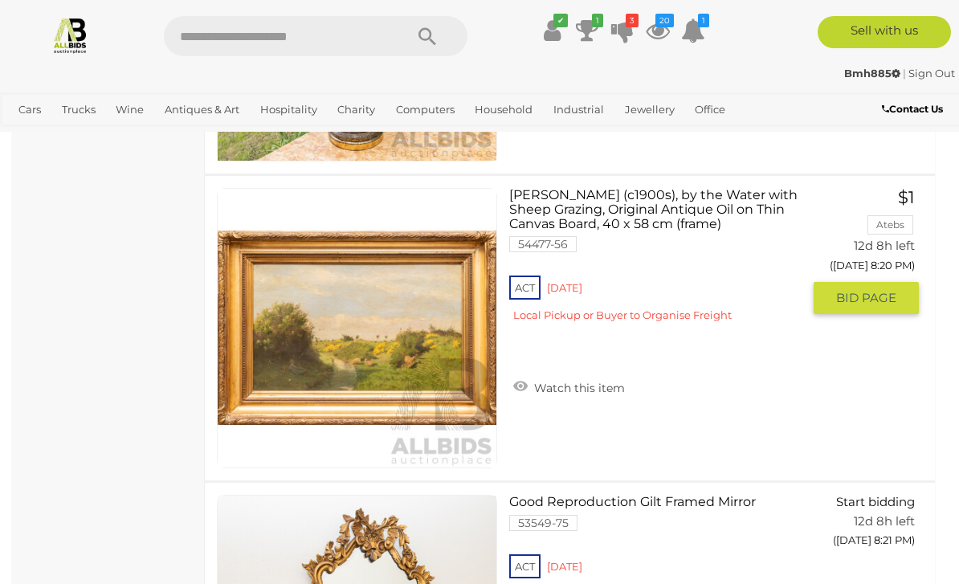
click at [588, 385] on link "Watch this item" at bounding box center [569, 386] width 120 height 24
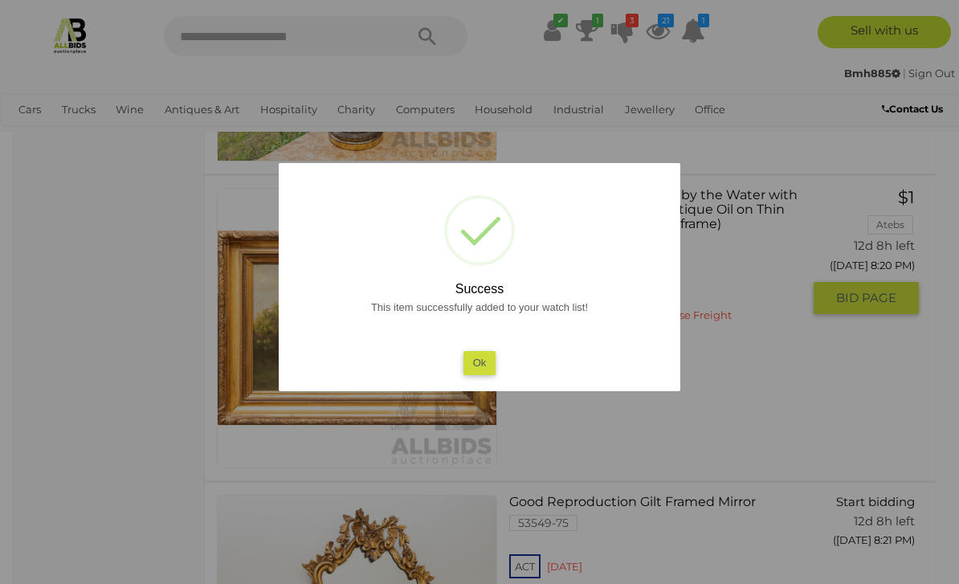
click at [493, 374] on button "Ok" at bounding box center [480, 362] width 33 height 23
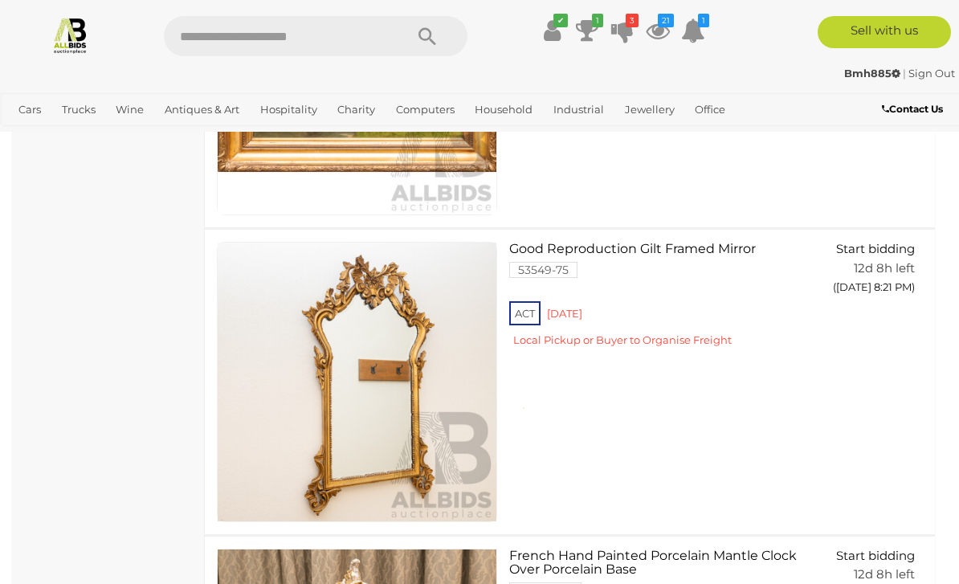
scroll to position [6468, 0]
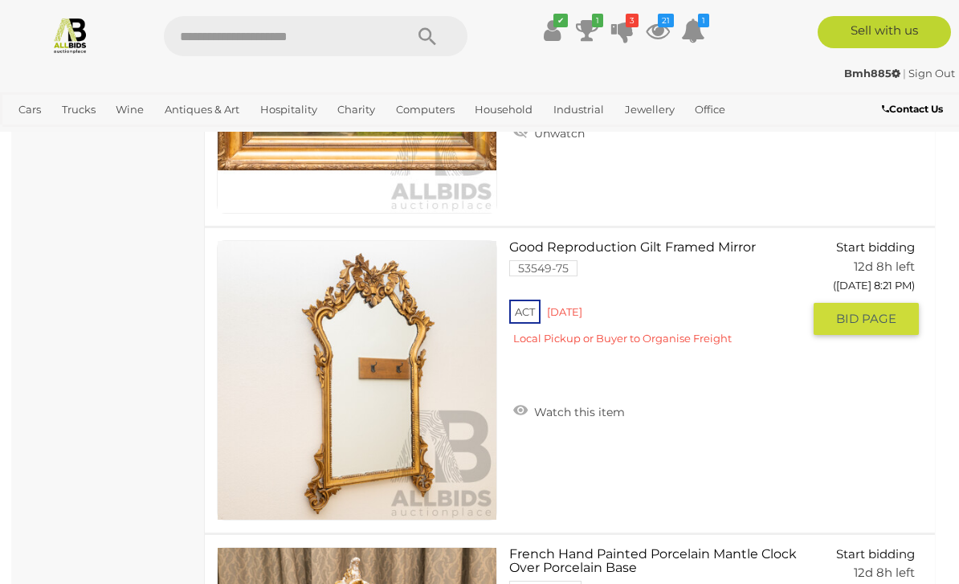
click at [583, 412] on link "Watch this item" at bounding box center [569, 411] width 120 height 24
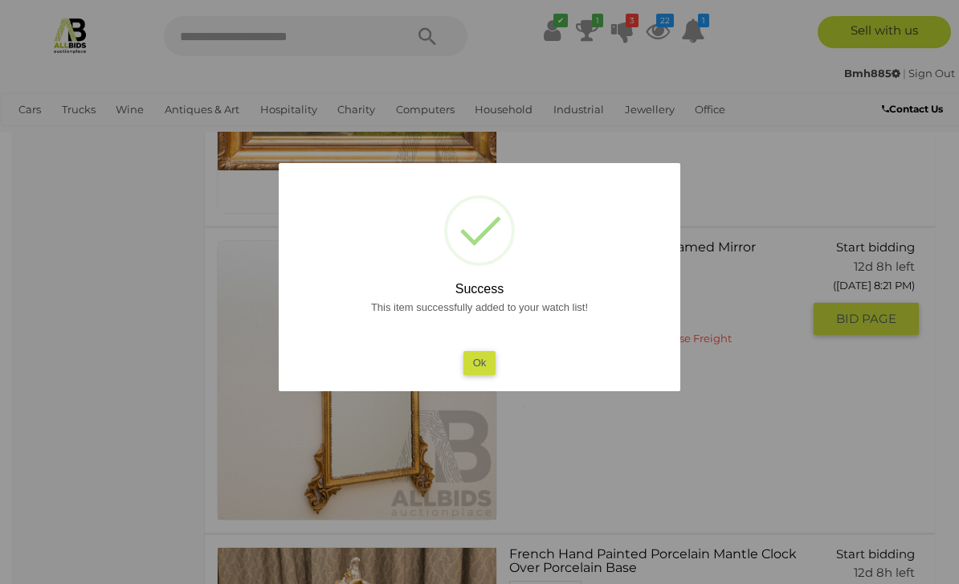
click at [485, 374] on button "Ok" at bounding box center [480, 362] width 33 height 23
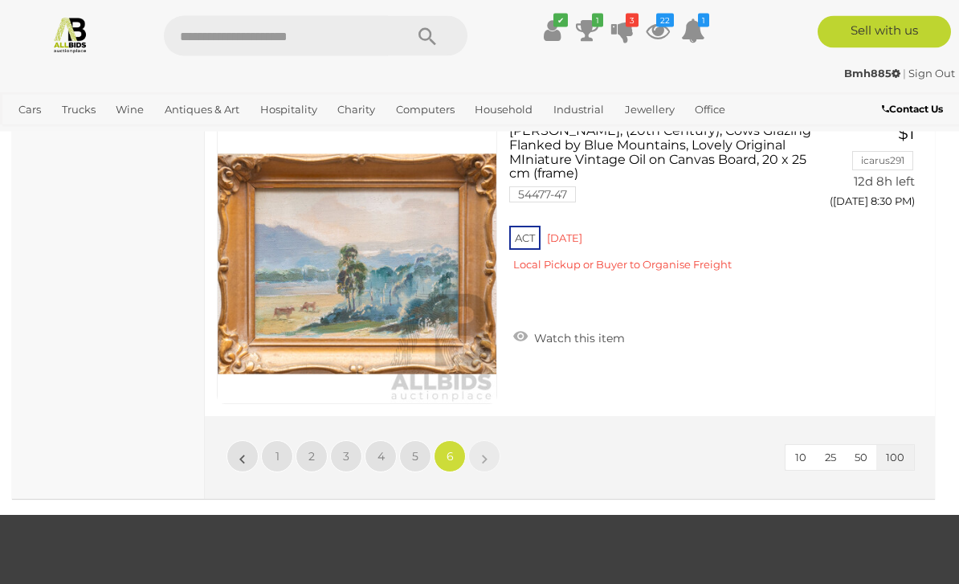
scroll to position [12413, 0]
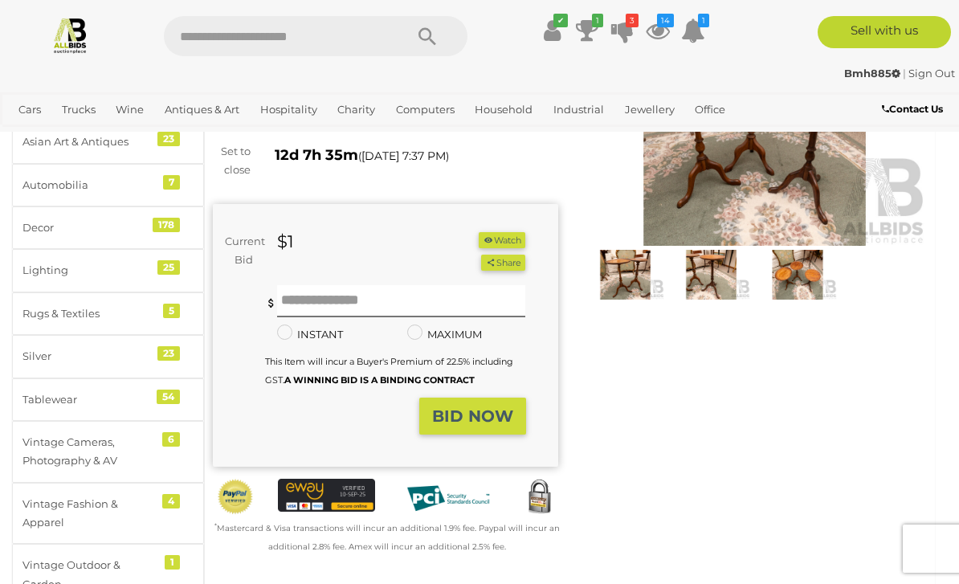
scroll to position [176, 0]
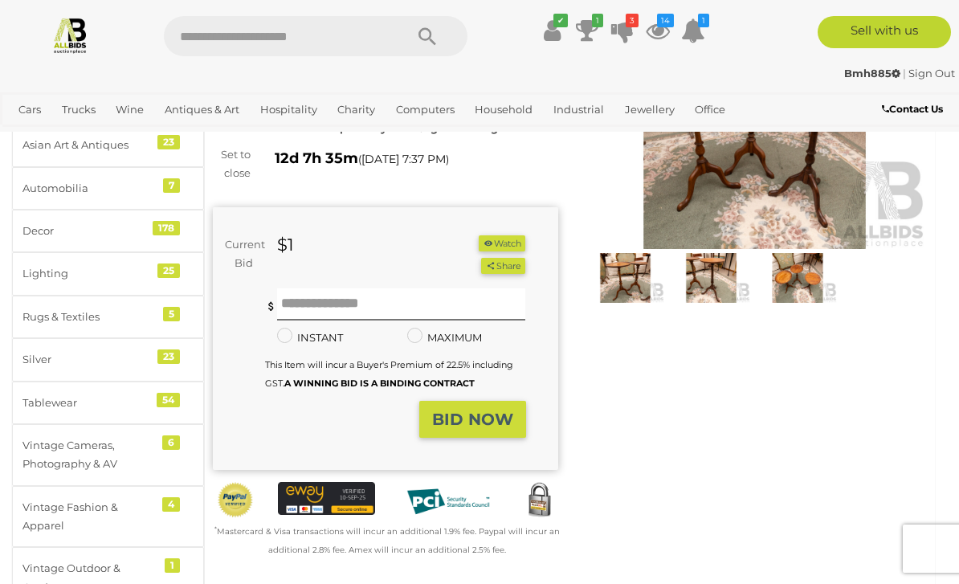
click at [513, 248] on button "Watch" at bounding box center [502, 243] width 47 height 17
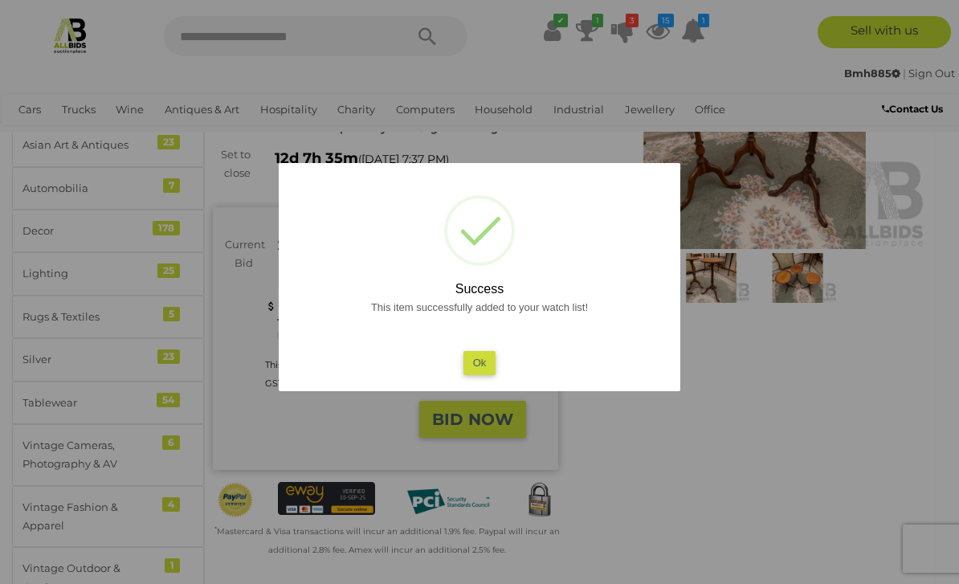
click at [485, 363] on button "Ok" at bounding box center [480, 362] width 33 height 23
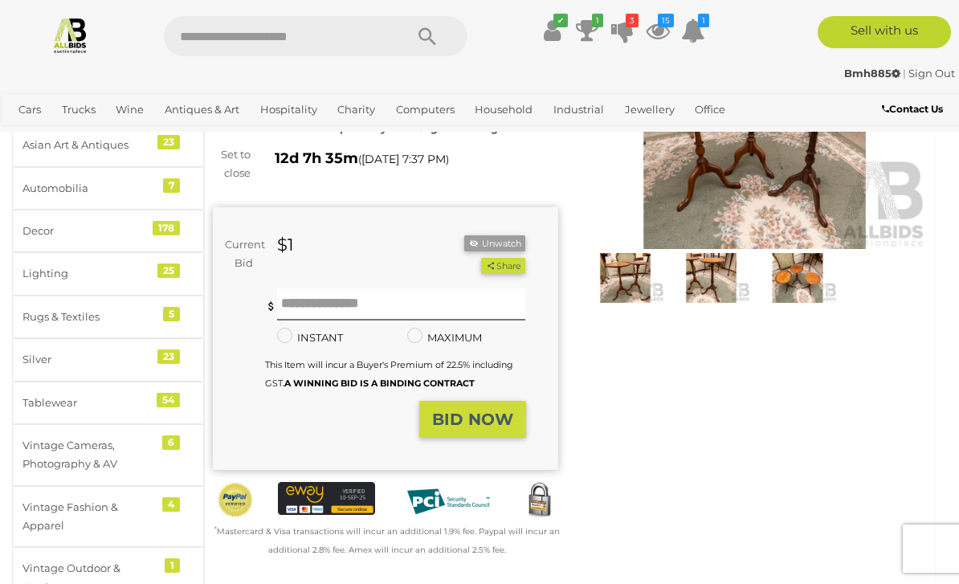
click at [787, 194] on img at bounding box center [756, 138] width 346 height 223
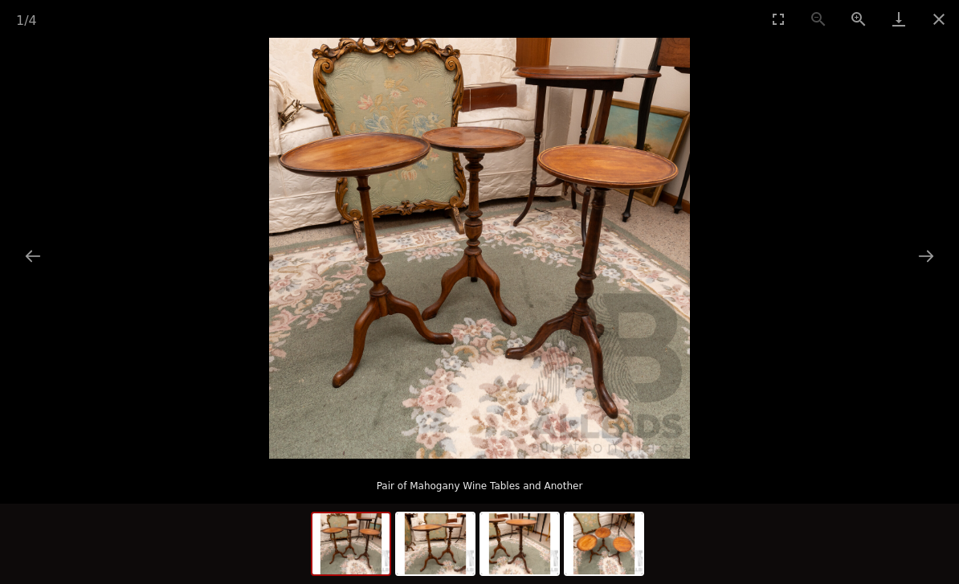
click at [933, 255] on button "Next slide" at bounding box center [927, 255] width 34 height 31
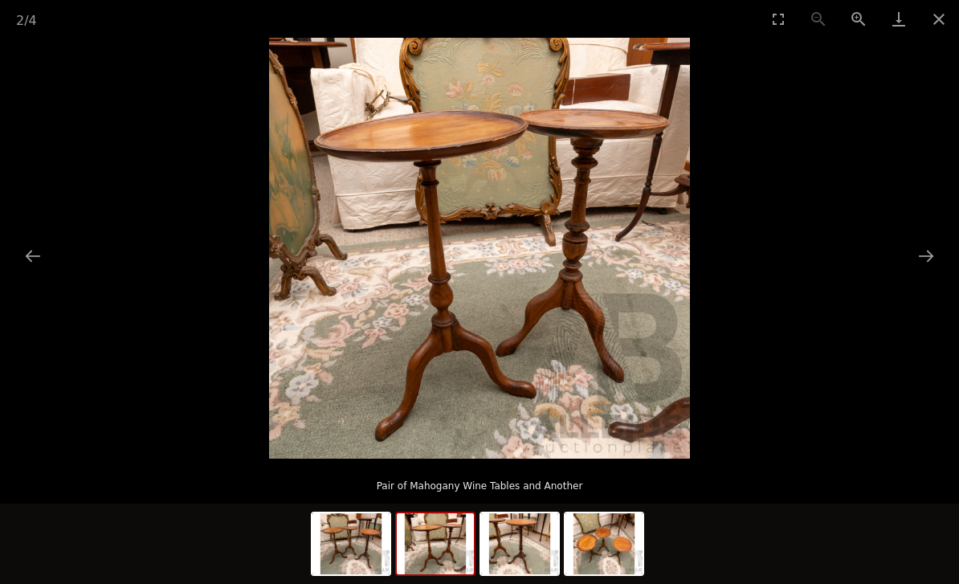
click at [931, 248] on button "Next slide" at bounding box center [927, 255] width 34 height 31
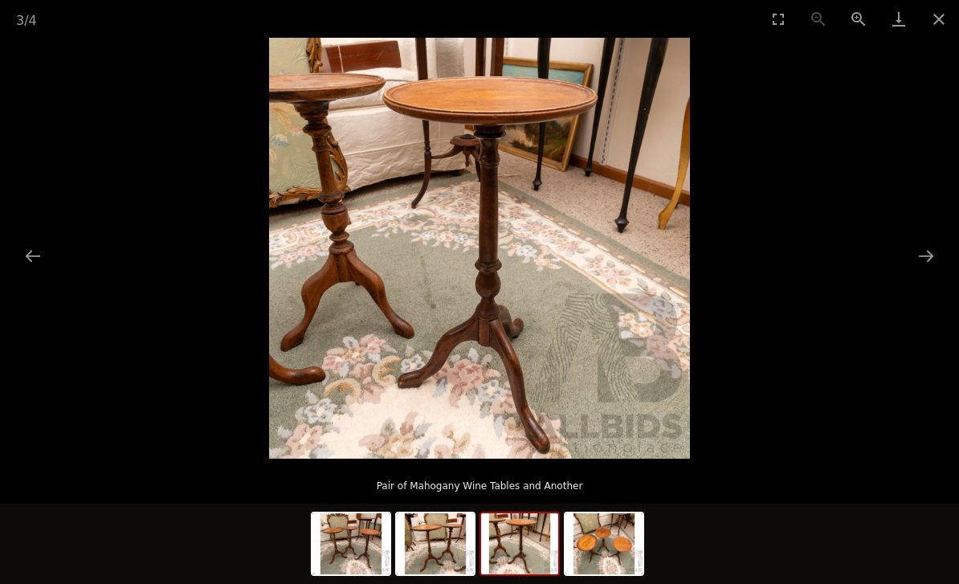
click at [948, 17] on button "Close gallery" at bounding box center [939, 19] width 40 height 38
